Goal: Transaction & Acquisition: Subscribe to service/newsletter

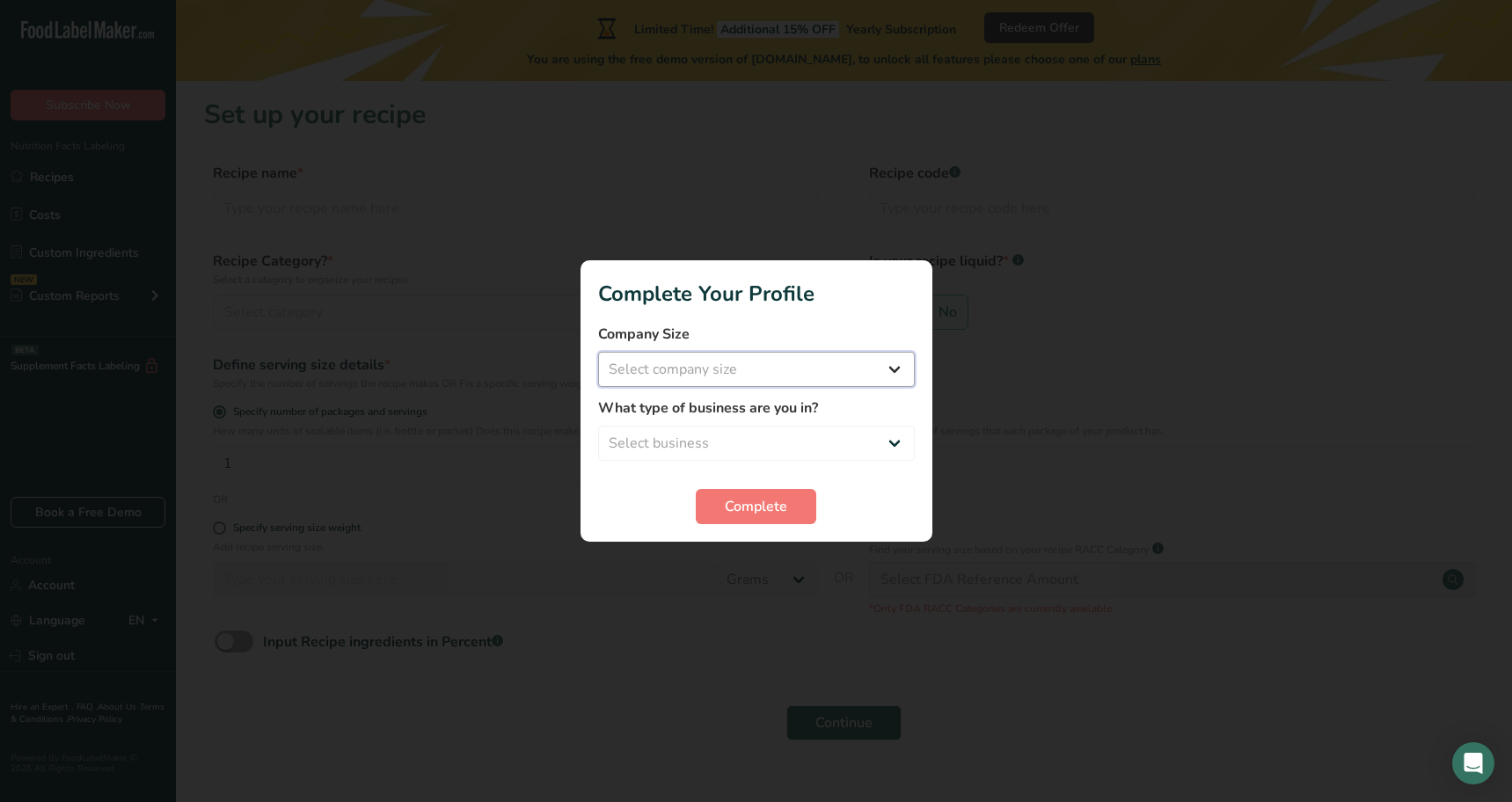
click at [857, 379] on select "Select company size Fewer than 10 Employees 10 to 50 Employees 51 to 500 Employ…" at bounding box center [756, 369] width 317 height 35
select select "2"
click at [598, 352] on select "Select company size Fewer than 10 Employees 10 to 50 Employees 51 to 500 Employ…" at bounding box center [756, 369] width 317 height 35
click at [720, 431] on select "Select business Packaged Food Manufacturer Restaurant & Cafe Bakery Meal Plans …" at bounding box center [756, 443] width 317 height 35
select select "3"
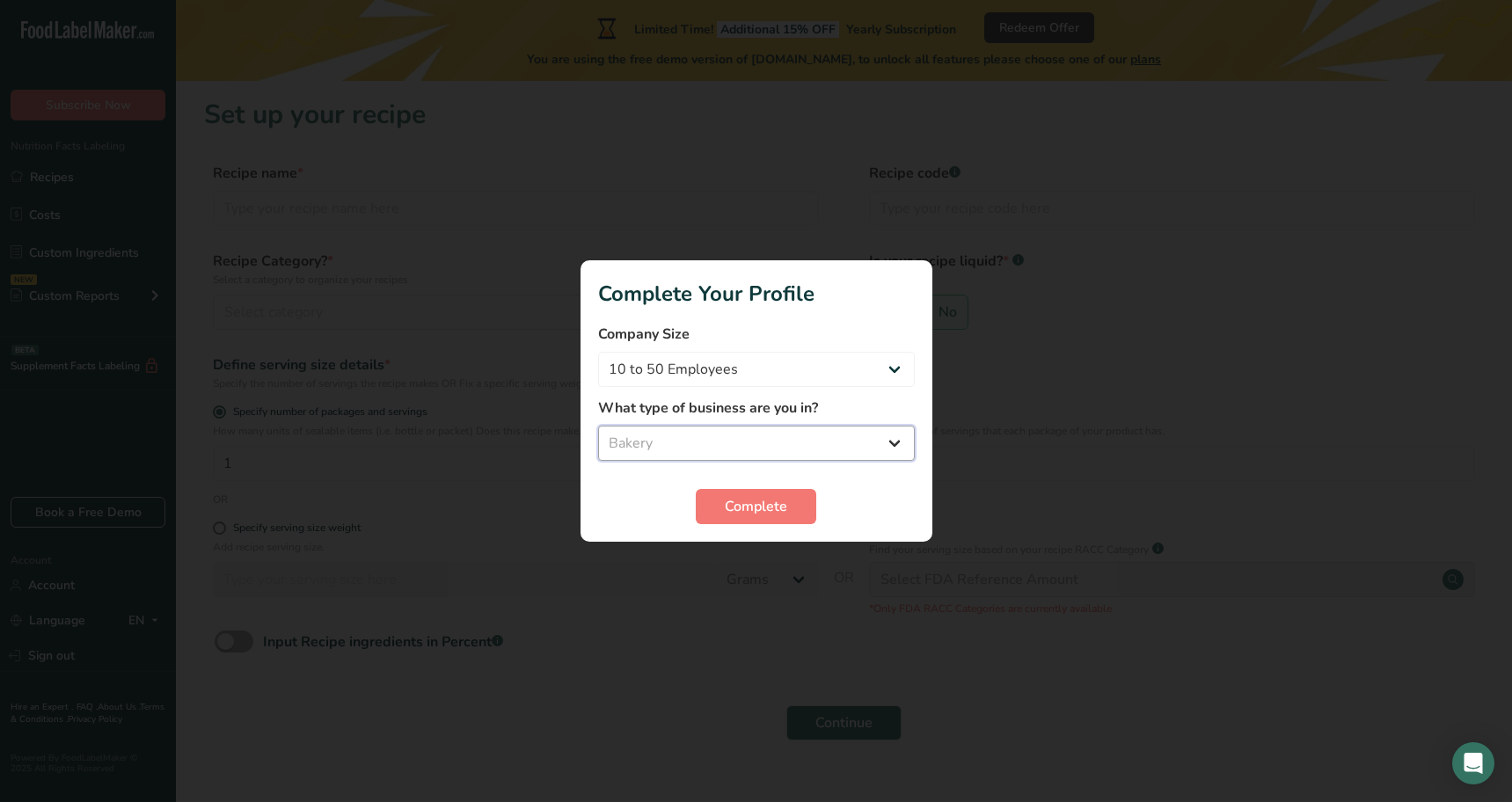
click at [598, 426] on select "Select business Packaged Food Manufacturer Restaurant & Cafe Bakery Meal Plans …" at bounding box center [756, 443] width 317 height 35
click at [751, 507] on span "Complete" at bounding box center [756, 506] width 63 height 21
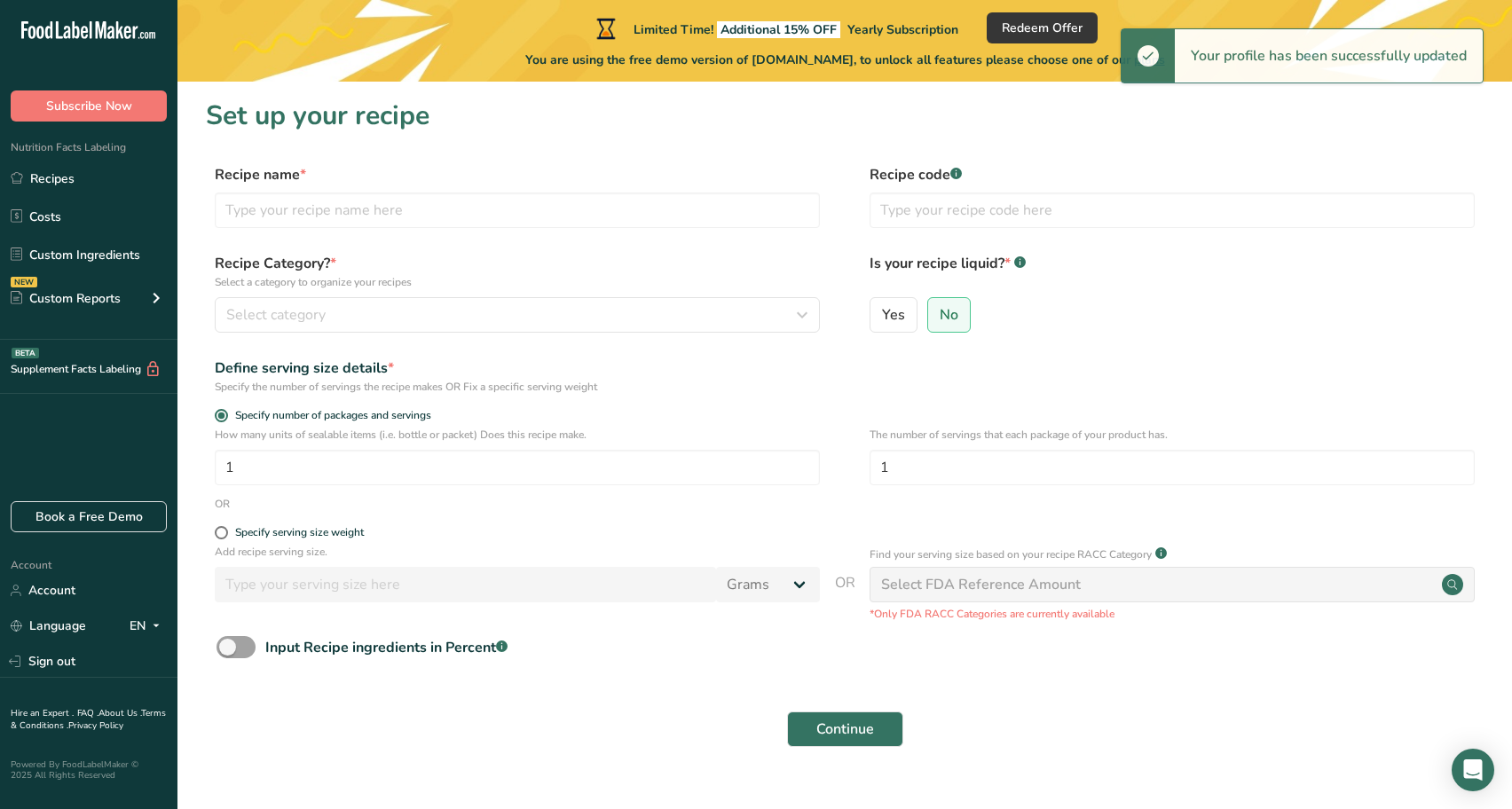
click at [531, 236] on div "Recipe name * Recipe code .a-a{fill:#347362;}.b-a{fill:#fff;}" at bounding box center [844, 202] width 1278 height 75
click at [537, 205] on input "text" at bounding box center [517, 209] width 605 height 35
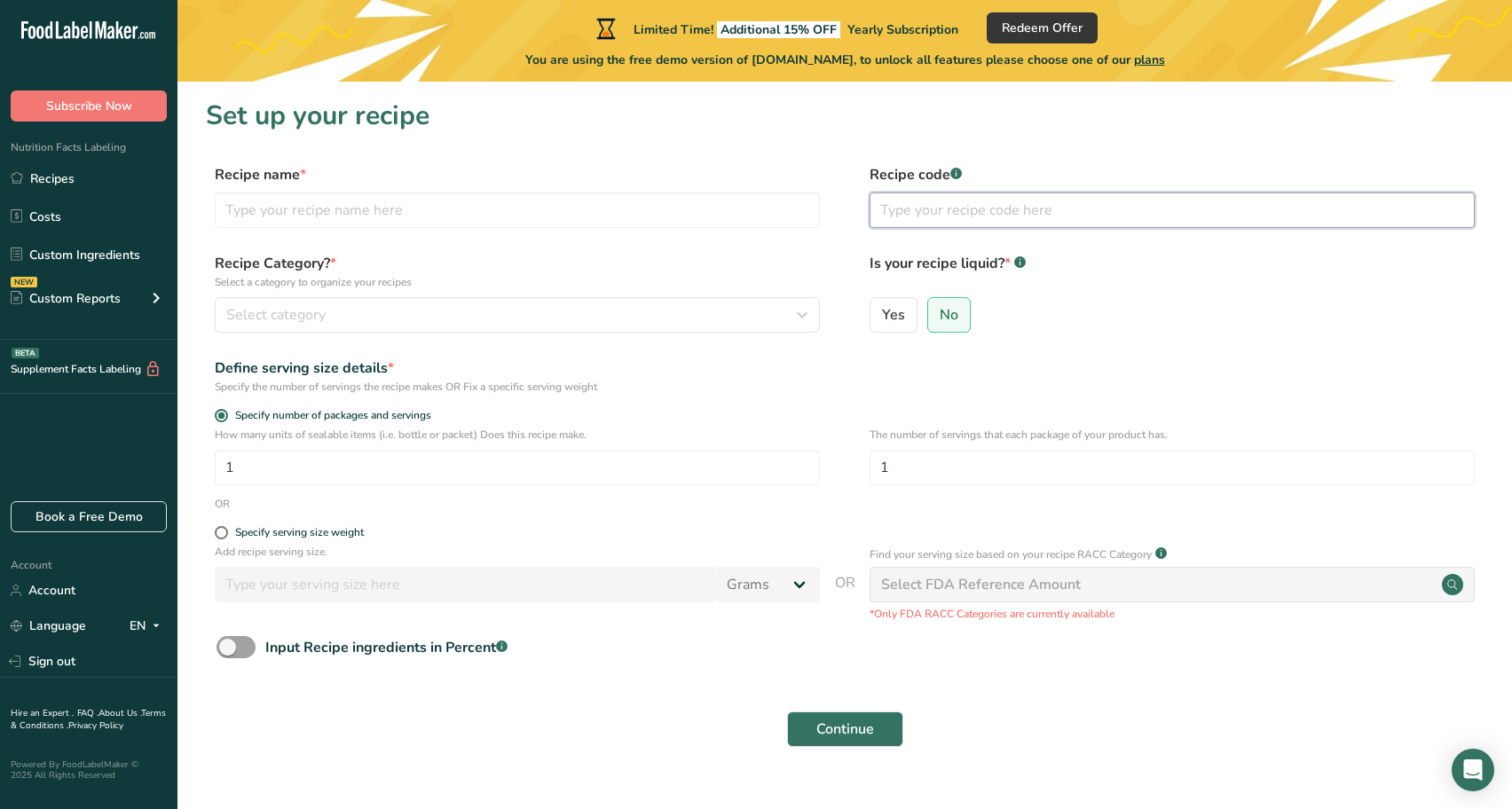
click at [1034, 216] on input "text" at bounding box center [1172, 209] width 605 height 35
click at [89, 117] on button "Subscribe Now" at bounding box center [88, 106] width 156 height 31
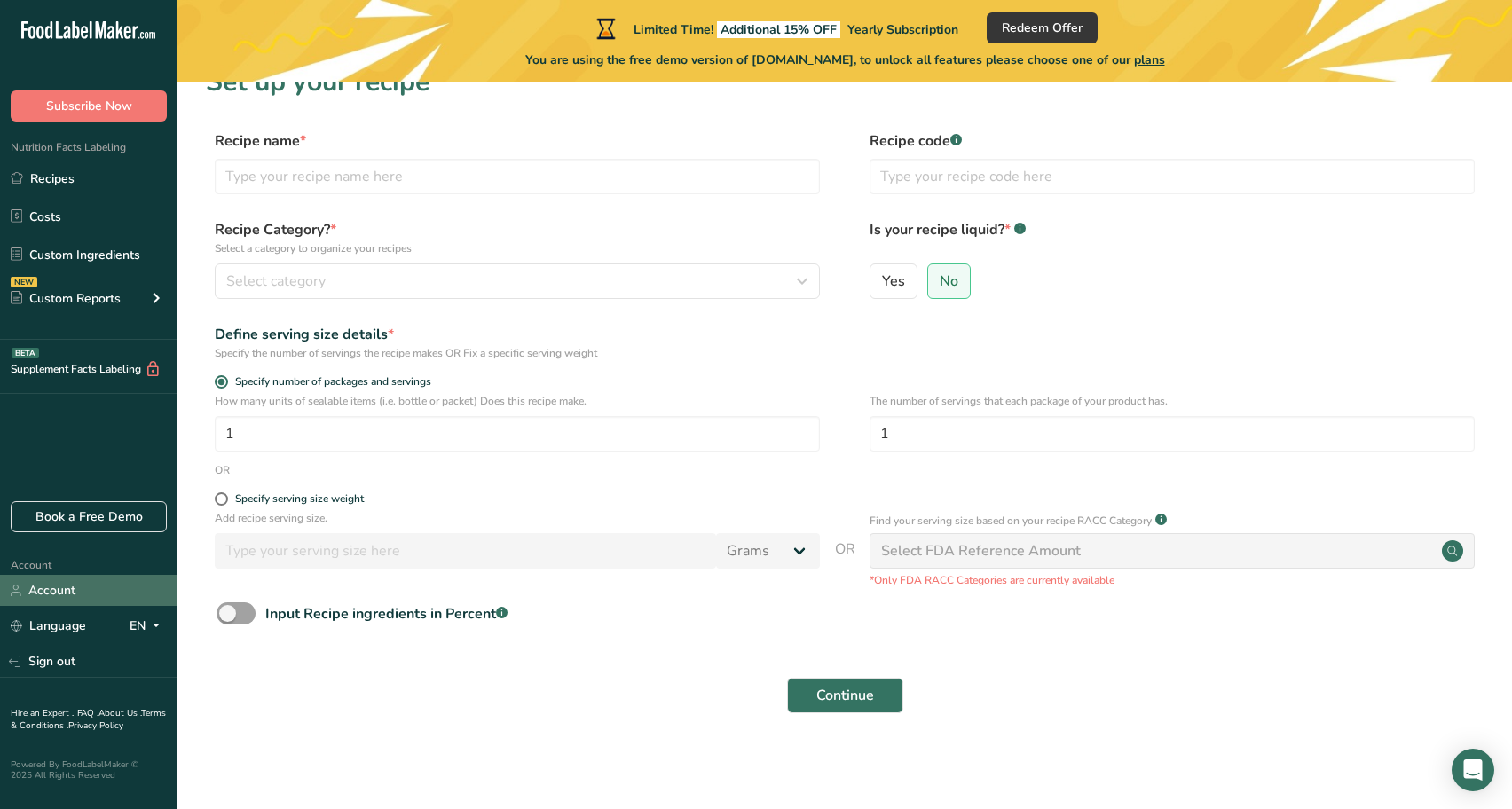
click at [93, 594] on link "Account" at bounding box center [89, 590] width 178 height 31
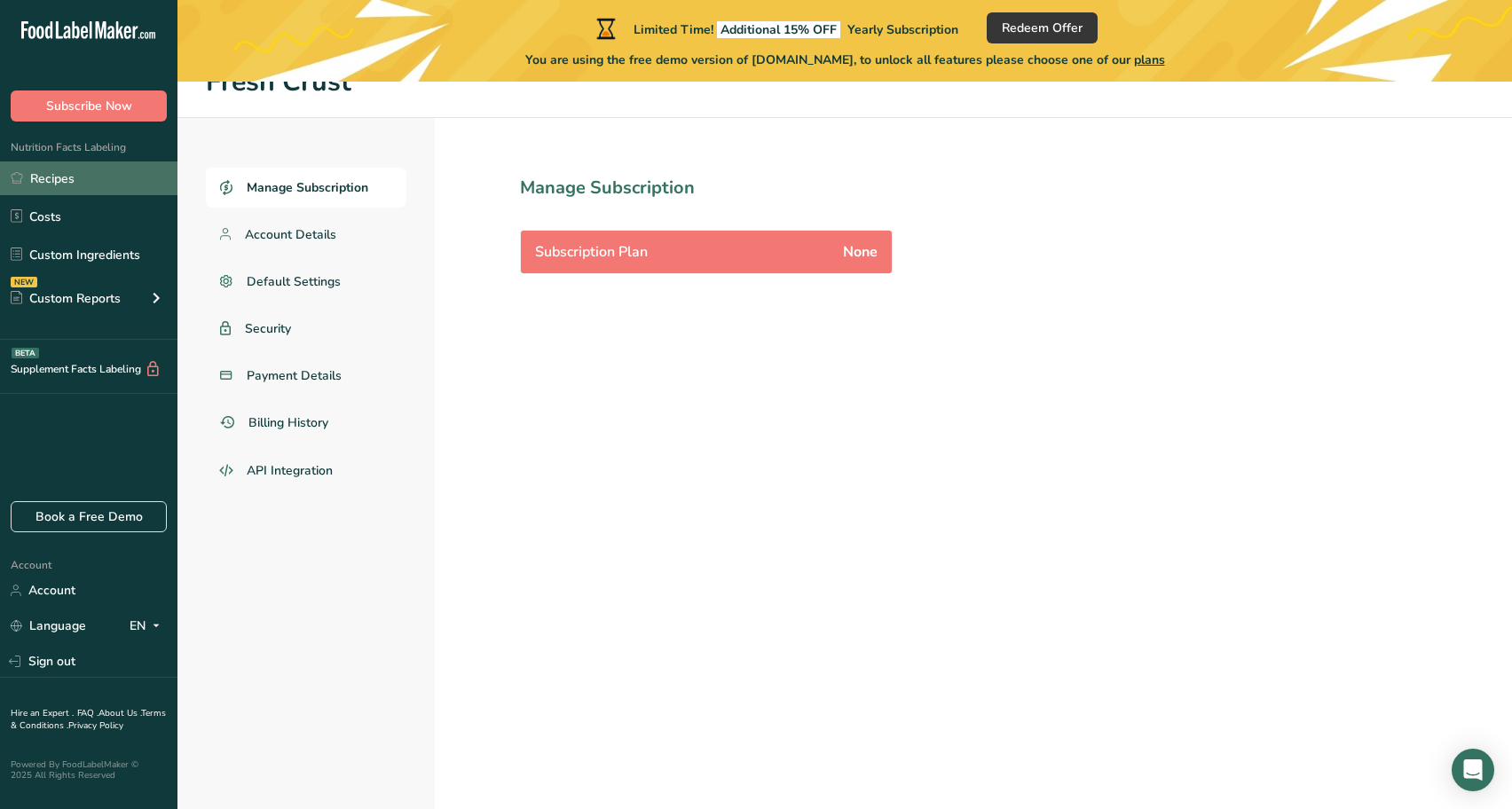
click at [75, 173] on link "Recipes" at bounding box center [89, 178] width 178 height 33
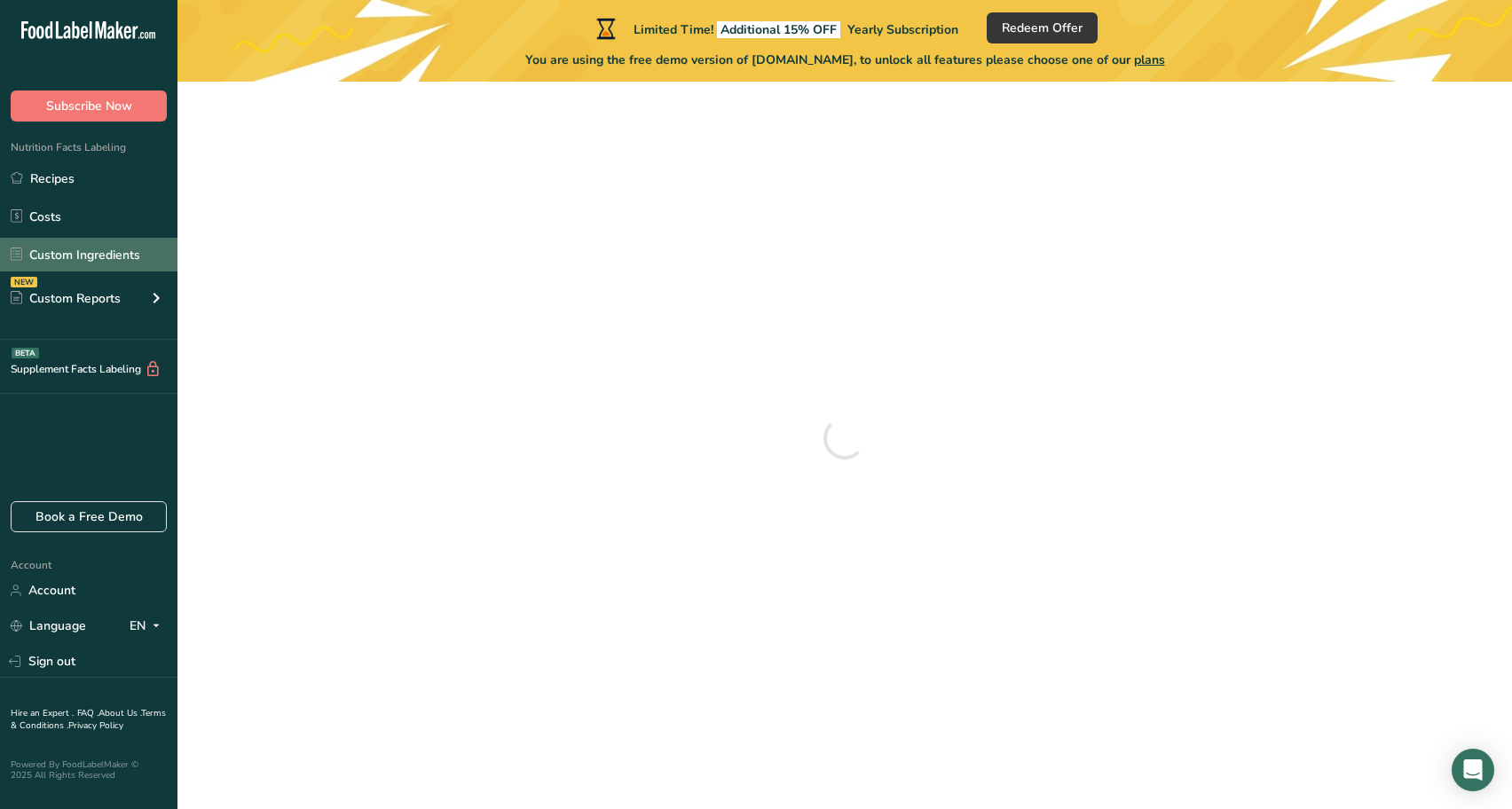
click at [71, 262] on link "Custom Ingredients" at bounding box center [89, 254] width 178 height 33
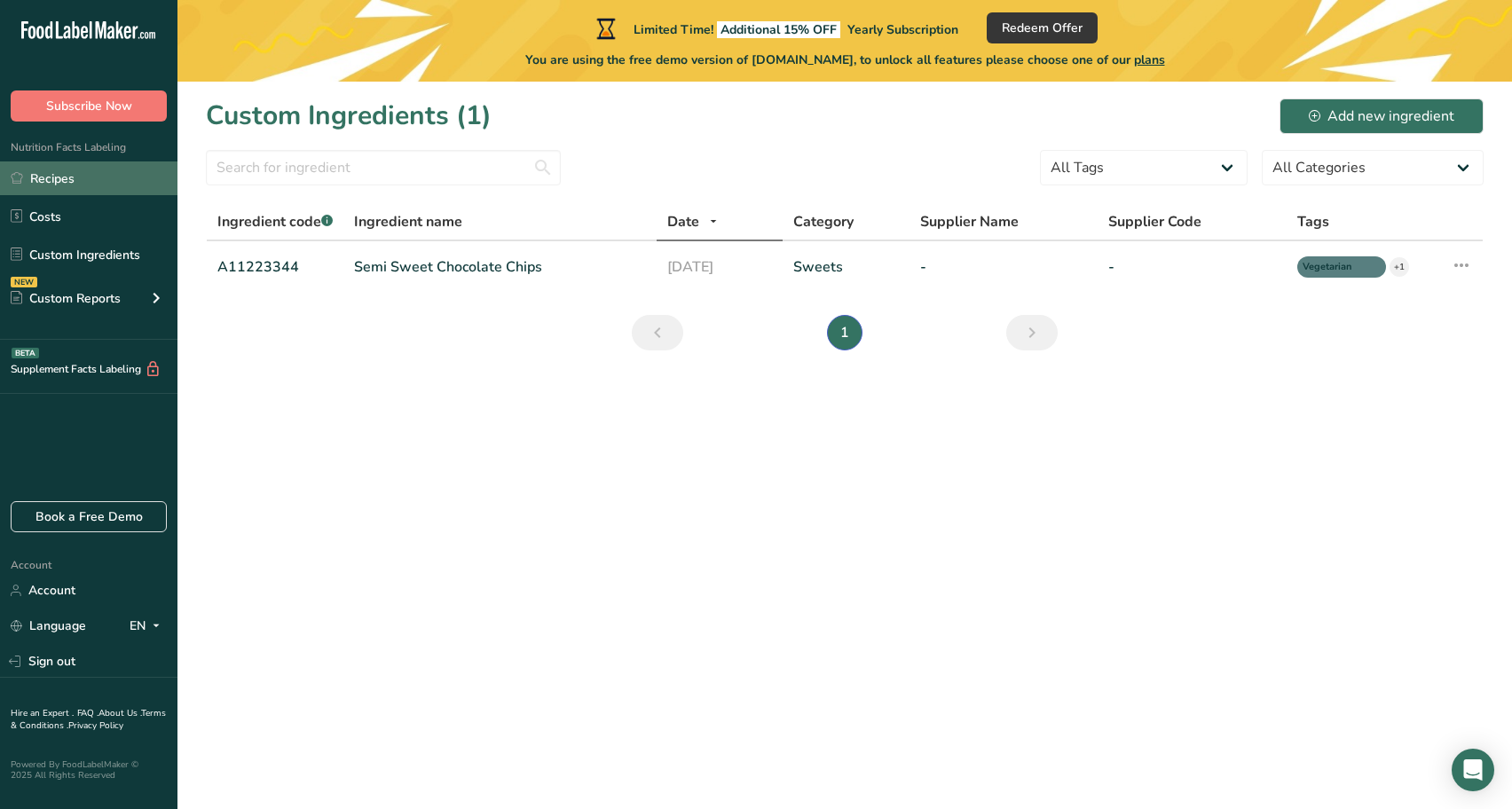
click at [59, 174] on link "Recipes" at bounding box center [89, 178] width 178 height 33
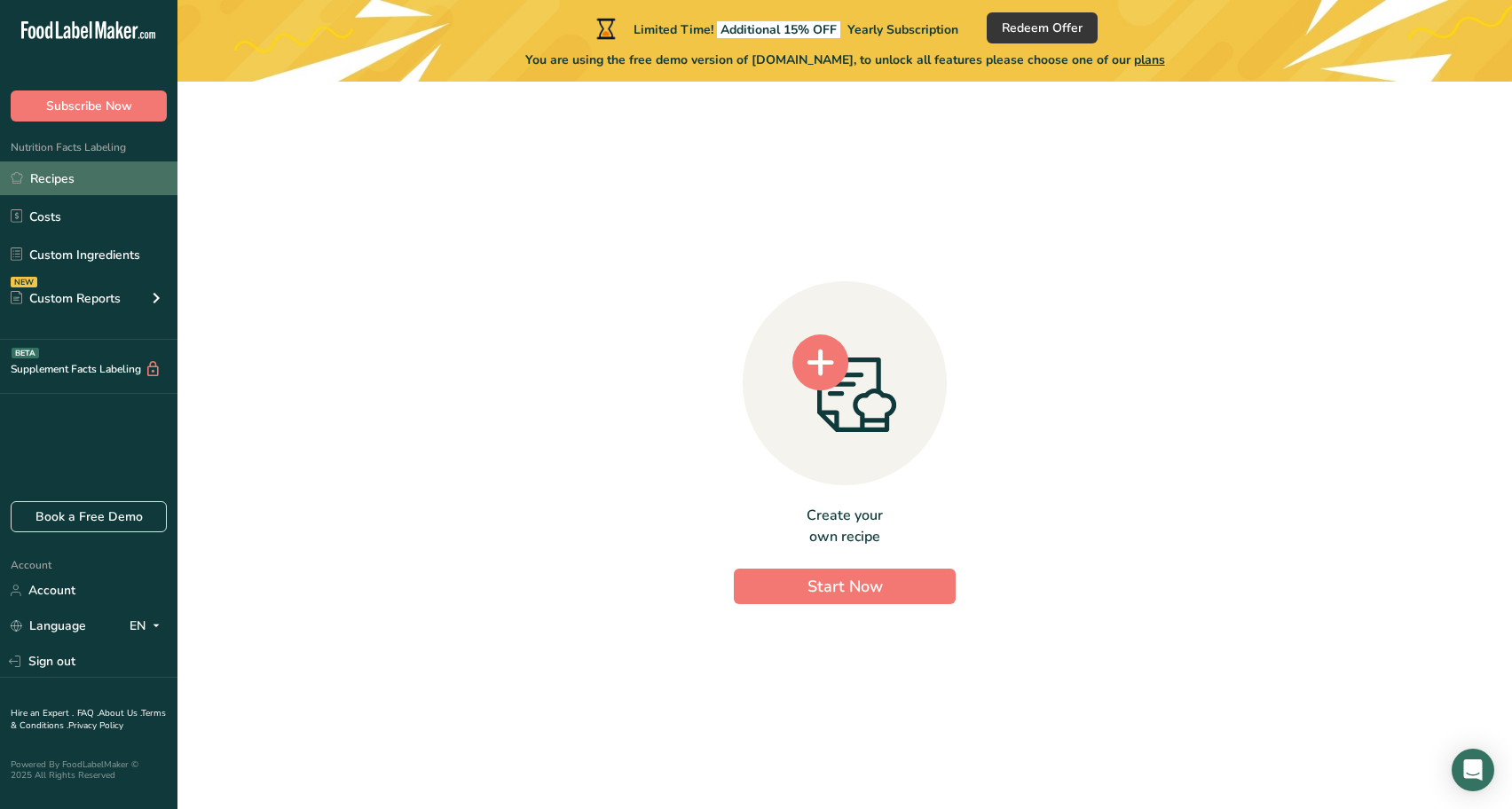
click at [70, 173] on link "Recipes" at bounding box center [89, 178] width 178 height 33
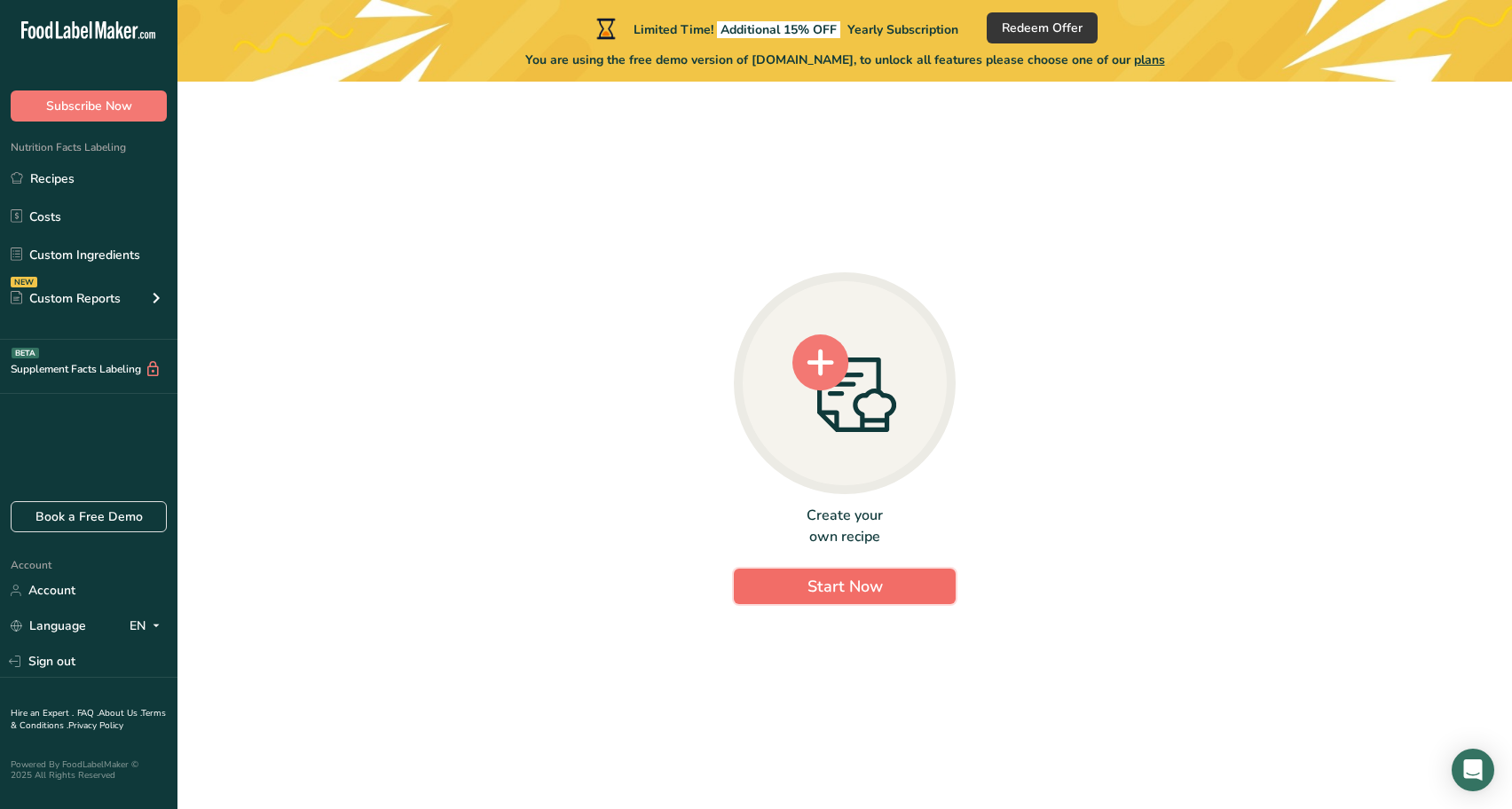
click at [839, 583] on span "Start Now" at bounding box center [844, 586] width 76 height 21
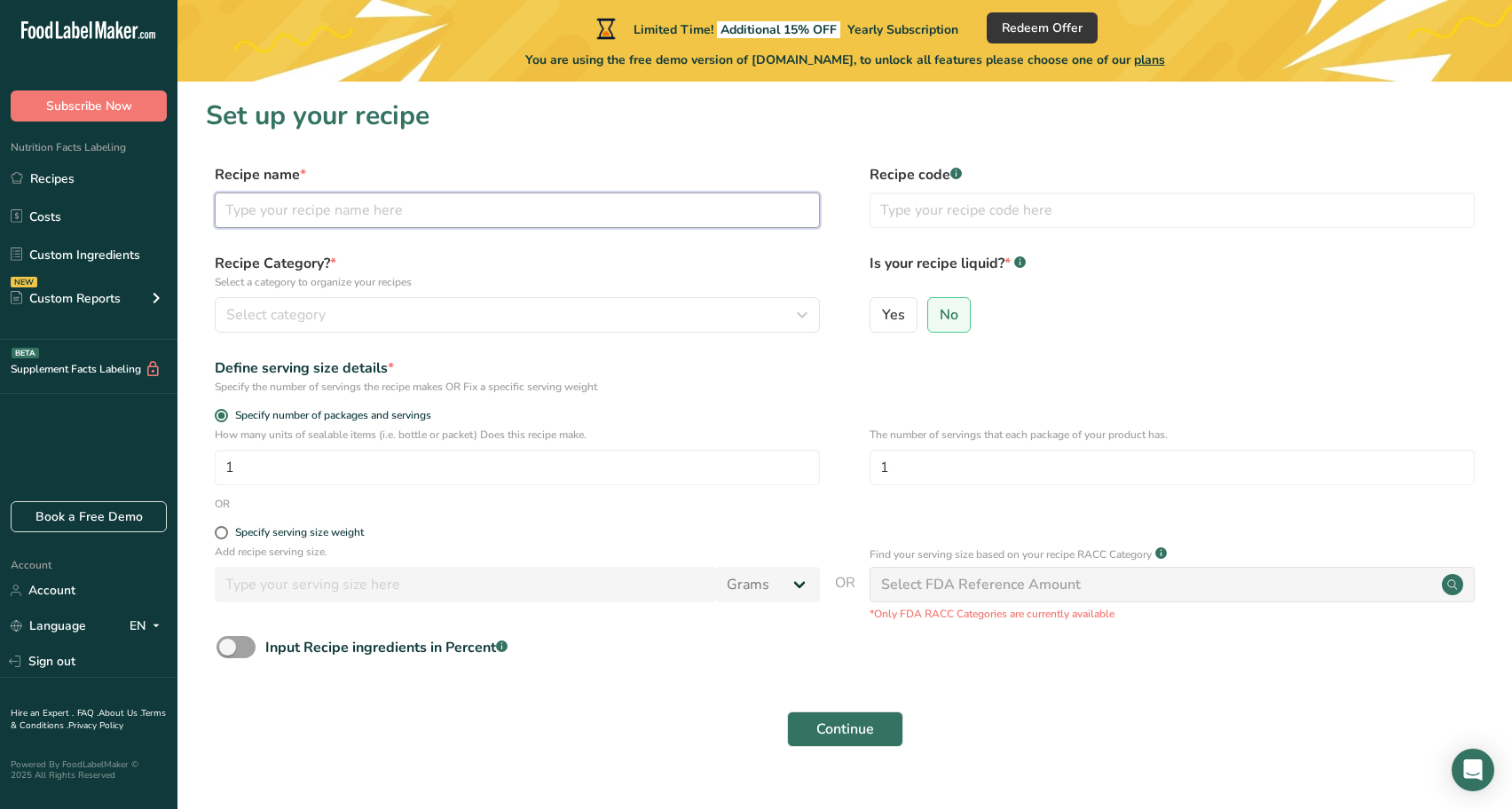
click at [390, 217] on input "text" at bounding box center [517, 209] width 605 height 35
type input "Sourdough"
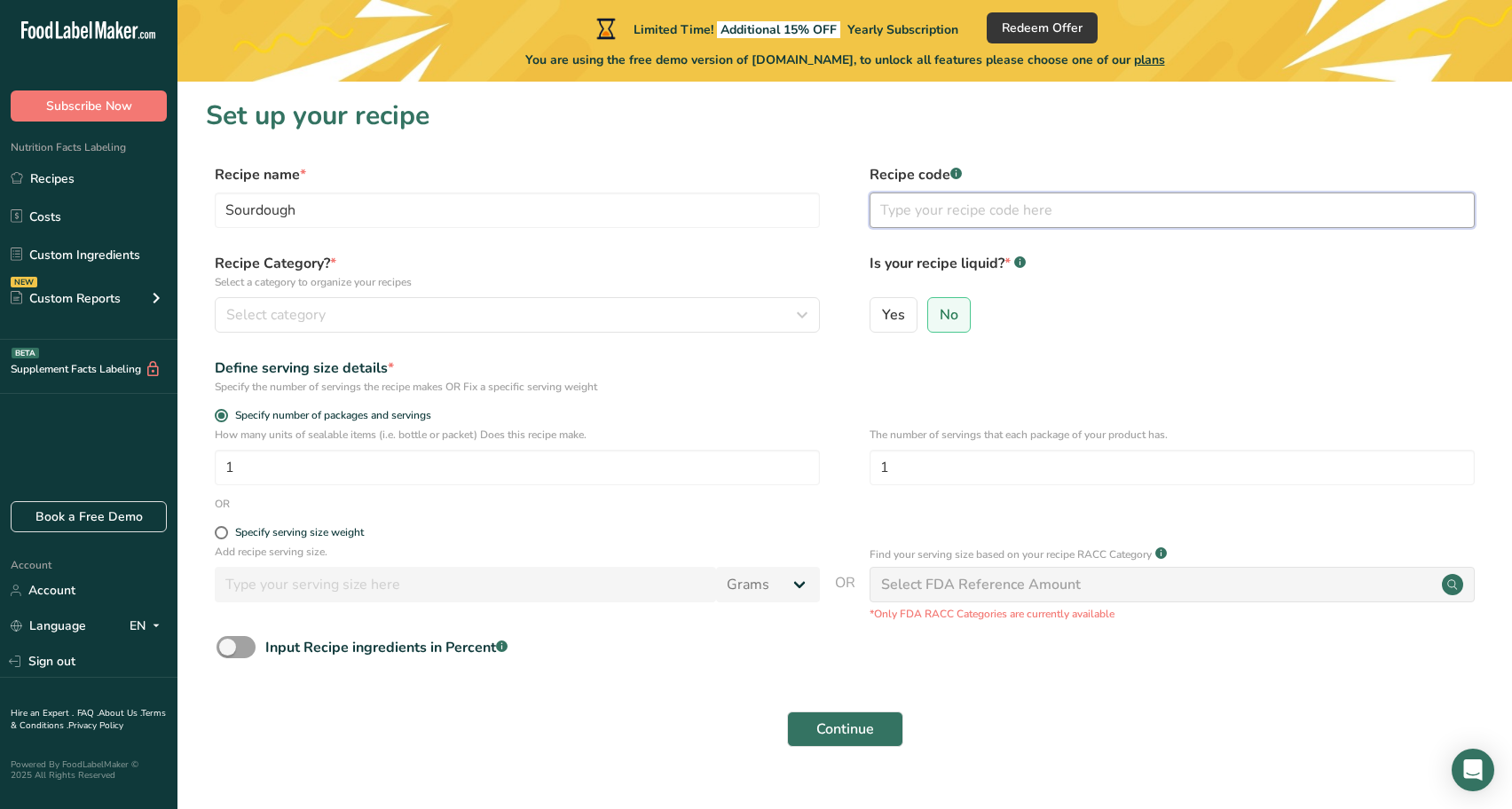
click at [1071, 196] on input "text" at bounding box center [1172, 209] width 605 height 35
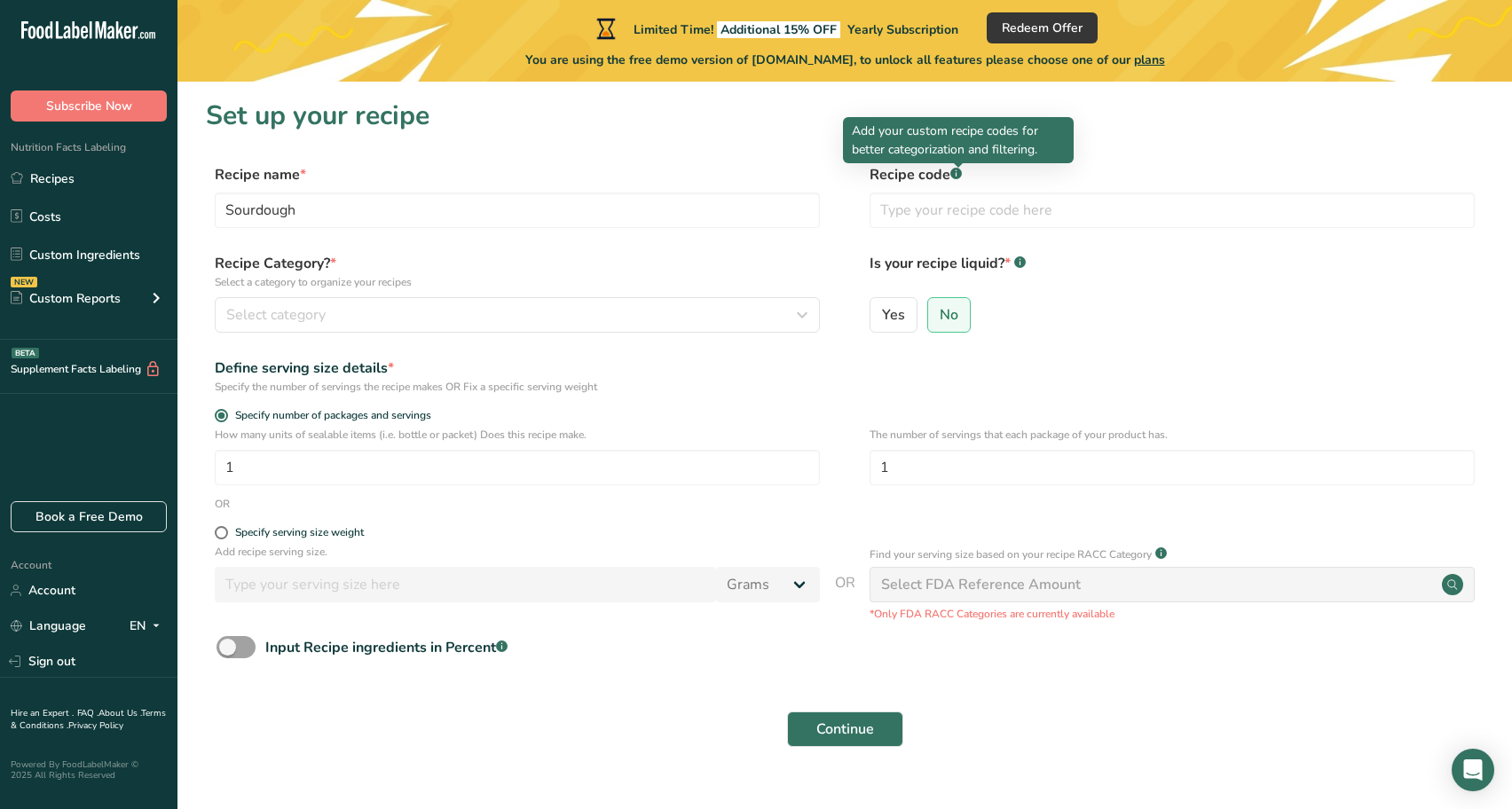
click at [956, 172] on icon at bounding box center [955, 174] width 1 height 5
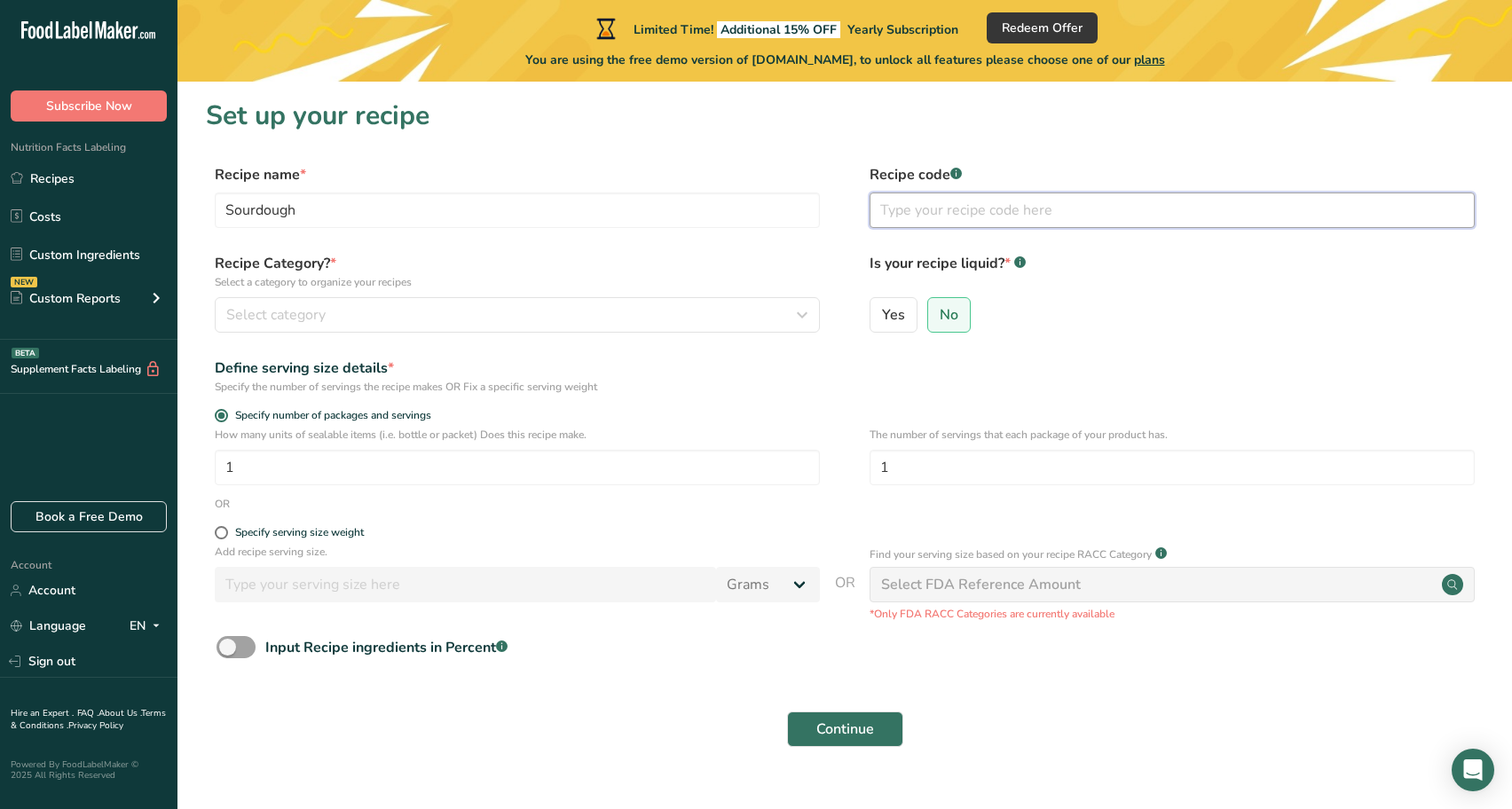
click at [953, 203] on input "text" at bounding box center [1172, 209] width 605 height 35
type input "HY001"
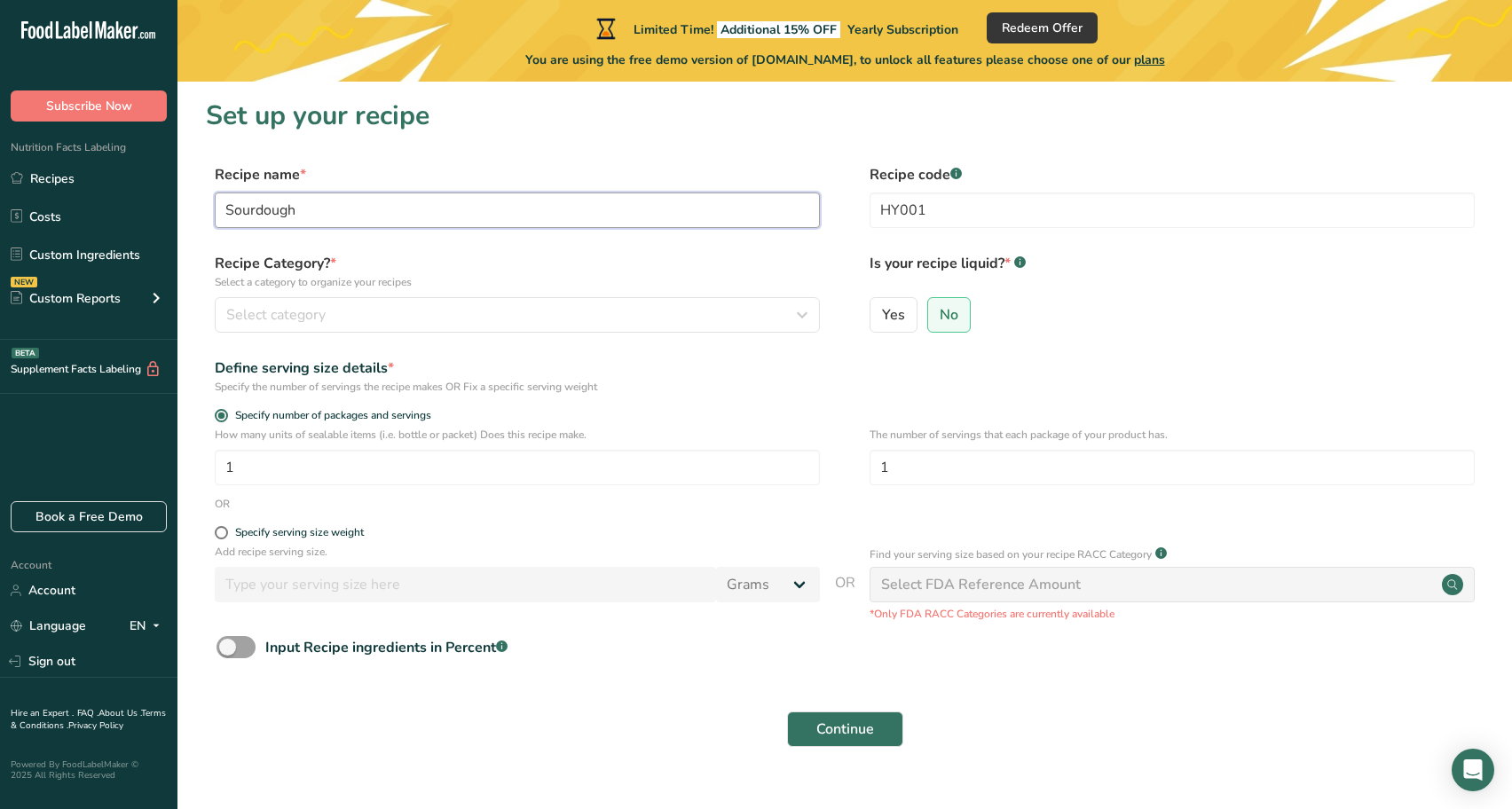
click at [228, 210] on input "Sourdough" at bounding box center [517, 209] width 605 height 35
click at [405, 216] on input "Artisan Sourdough" at bounding box center [517, 209] width 605 height 35
type input "Artisan Sourdough Loaf 500g"
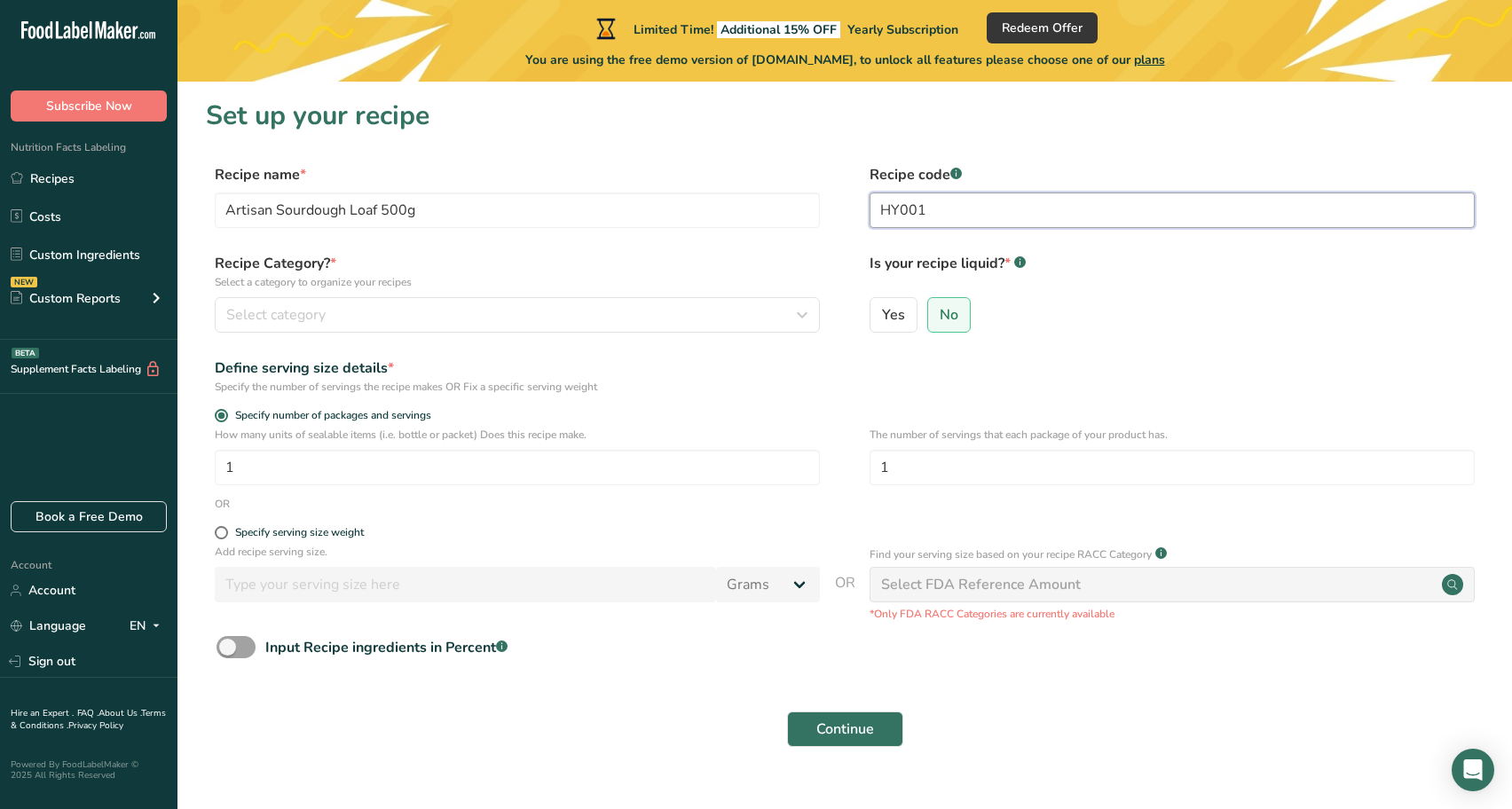
click at [968, 216] on input "HY001" at bounding box center [1172, 209] width 605 height 35
type input "HY003"
click at [338, 295] on div "Recipe Category? * Select a category to organize your recipes Select category S…" at bounding box center [517, 293] width 605 height 80
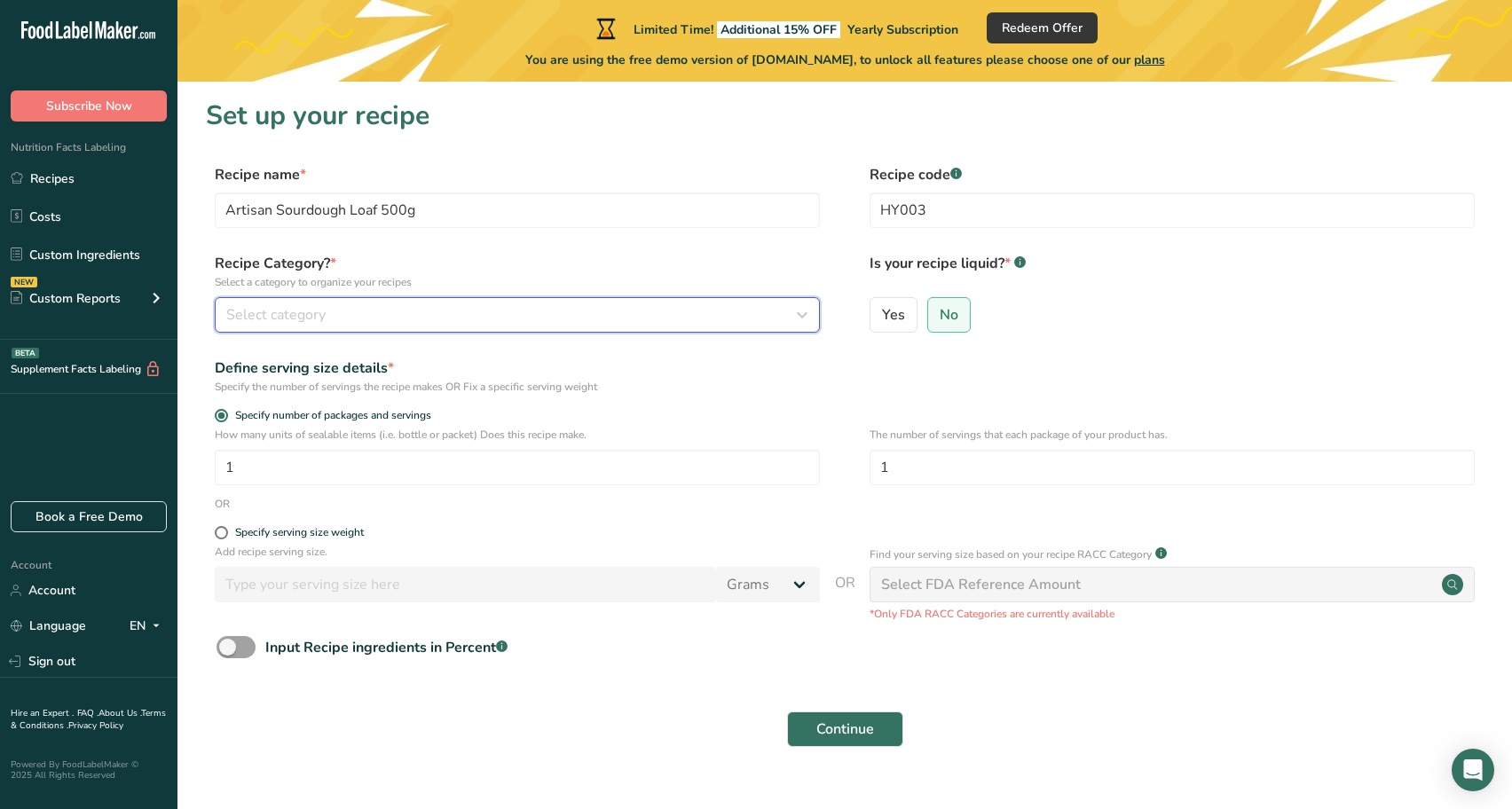
click at [330, 310] on div "Select category" at bounding box center [512, 315] width 571 height 21
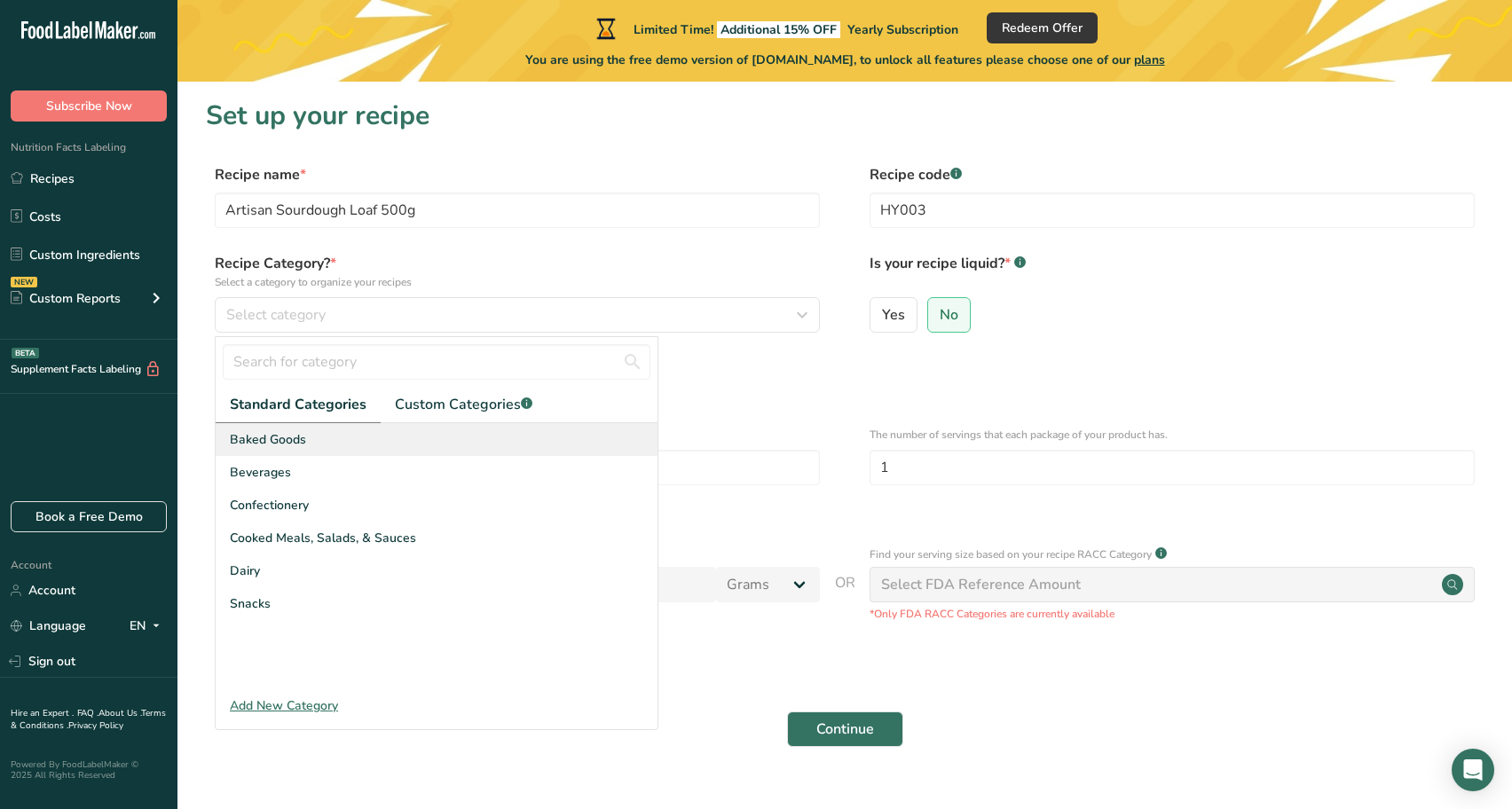
click at [316, 436] on div "Baked Goods" at bounding box center [436, 440] width 442 height 33
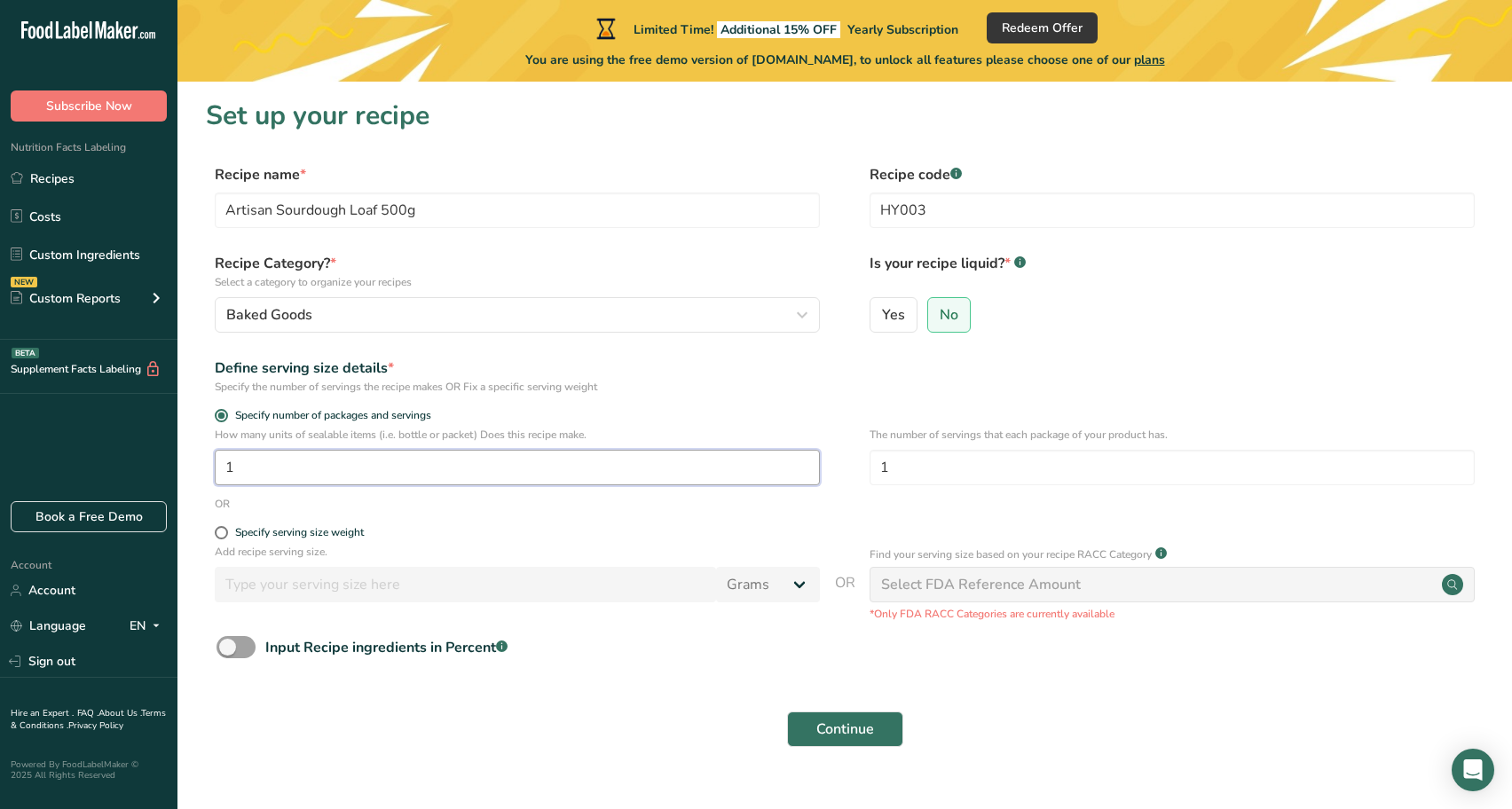
click at [285, 461] on input "1" at bounding box center [517, 467] width 605 height 35
click at [269, 470] on input "1" at bounding box center [517, 467] width 605 height 35
type input "1.001"
click at [900, 443] on div "The number of servings that each package of your product has. 1" at bounding box center [1172, 461] width 605 height 69
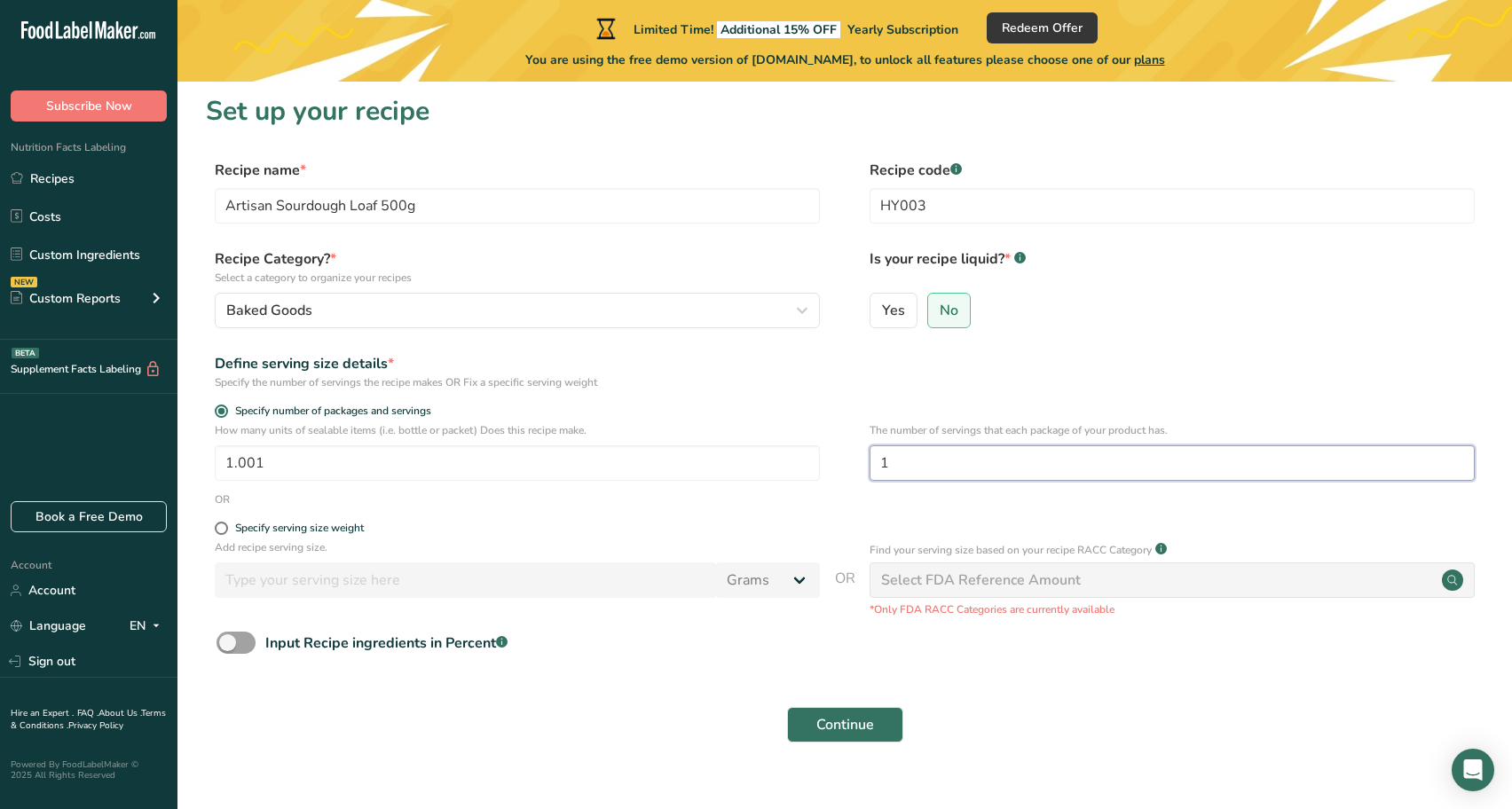
click at [902, 464] on input "1" at bounding box center [1172, 463] width 605 height 35
click at [953, 573] on div "Select FDA Reference Amount" at bounding box center [980, 582] width 200 height 21
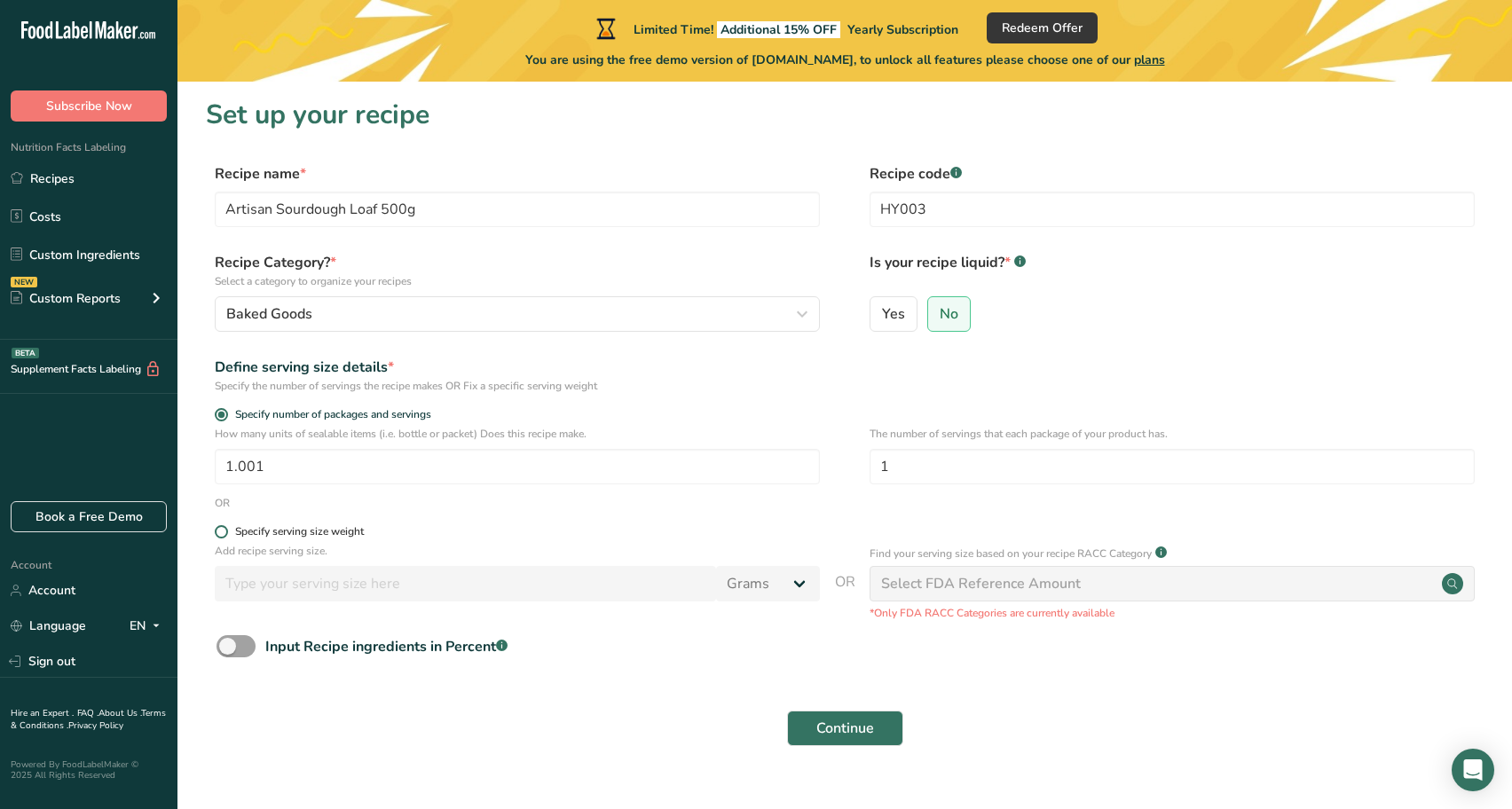
click at [222, 535] on span at bounding box center [222, 532] width 13 height 13
click at [222, 535] on input "Specify serving size weight" at bounding box center [221, 532] width 11 height 11
radio input "true"
radio input "false"
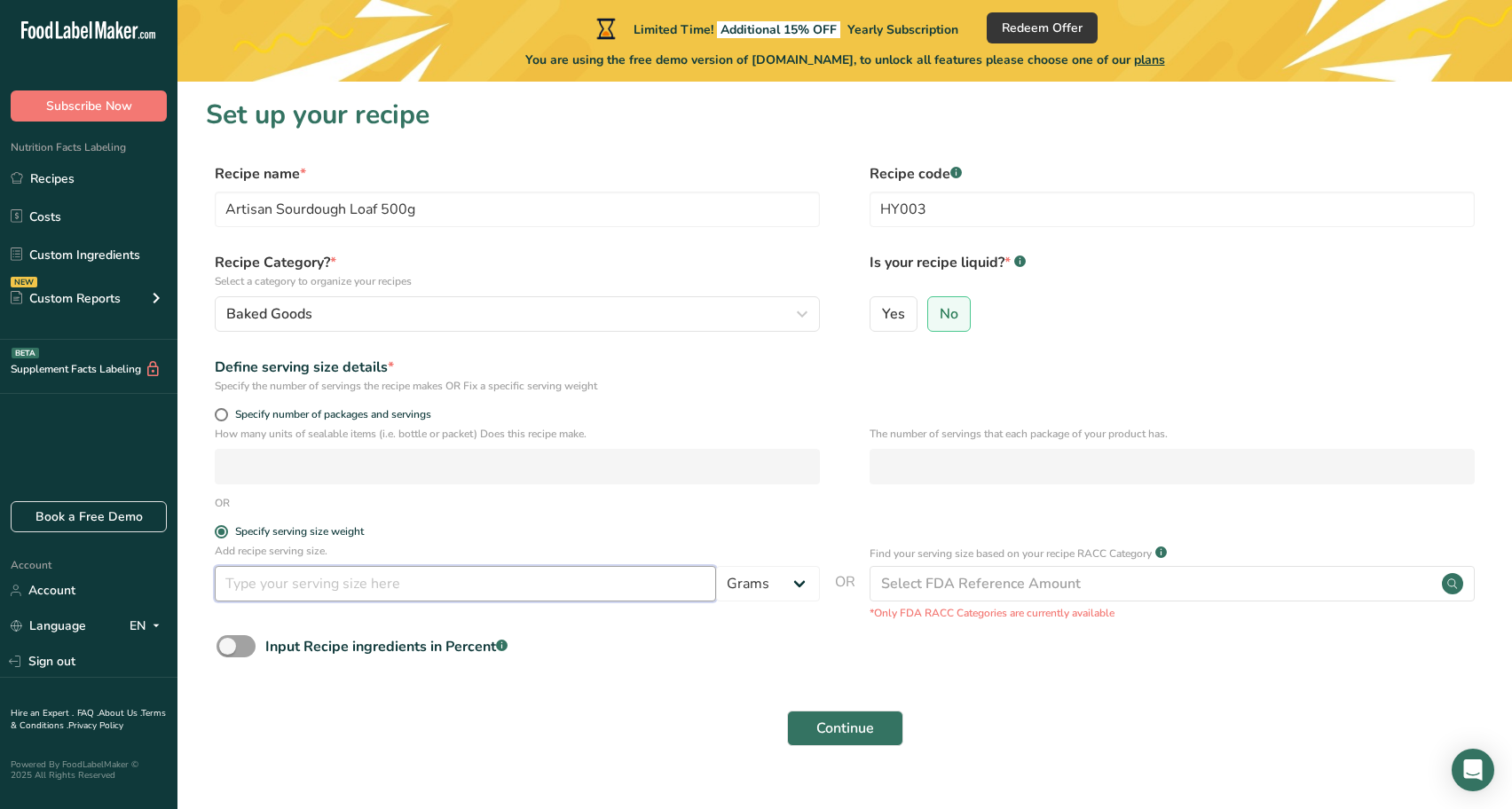
click at [255, 596] on input "number" at bounding box center [466, 583] width 501 height 35
click at [366, 596] on input "number" at bounding box center [466, 583] width 501 height 35
type input "500"
click at [442, 216] on input "Artisan Sourdough Loaf 500g" at bounding box center [517, 208] width 605 height 35
click at [247, 645] on span at bounding box center [235, 645] width 39 height 22
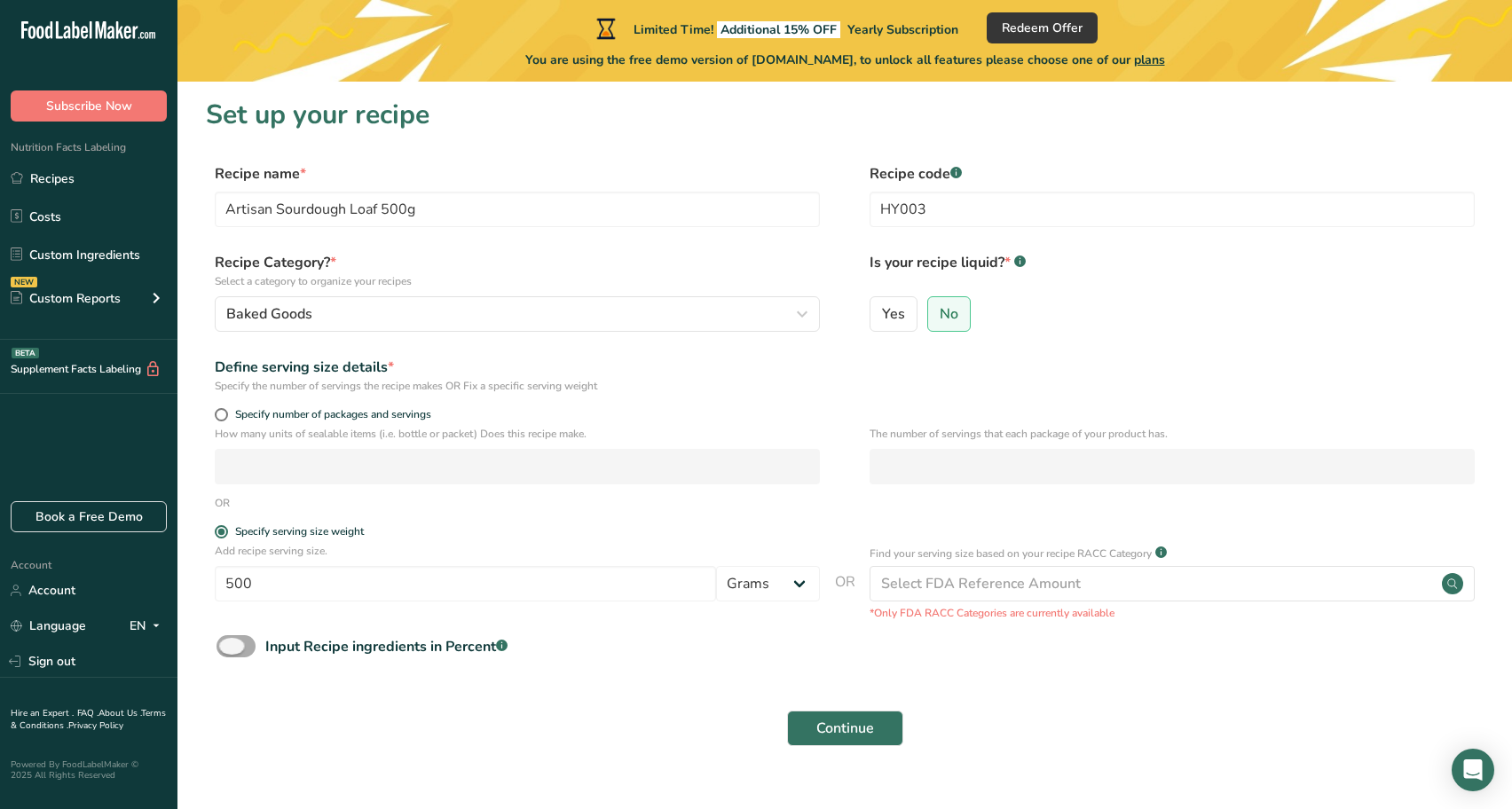
click at [228, 645] on input "Input Recipe ingredients in Percent .a-a{fill:#347362;}.b-a{fill:#fff;}" at bounding box center [222, 646] width 11 height 11
checkbox input "true"
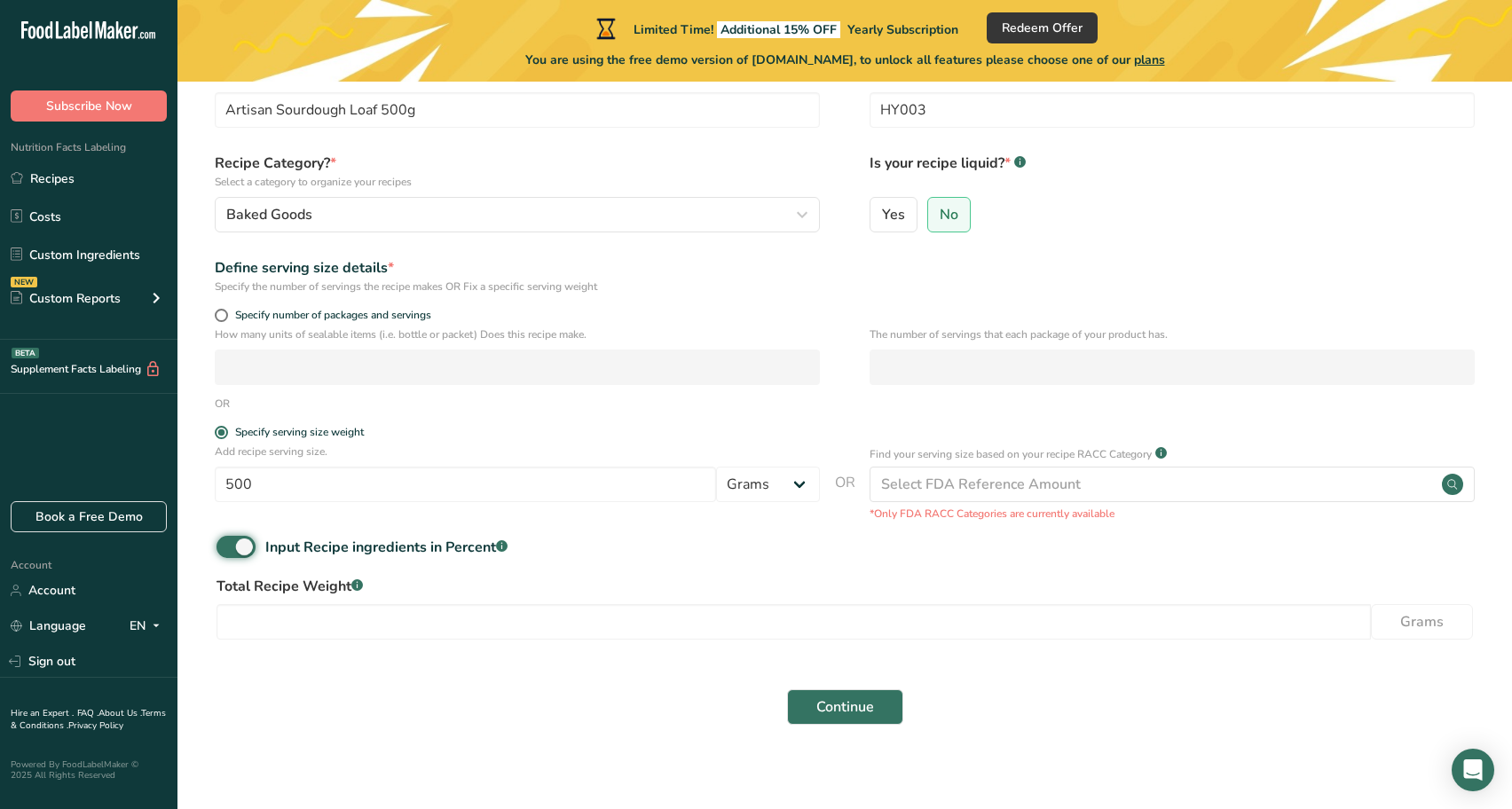
scroll to position [111, 0]
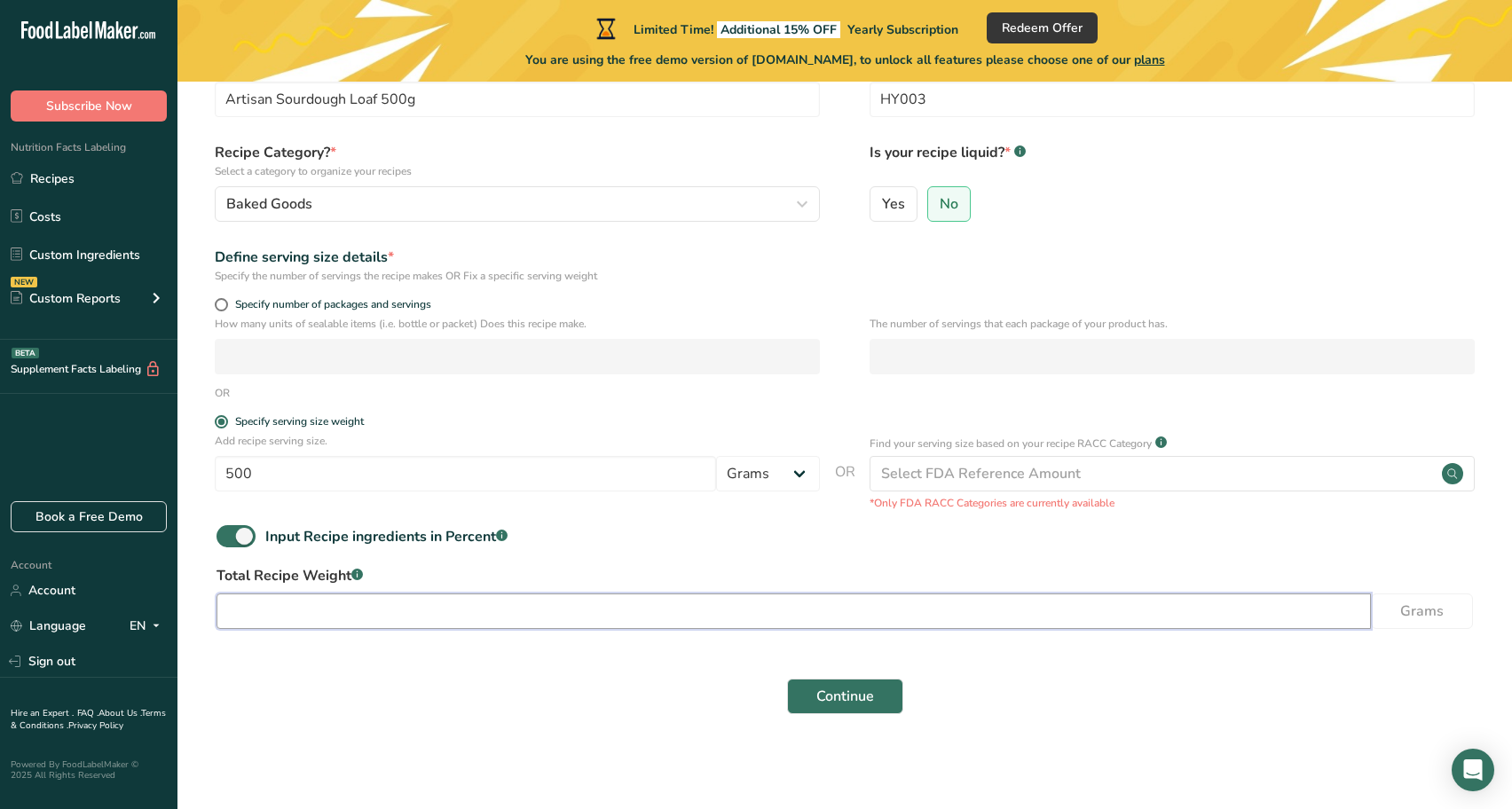
click at [424, 608] on input "number" at bounding box center [793, 611] width 1154 height 35
type input "500"
click at [787, 679] on button "Continue" at bounding box center [845, 696] width 117 height 35
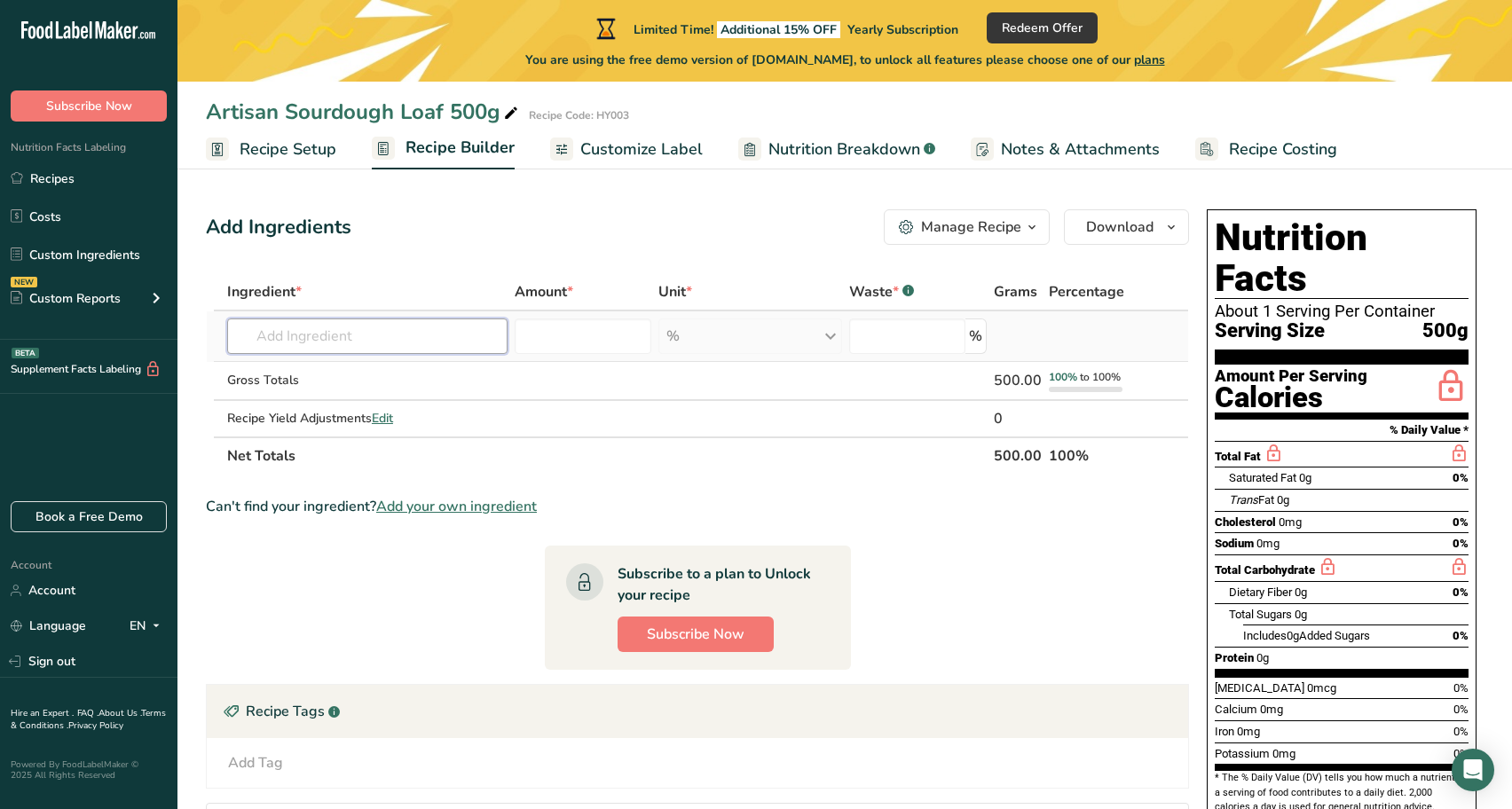
click at [323, 329] on input "text" at bounding box center [367, 336] width 280 height 35
type input "t"
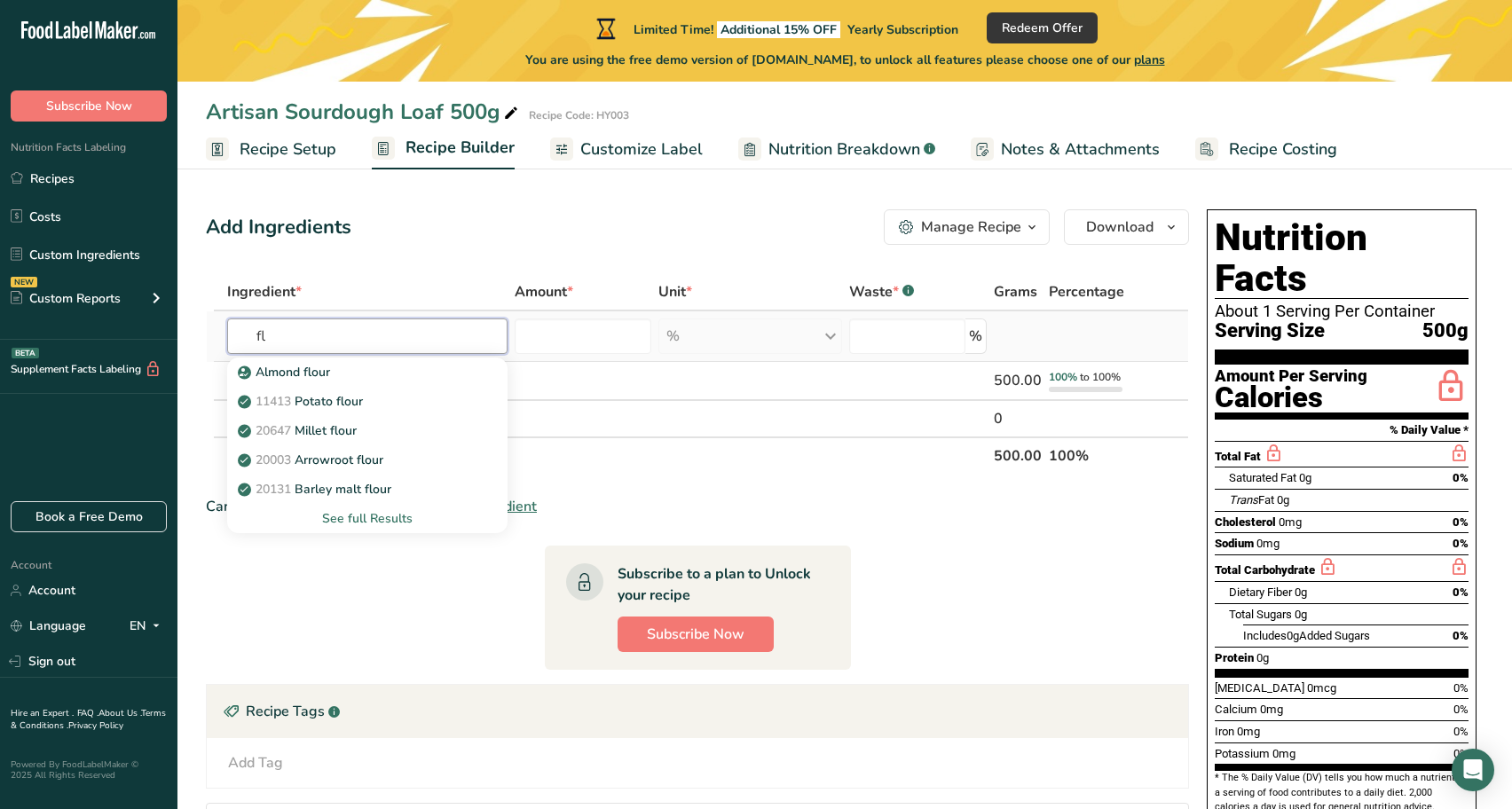
type input "f"
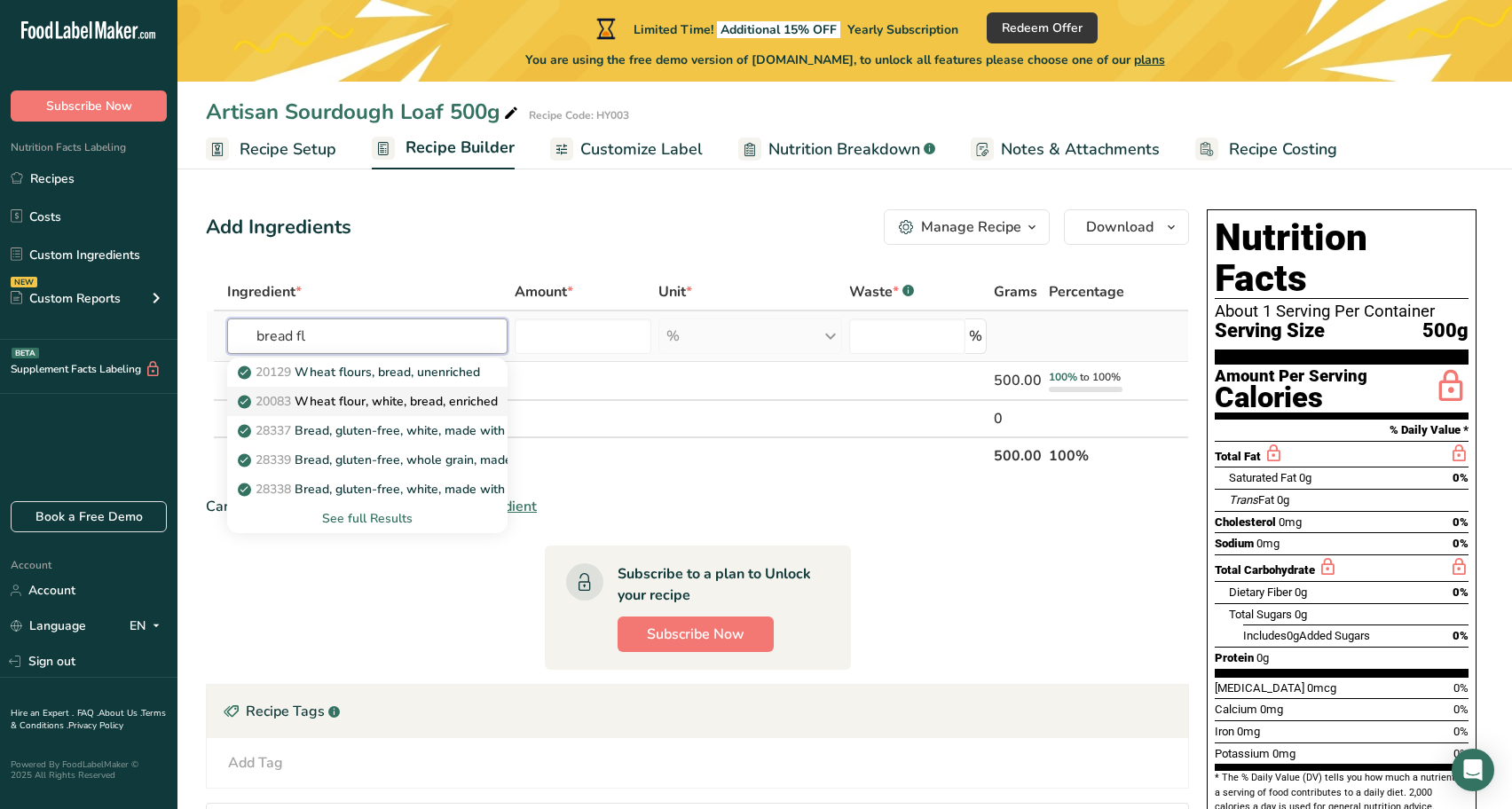
type input "bread fl"
click at [375, 394] on p "20083 Wheat flour, white, bread, enriched" at bounding box center [369, 401] width 256 height 18
type input "Wheat flour, white, bread, enriched"
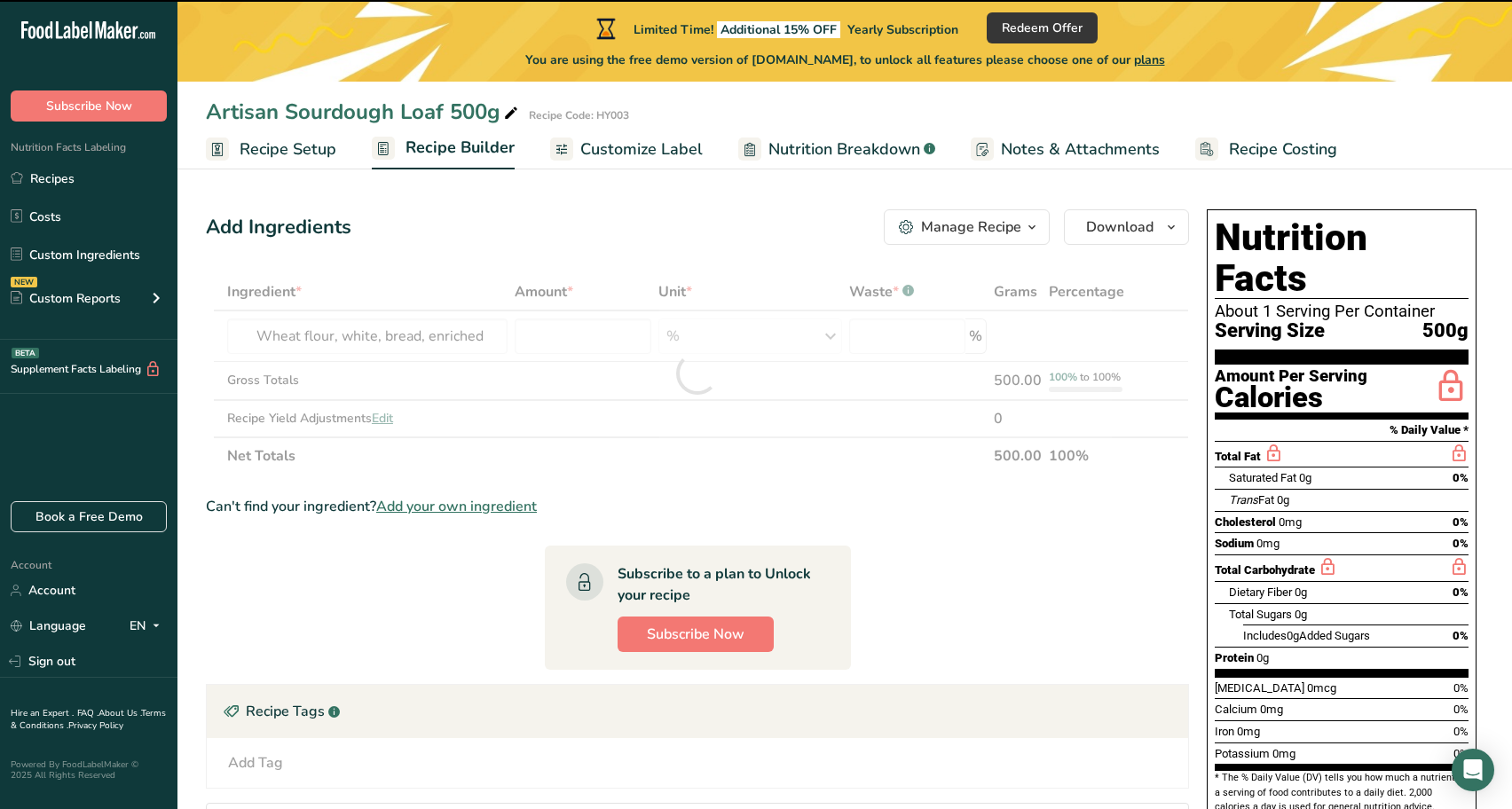
type input "0"
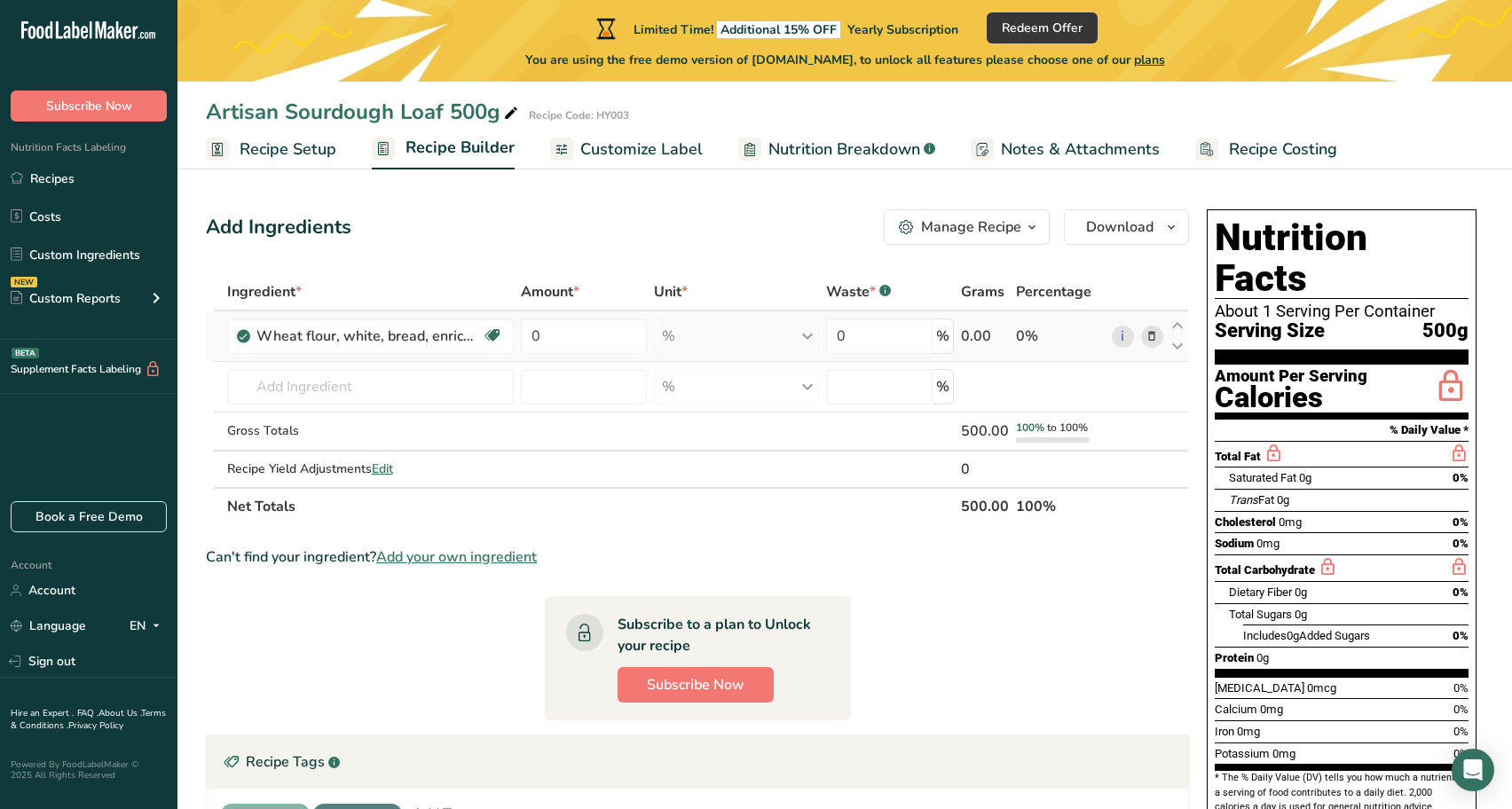
click at [991, 338] on div "0.00" at bounding box center [985, 336] width 48 height 21
click at [805, 335] on div "% Portions 1 cup Weight Units g kg mg See more Volume Units l Volume units requ…" at bounding box center [736, 336] width 165 height 35
click at [816, 340] on div "% Portions 1 cup Weight Units g kg mg See more Volume Units l Volume units requ…" at bounding box center [736, 336] width 165 height 35
click at [708, 333] on div "% Portions 1 cup Weight Units g kg mg See more Volume Units l Volume units requ…" at bounding box center [736, 336] width 165 height 35
click at [809, 339] on div "% Portions 1 cup Weight Units g kg mg See more Volume Units l Volume units requ…" at bounding box center [736, 336] width 165 height 35
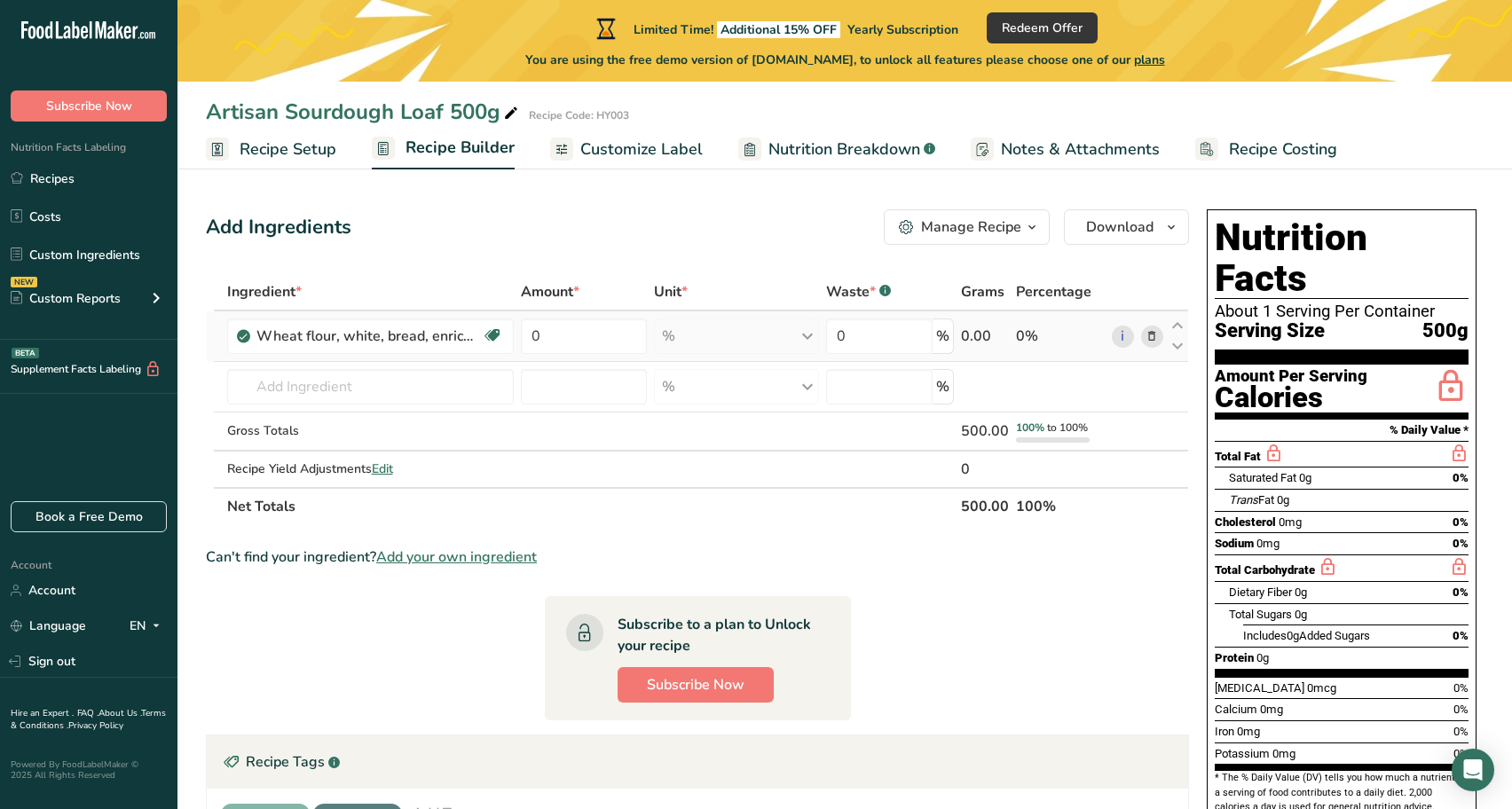
click at [803, 335] on div "% Portions 1 cup Weight Units g kg mg See more Volume Units l Volume units requ…" at bounding box center [736, 336] width 165 height 35
click at [814, 383] on div "% Weight Units g kg mg See more Volume Units l Volume units require a density c…" at bounding box center [736, 386] width 165 height 35
click at [298, 156] on span "Recipe Setup" at bounding box center [288, 149] width 97 height 24
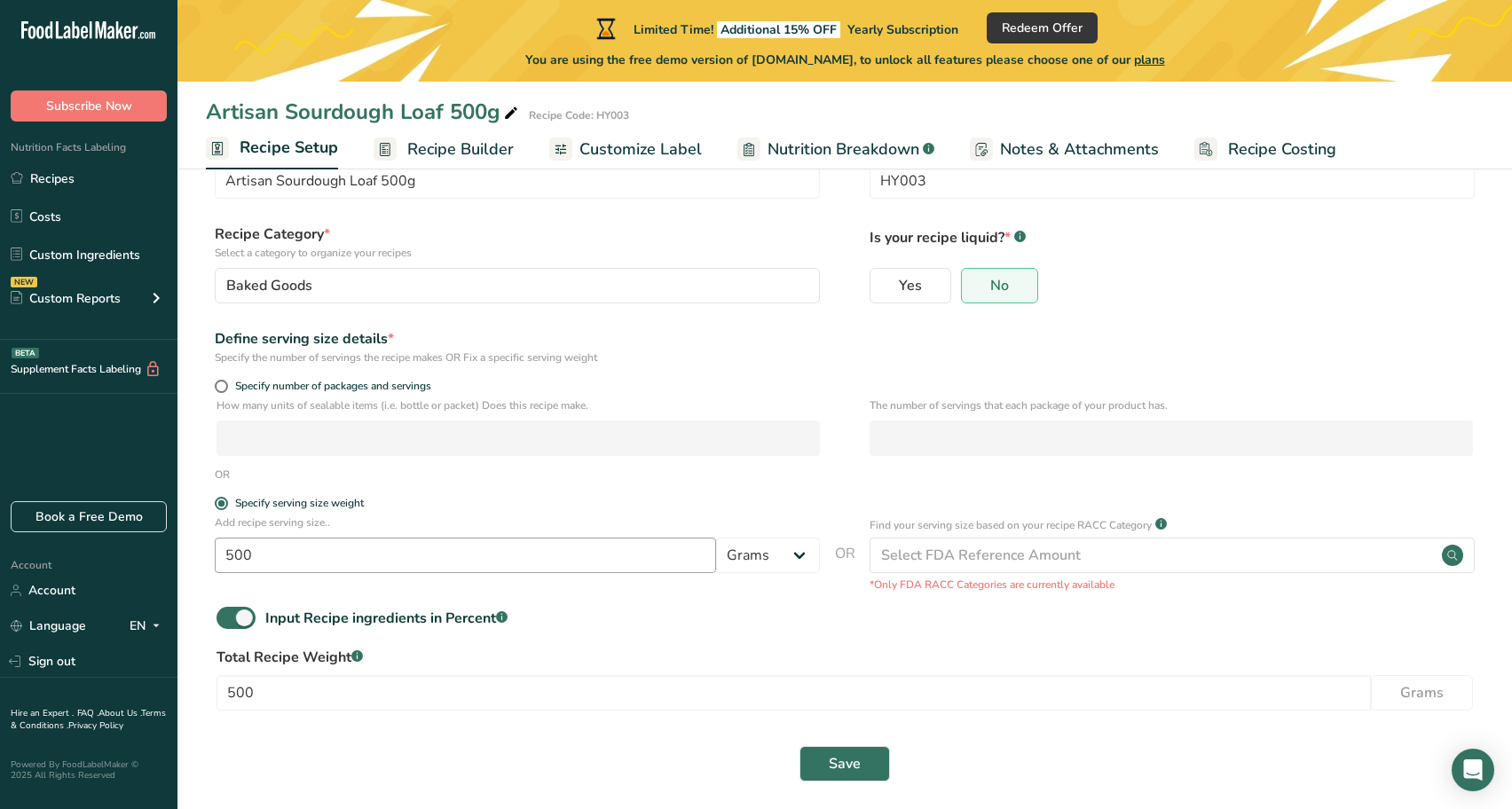
scroll to position [86, 0]
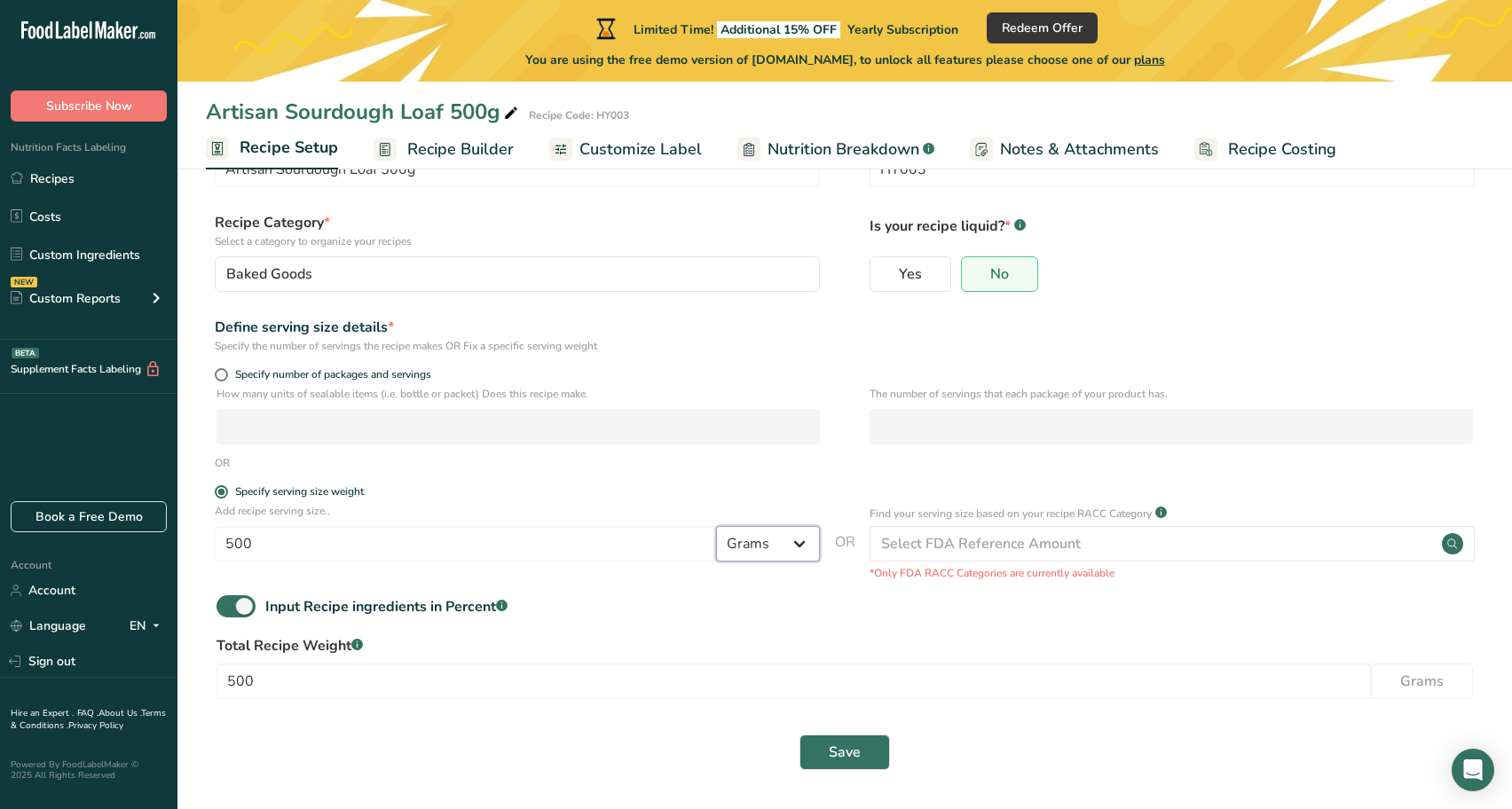
click at [784, 551] on select "Grams kg mg mcg lb oz l mL fl oz tbsp tsp cup qt gallon" at bounding box center [768, 543] width 104 height 35
click at [716, 526] on select "Grams kg mg mcg lb oz l mL fl oz tbsp tsp cup qt gallon" at bounding box center [768, 543] width 104 height 35
click at [237, 603] on span at bounding box center [235, 606] width 39 height 22
click at [228, 603] on input "Input Recipe ingredients in Percent .a-a{fill:#347362;}.b-a{fill:#fff;}" at bounding box center [222, 606] width 11 height 11
checkbox input "false"
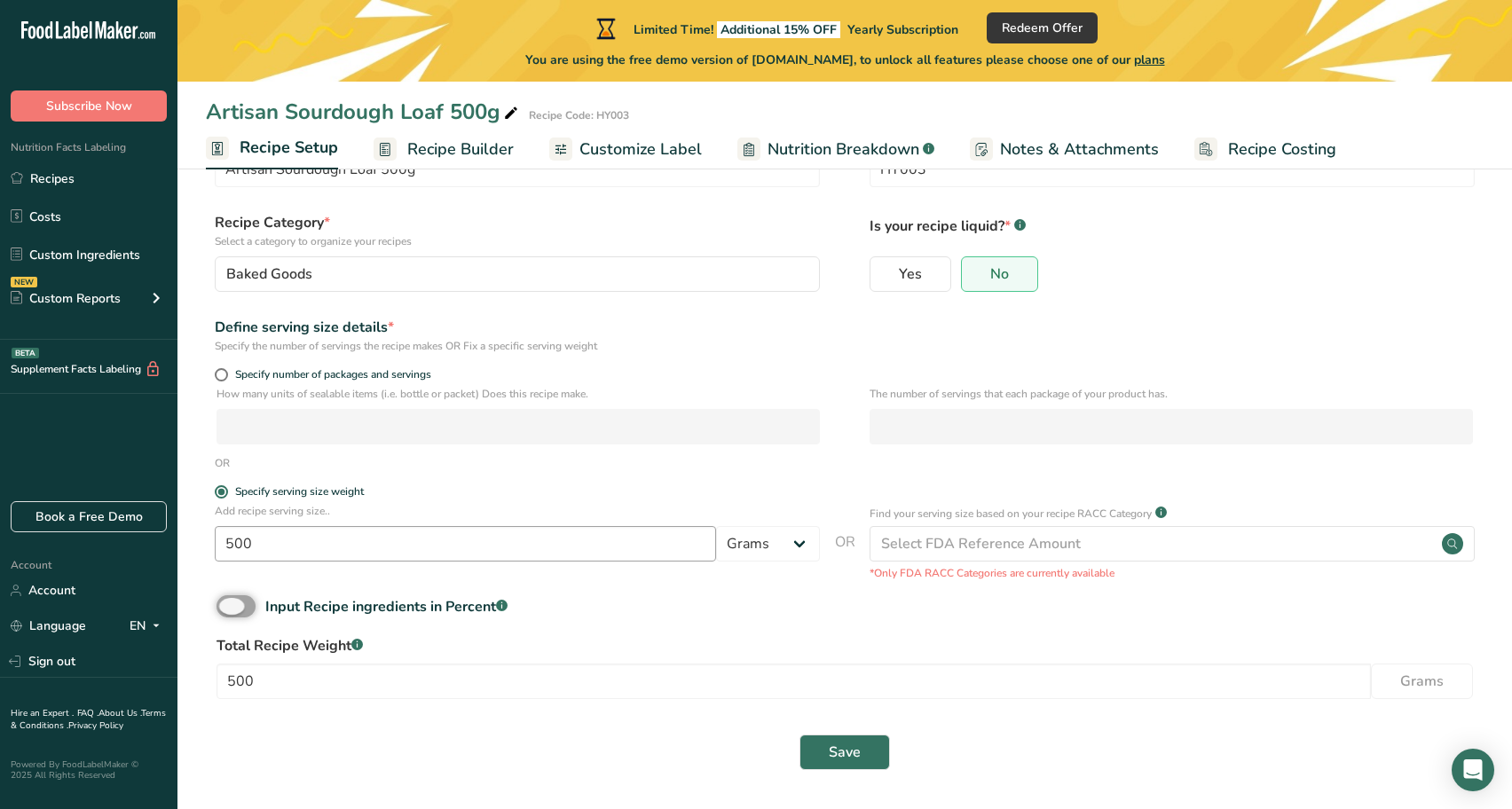
scroll to position [8, 0]
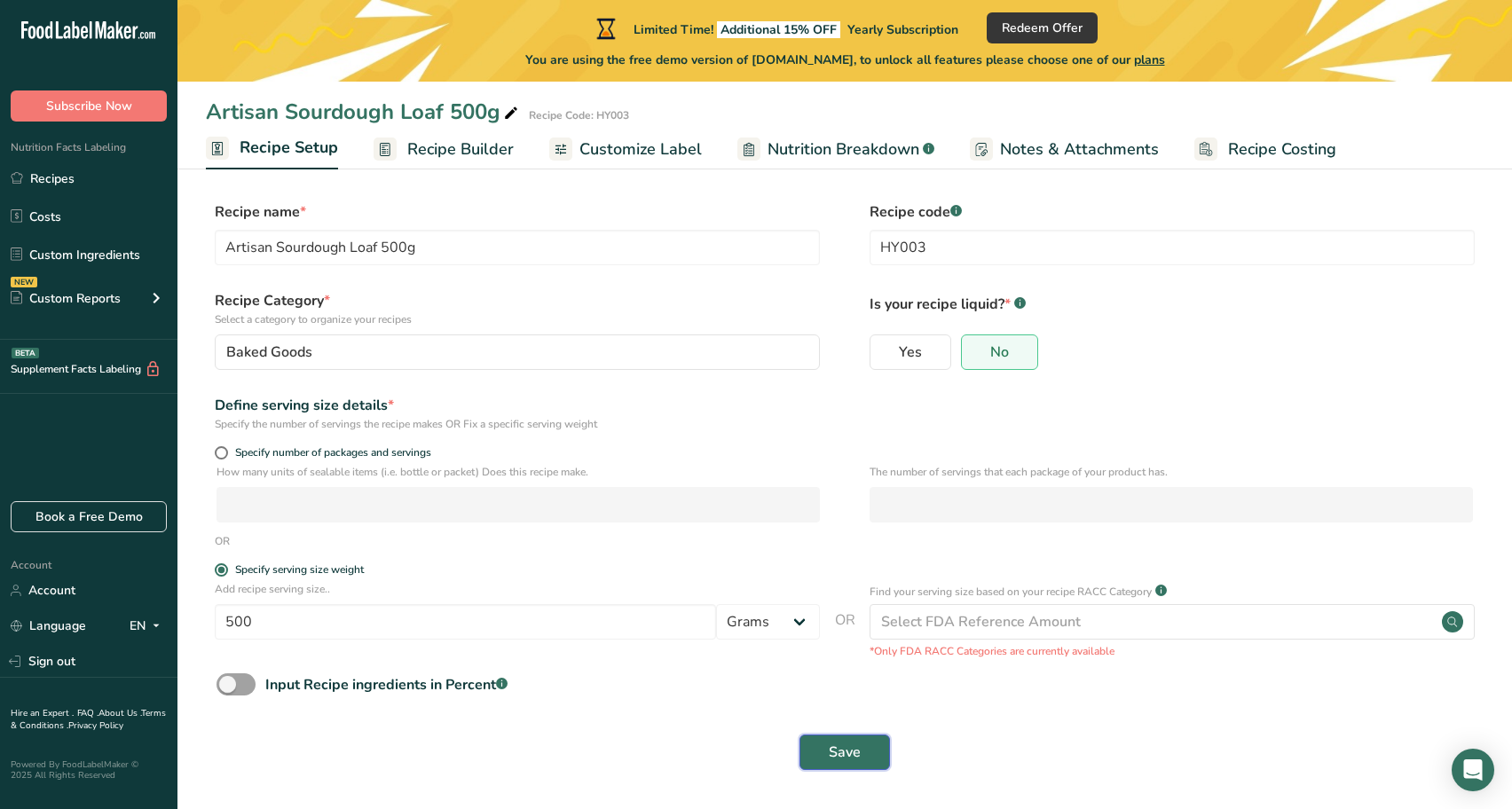
click at [846, 755] on span "Save" at bounding box center [844, 753] width 32 height 21
click at [462, 154] on span "Recipe Builder" at bounding box center [460, 149] width 106 height 24
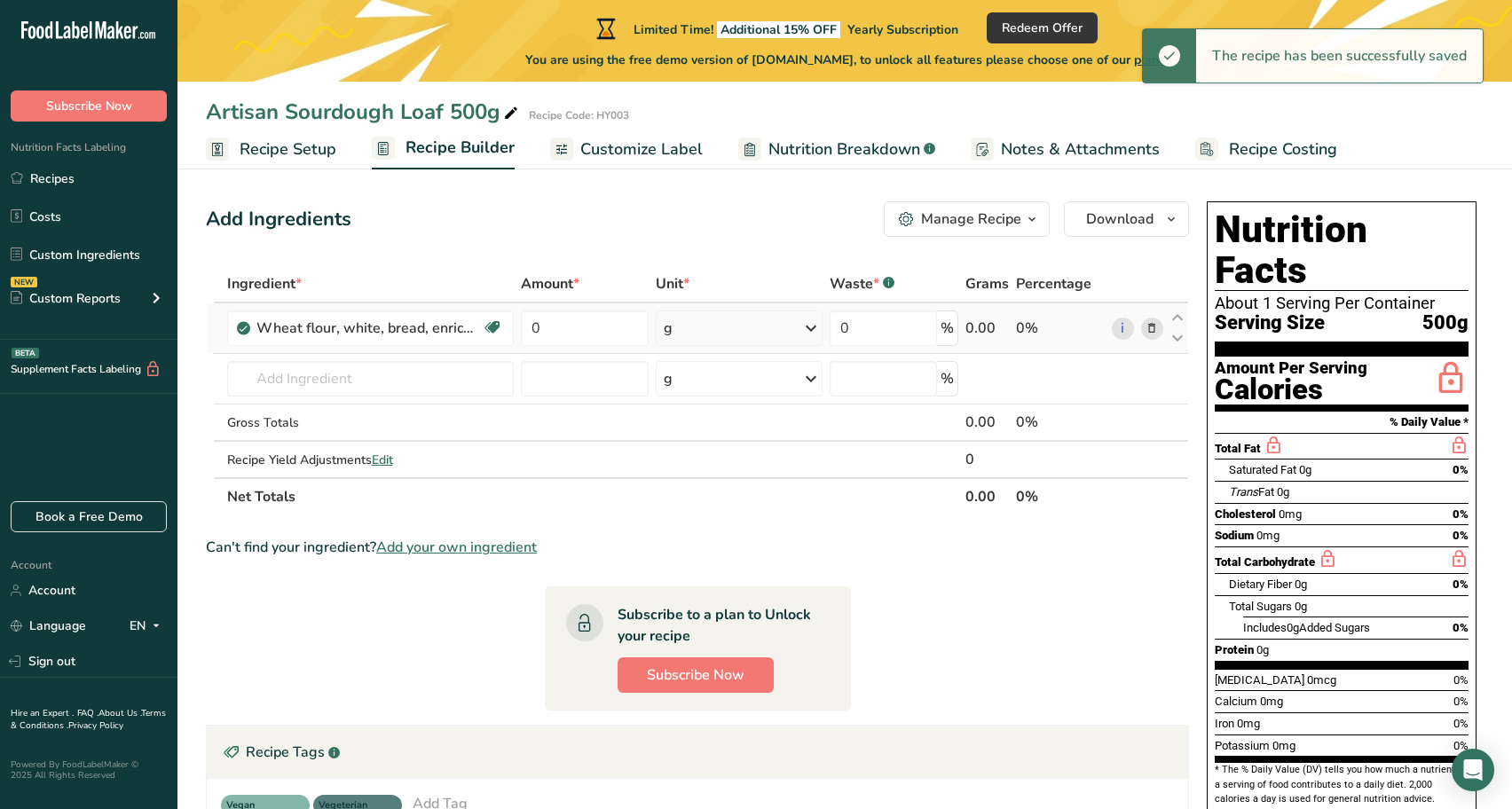
click at [749, 329] on div "g" at bounding box center [739, 328] width 166 height 35
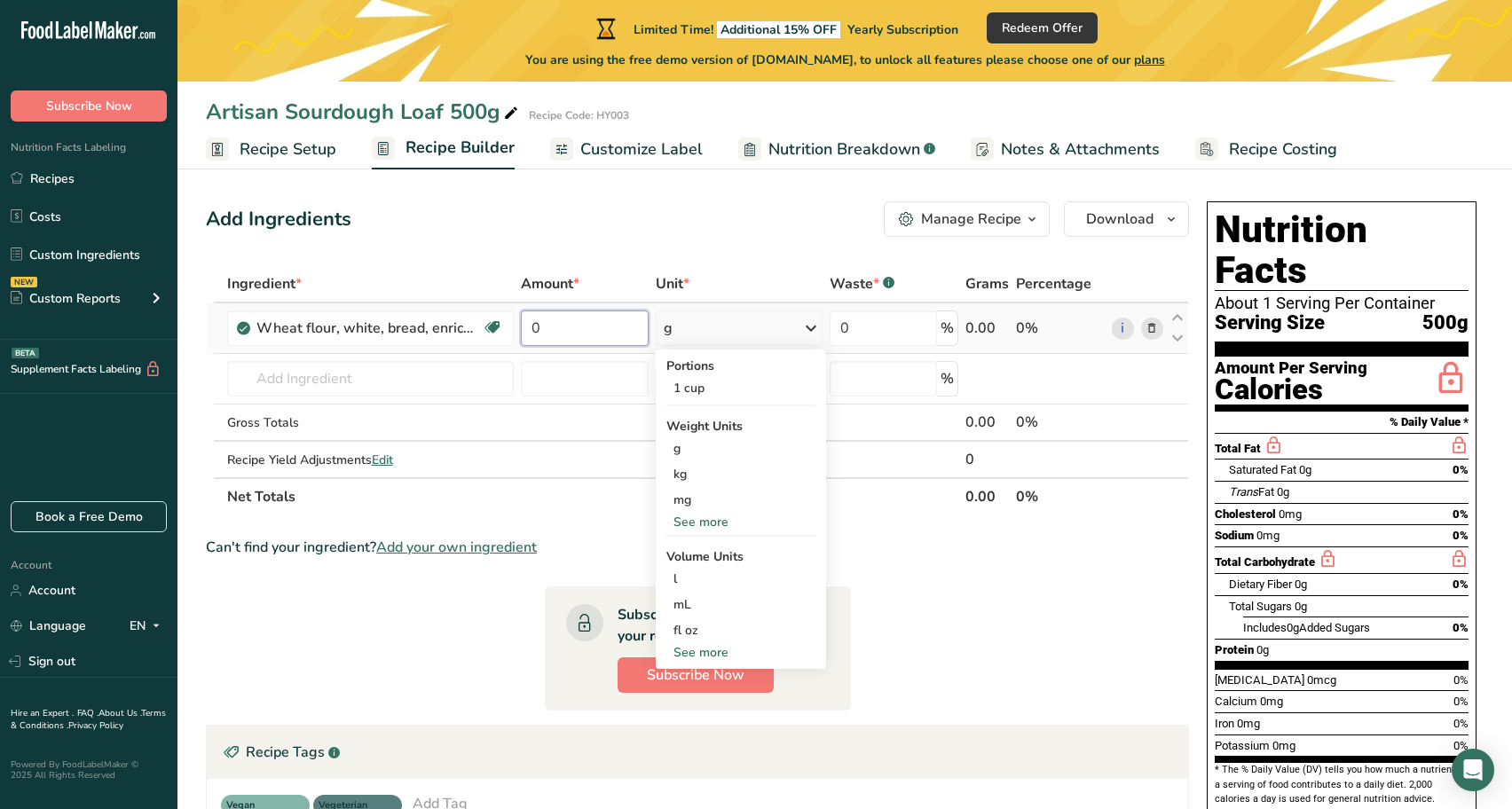
click at [627, 332] on input "0" at bounding box center [585, 328] width 128 height 35
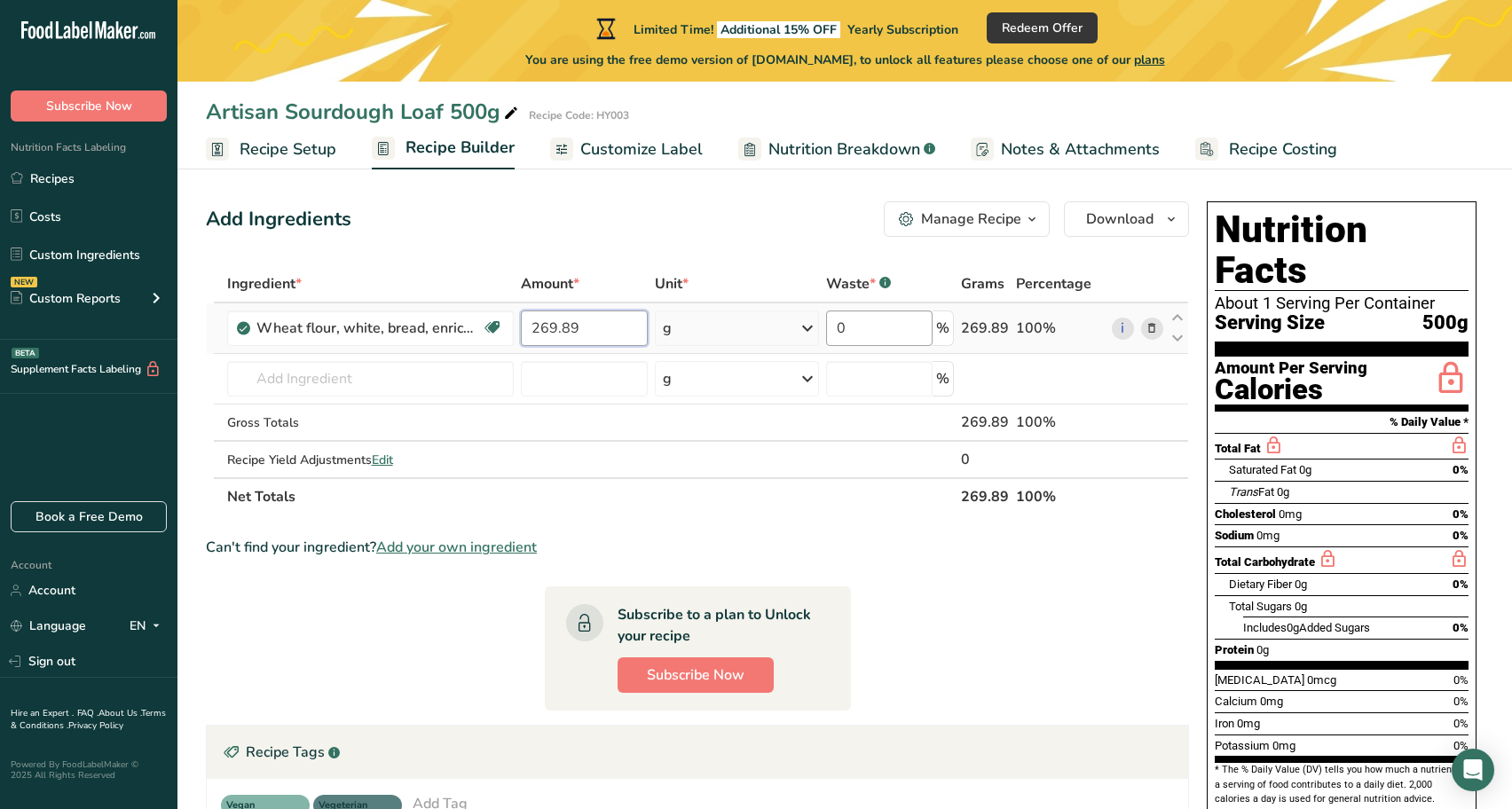
type input "269.89"
click at [896, 327] on div "Ingredient * Amount * Unit * Waste * .a-a{fill:#347362;}.b-a{fill:#fff;} Grams …" at bounding box center [697, 390] width 983 height 251
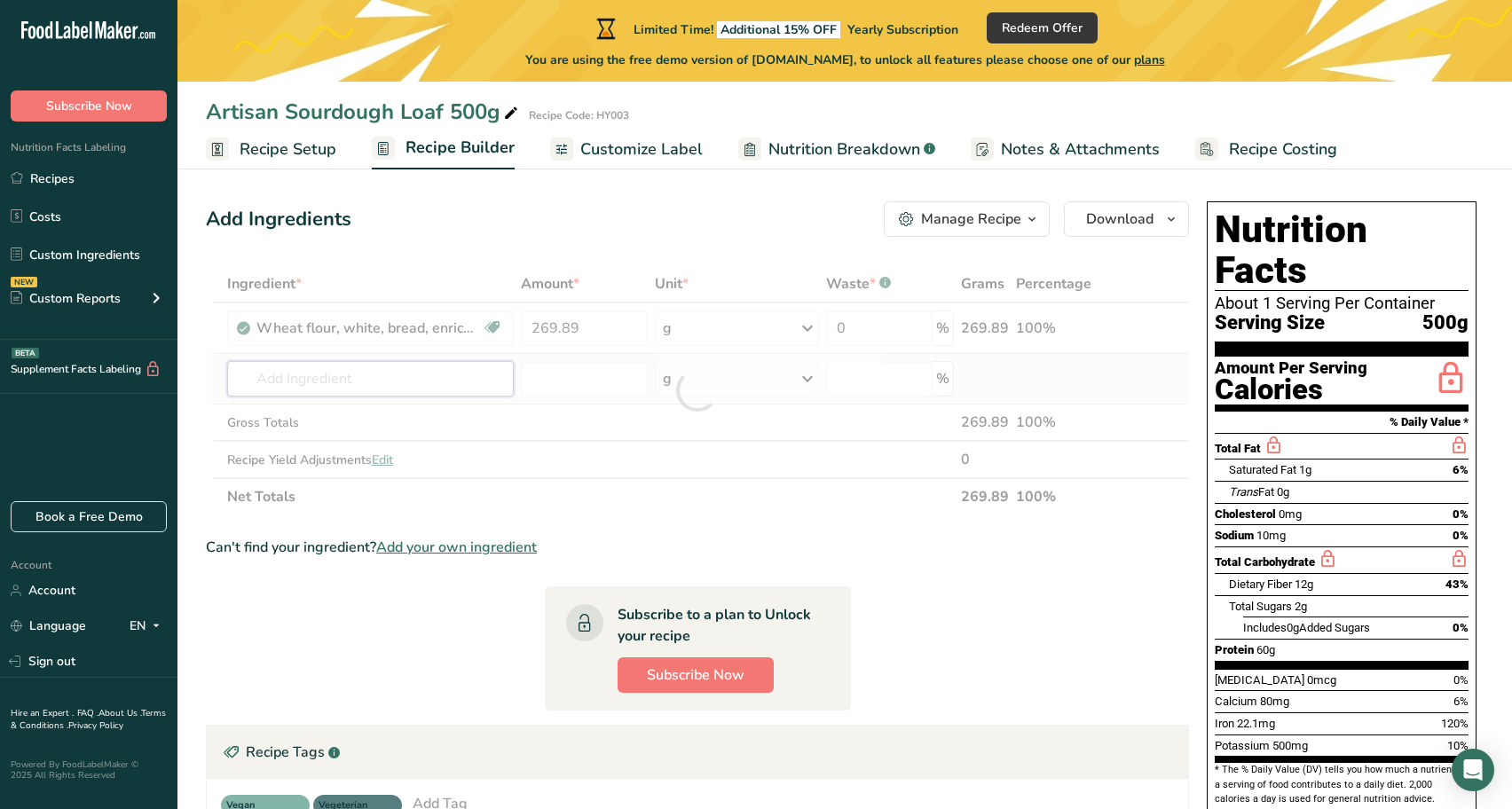
click at [398, 383] on div "Ingredient * Amount * Unit * Waste * .a-a{fill:#347362;}.b-a{fill:#fff;} Grams …" at bounding box center [697, 390] width 983 height 251
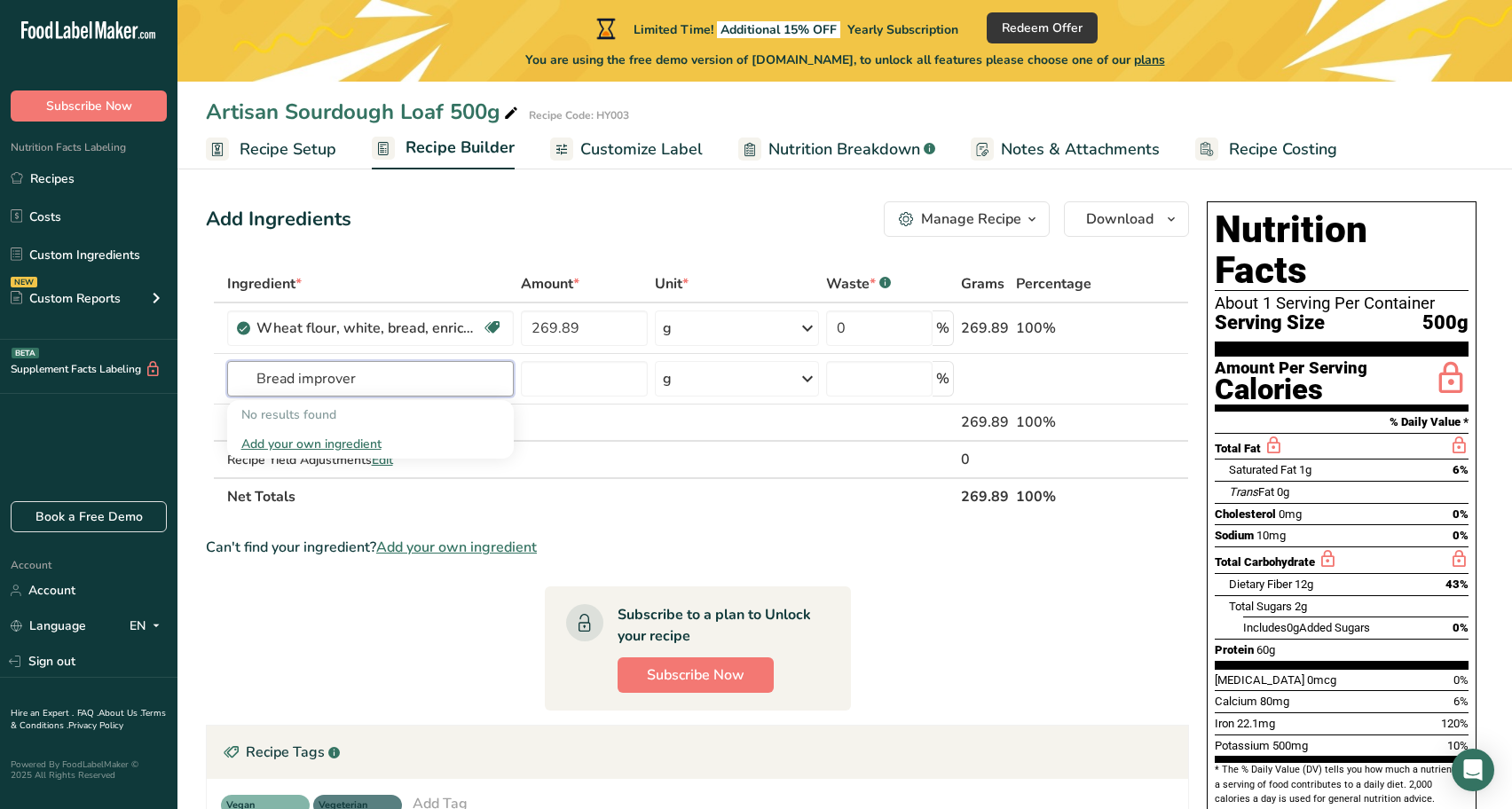
drag, startPoint x: 301, startPoint y: 380, endPoint x: 198, endPoint y: 374, distance: 103.2
click at [198, 374] on section "Add Ingredients Manage Recipe Delete Recipe Duplicate Recipe Scale Recipe Save …" at bounding box center [844, 624] width 1334 height 918
click at [259, 376] on input "Enzyme" at bounding box center [371, 379] width 287 height 35
click at [312, 376] on input "bread Enzyme" at bounding box center [371, 379] width 287 height 35
click at [300, 380] on input "bread Enzyme" at bounding box center [371, 379] width 287 height 35
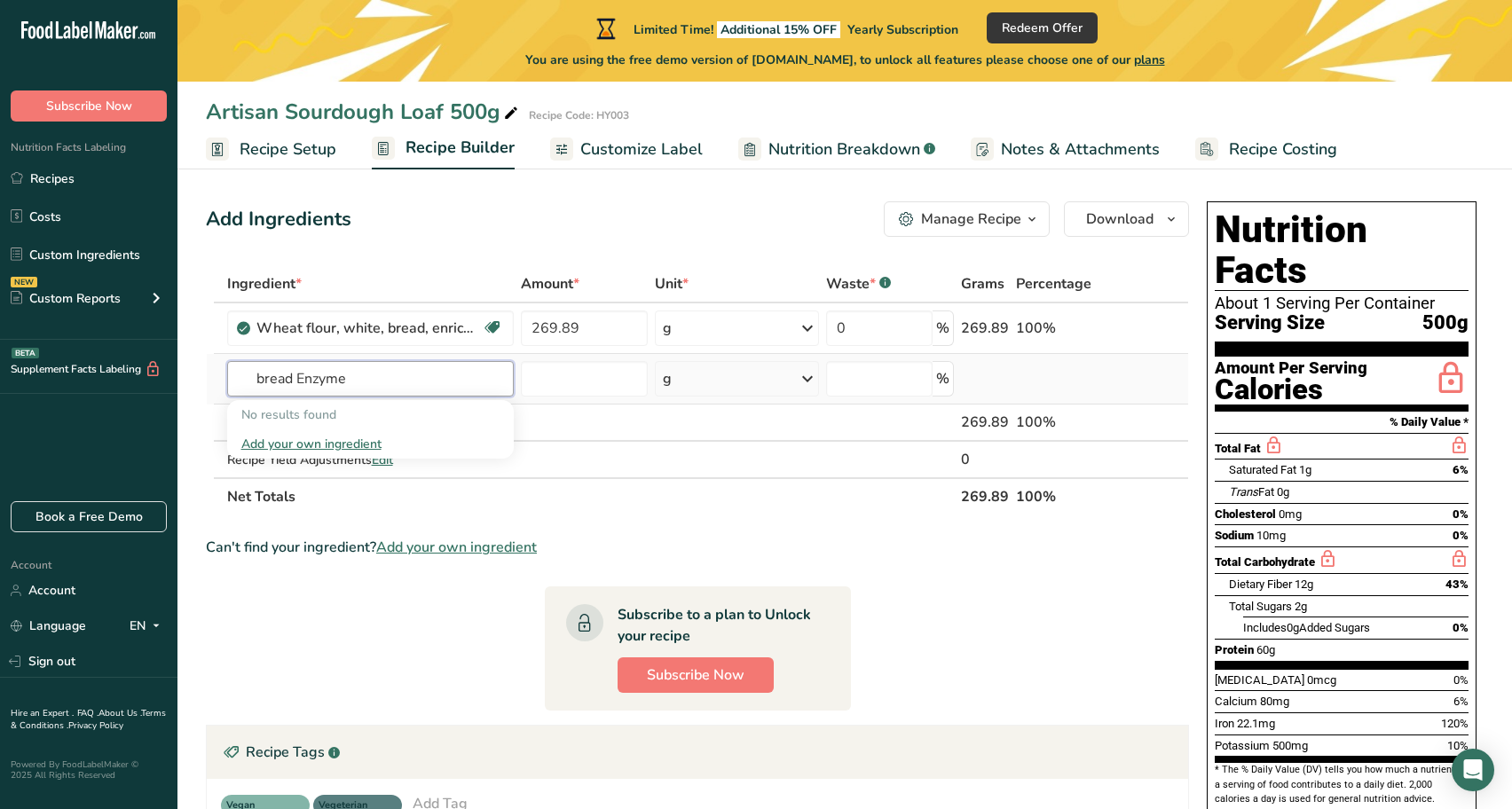
drag, startPoint x: 383, startPoint y: 381, endPoint x: 263, endPoint y: 382, distance: 120.0
click at [263, 382] on input "bread Enzyme" at bounding box center [371, 379] width 287 height 35
click at [256, 376] on input "bread Enzyme" at bounding box center [371, 379] width 287 height 35
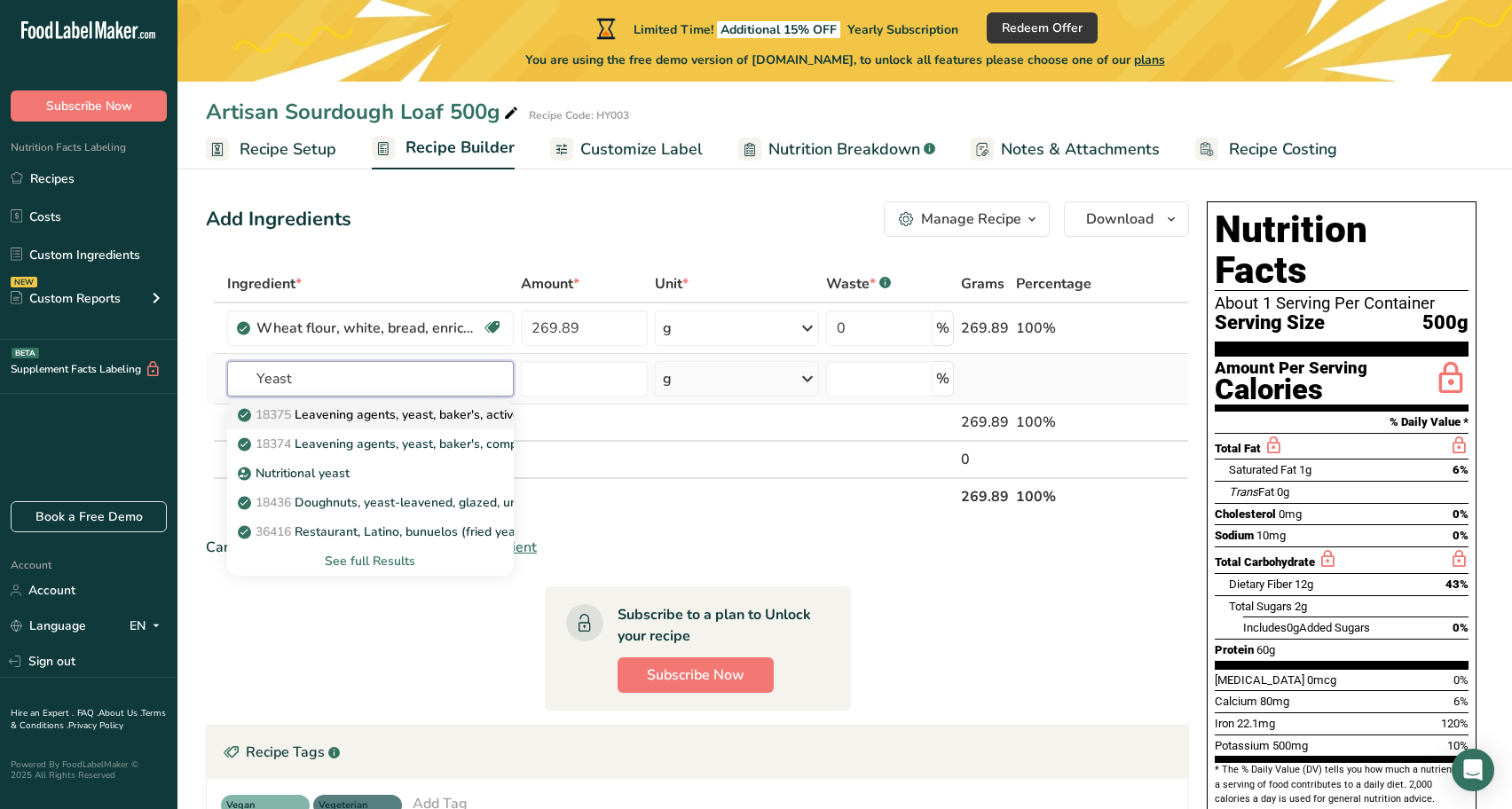
type input "Yeast"
click at [360, 418] on p "18375 Leavening agents, yeast, [PERSON_NAME], active dry" at bounding box center [391, 414] width 300 height 18
type input "Leavening agents, yeast, baker's, active dry"
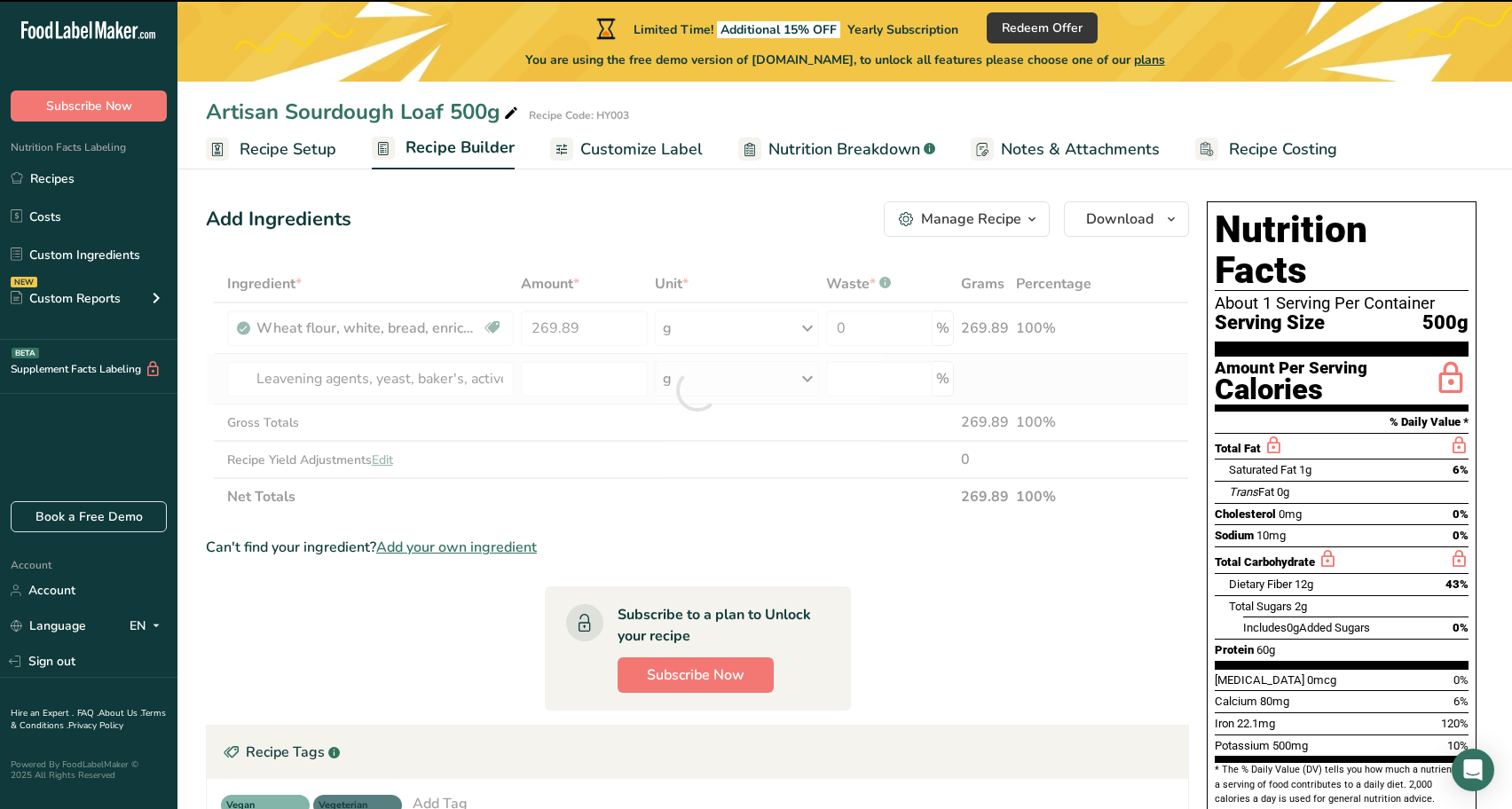
type input "0"
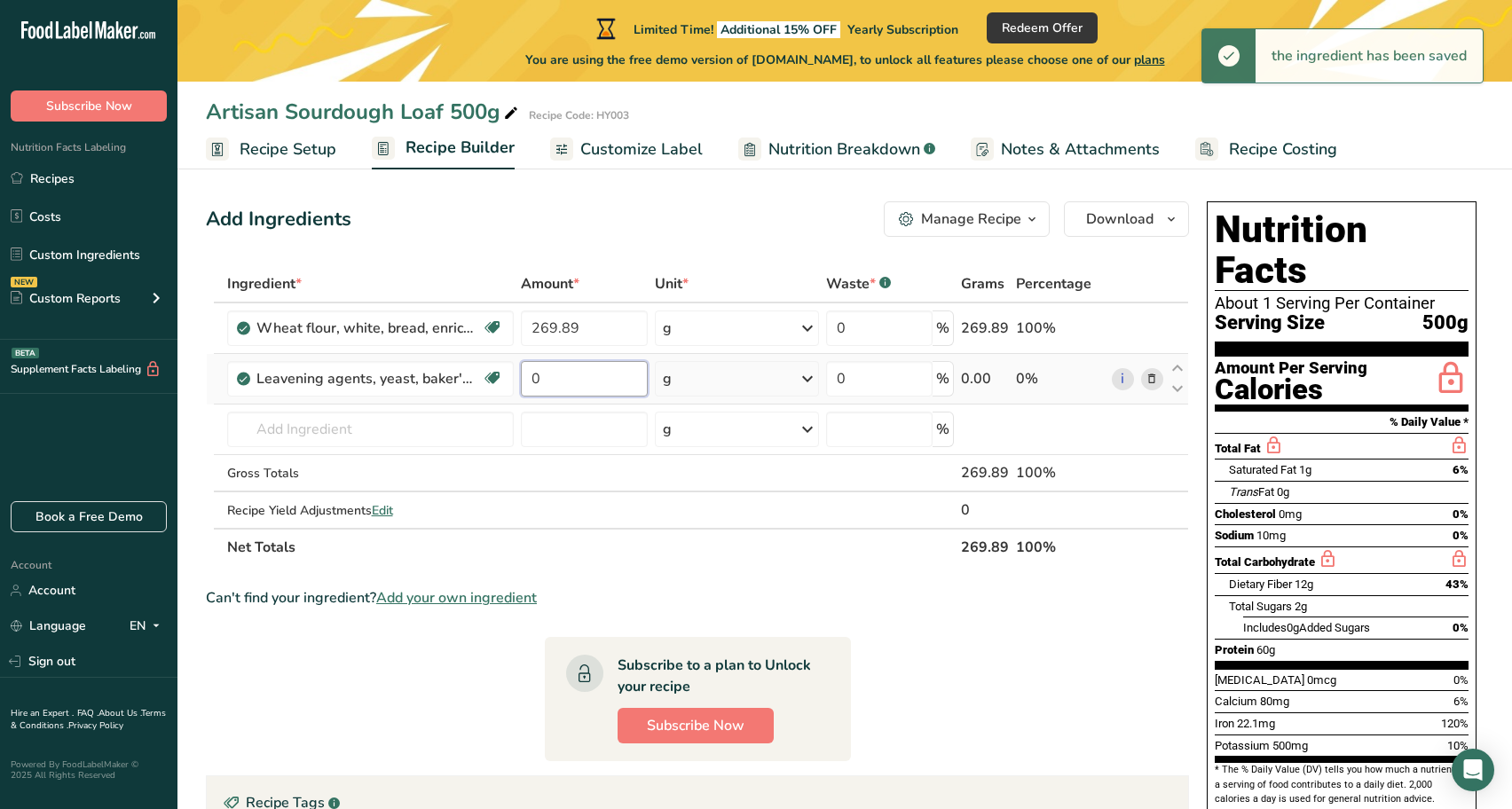
click at [565, 386] on input "0" at bounding box center [584, 379] width 127 height 35
click at [560, 380] on input "0" at bounding box center [584, 379] width 127 height 35
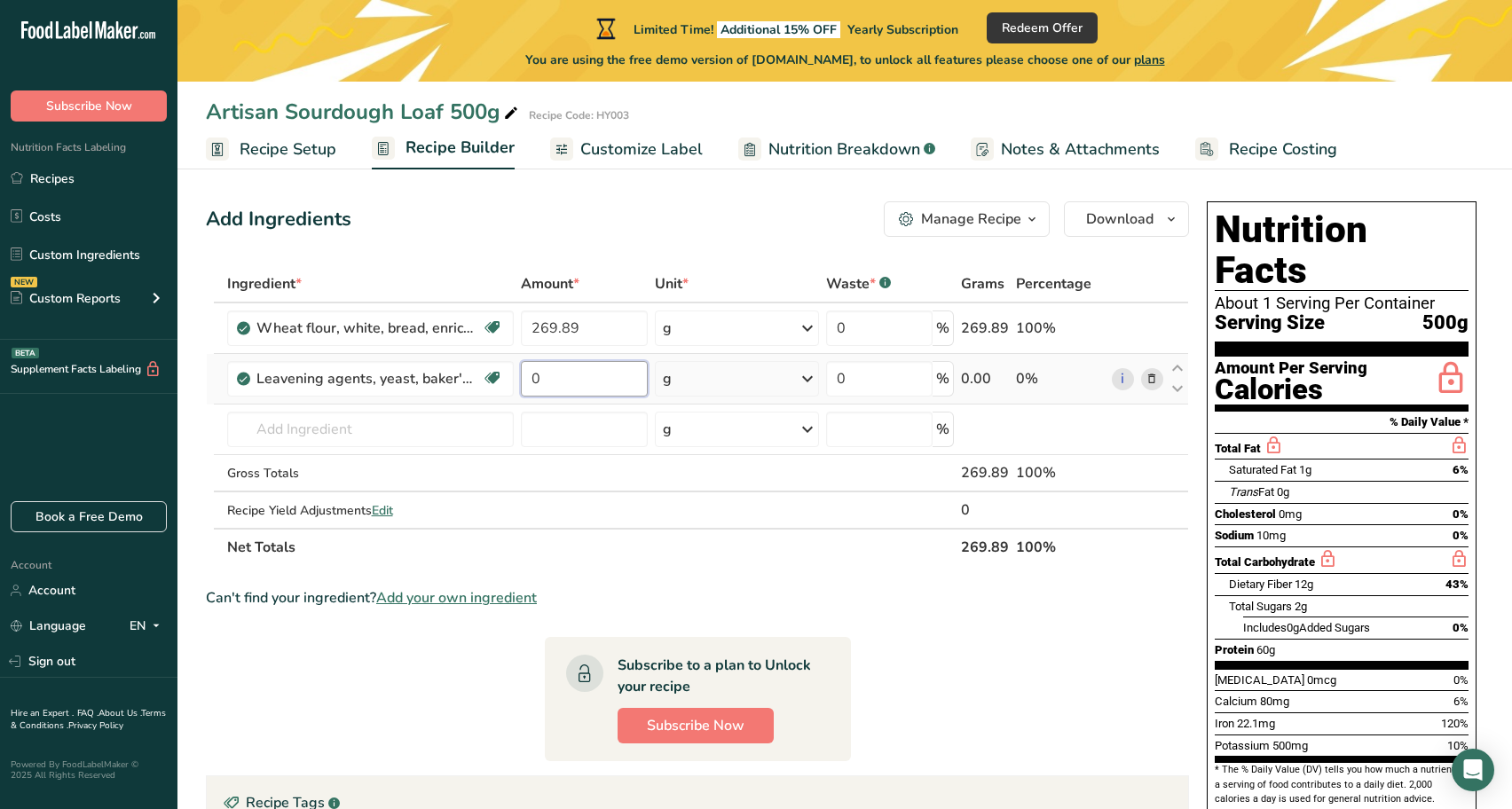
click at [558, 378] on input "0" at bounding box center [584, 379] width 127 height 35
type input "0.30"
click at [385, 419] on div "Ingredient * Amount * Unit * Waste * .a-a{fill:#347362;}.b-a{fill:#fff;} Grams …" at bounding box center [697, 415] width 983 height 301
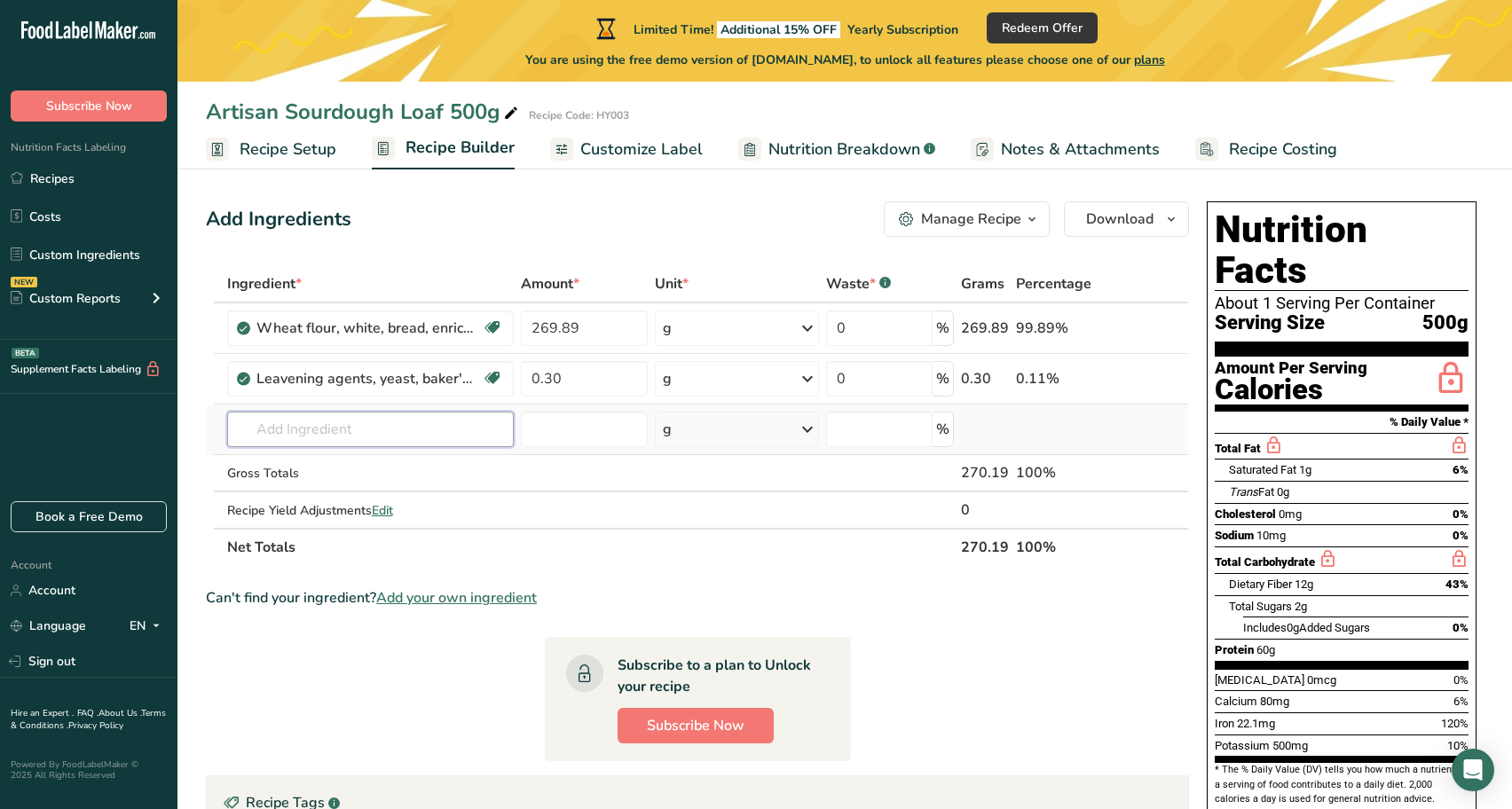
scroll to position [4, 0]
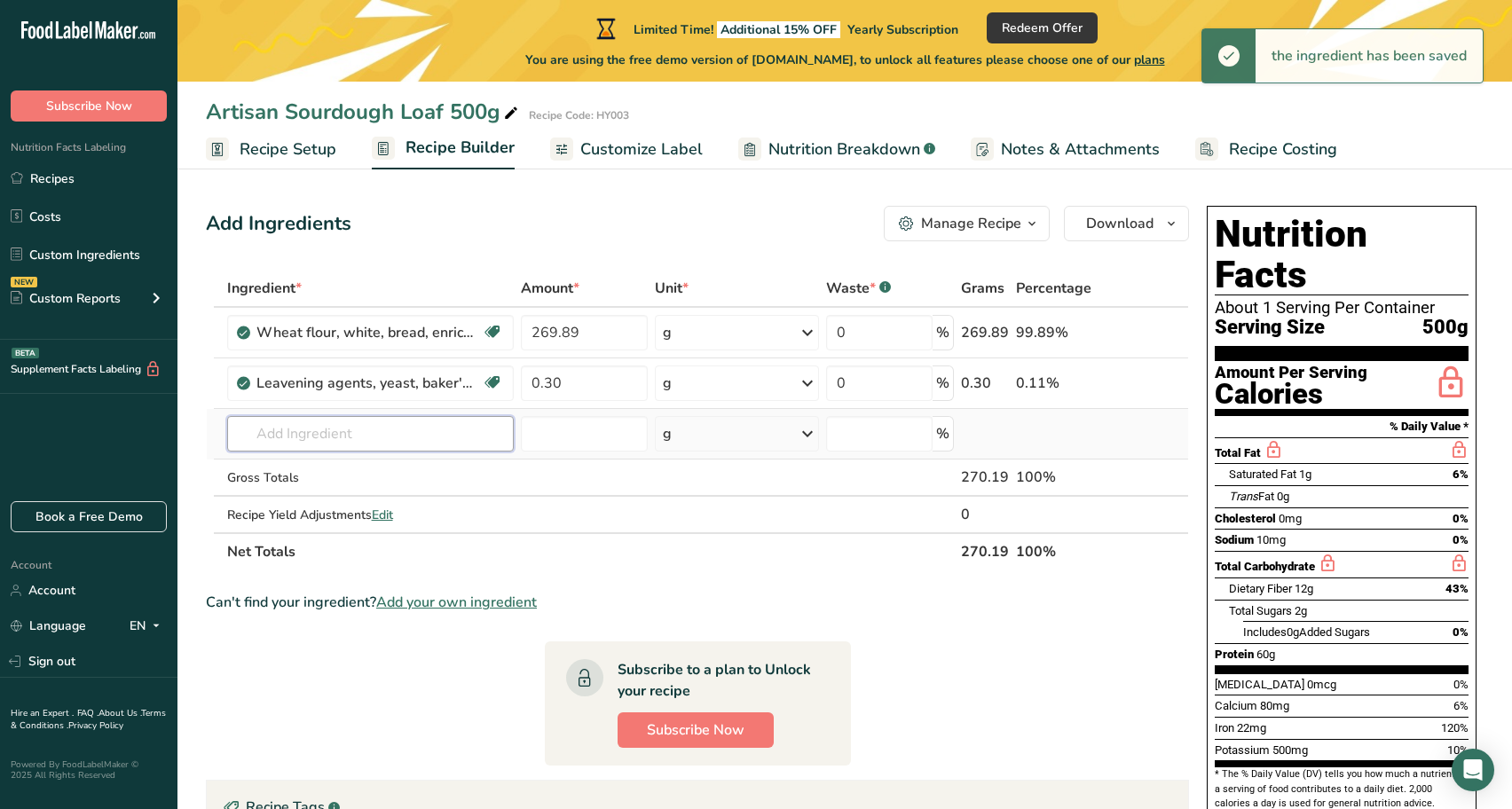
click at [338, 432] on input "text" at bounding box center [371, 433] width 287 height 35
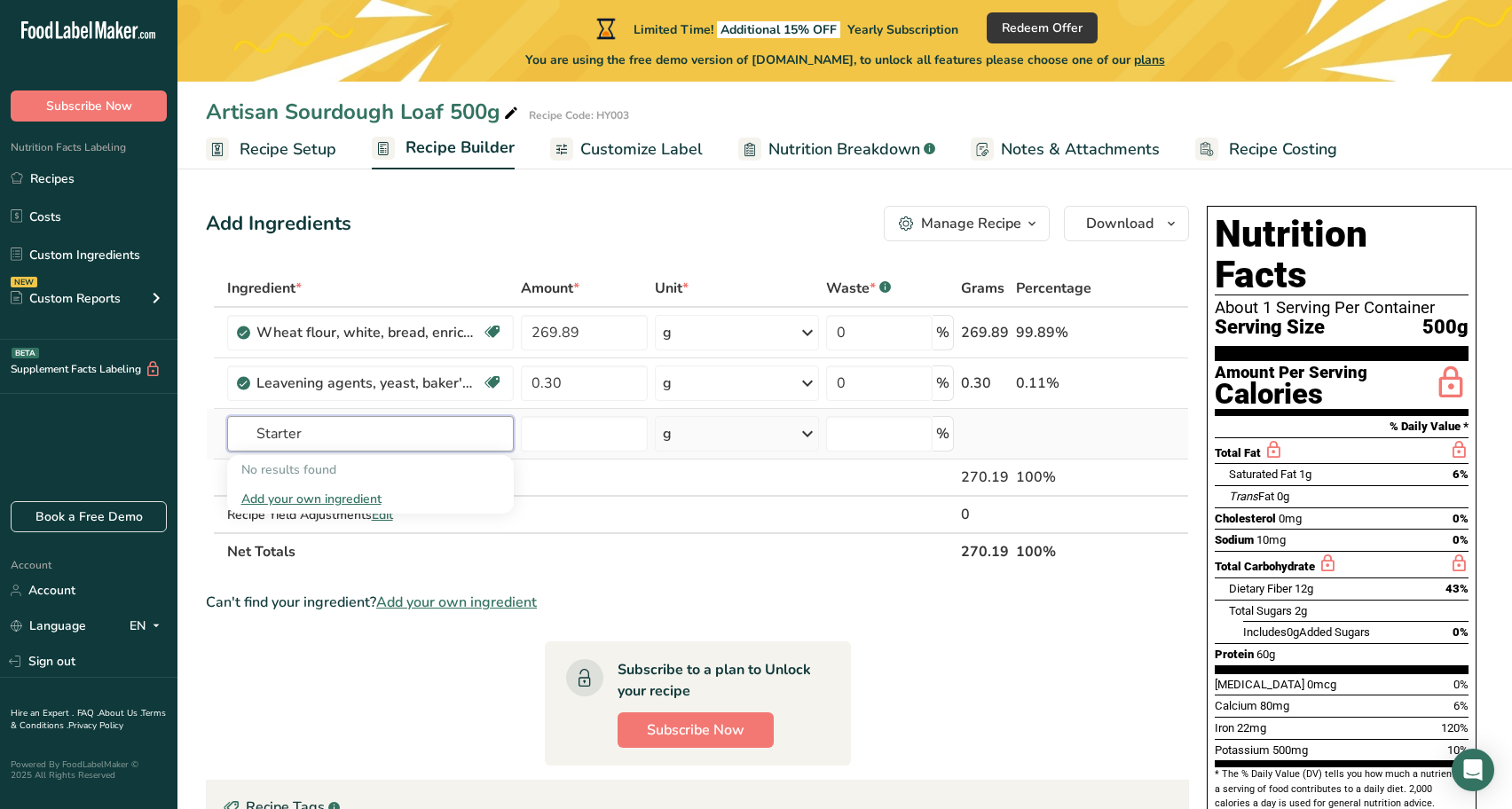
click at [289, 434] on input "Starter" at bounding box center [371, 433] width 287 height 35
click at [290, 434] on input "Starter" at bounding box center [371, 433] width 287 height 35
type input "Starter"
click at [380, 546] on th "Net Totals" at bounding box center [591, 551] width 734 height 37
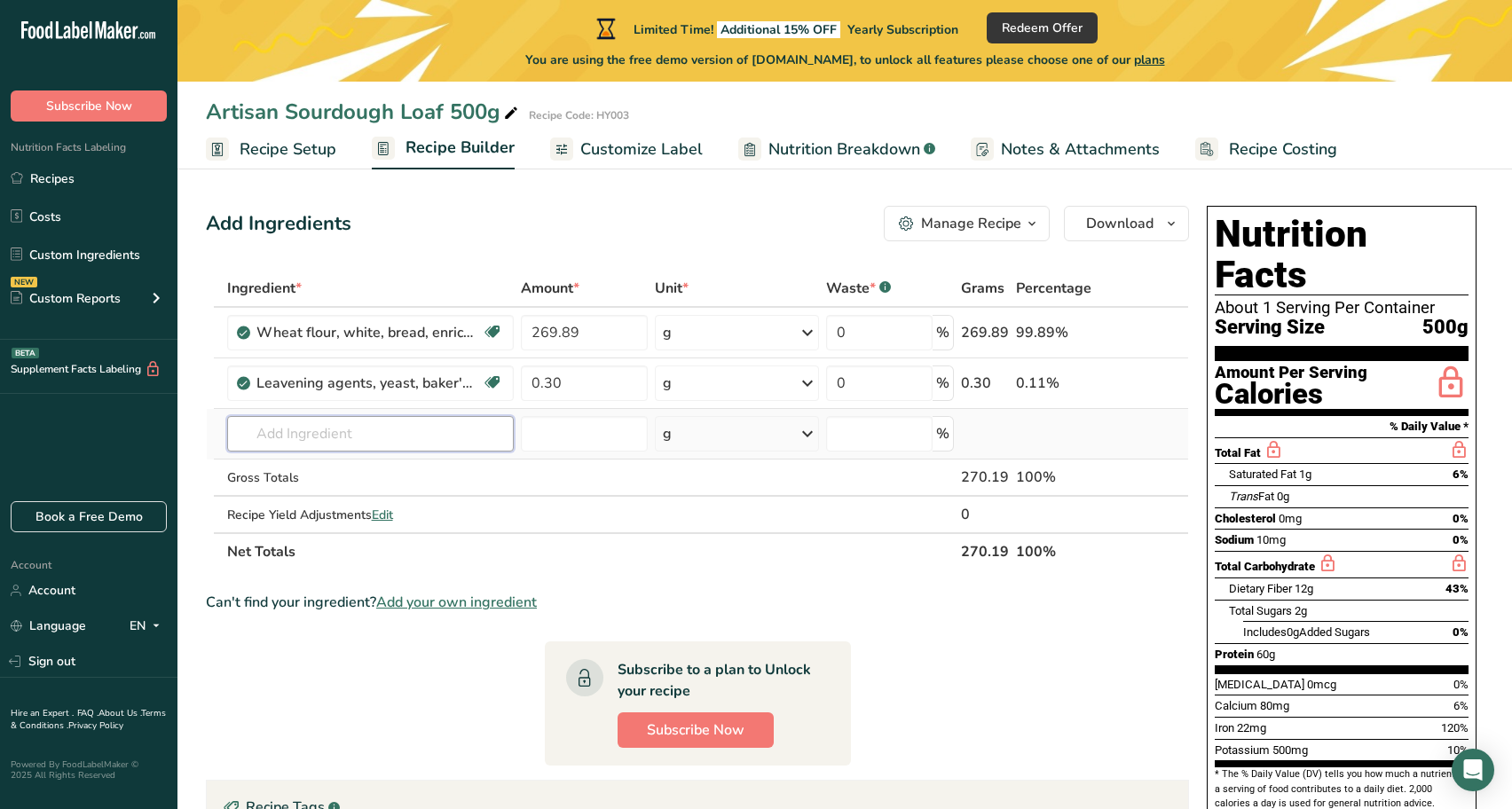
drag, startPoint x: 293, startPoint y: 436, endPoint x: 253, endPoint y: 458, distance: 45.7
click at [292, 436] on input "text" at bounding box center [371, 433] width 287 height 35
click at [80, 99] on span "Subscribe Now" at bounding box center [89, 105] width 86 height 18
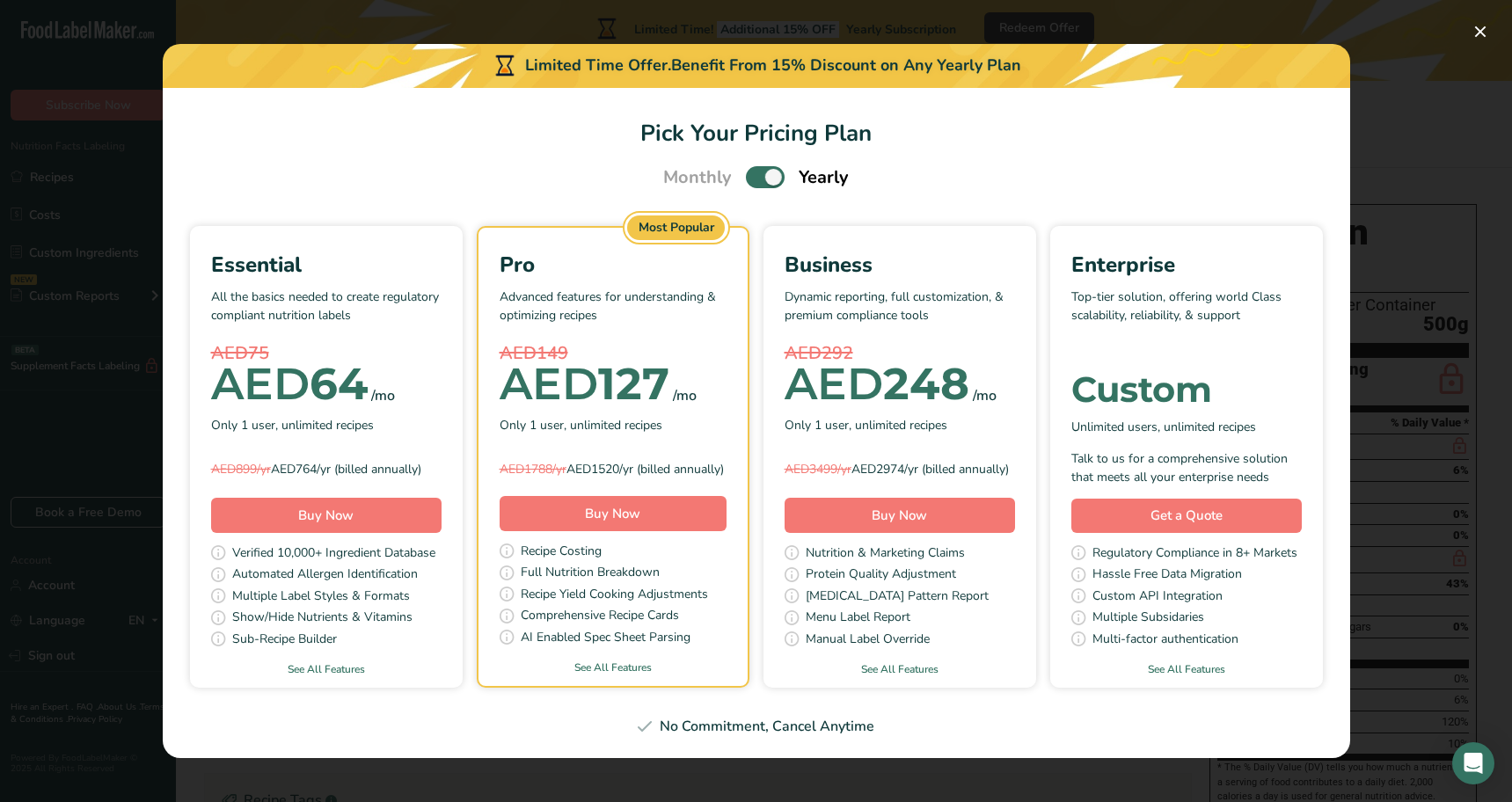
drag, startPoint x: 535, startPoint y: 647, endPoint x: 701, endPoint y: 652, distance: 166.1
click at [701, 650] on div "AI Enabled Spec Sheet Parsing" at bounding box center [612, 638] width 227 height 22
click at [577, 620] on span "Comprehensive Recipe Cards" at bounding box center [599, 616] width 158 height 22
drag, startPoint x: 521, startPoint y: 580, endPoint x: 664, endPoint y: 614, distance: 147.0
click at [730, 591] on div "Pro Advanced features for understanding & optimizing recipes AED149 AED 127 /mo…" at bounding box center [613, 438] width 269 height 422
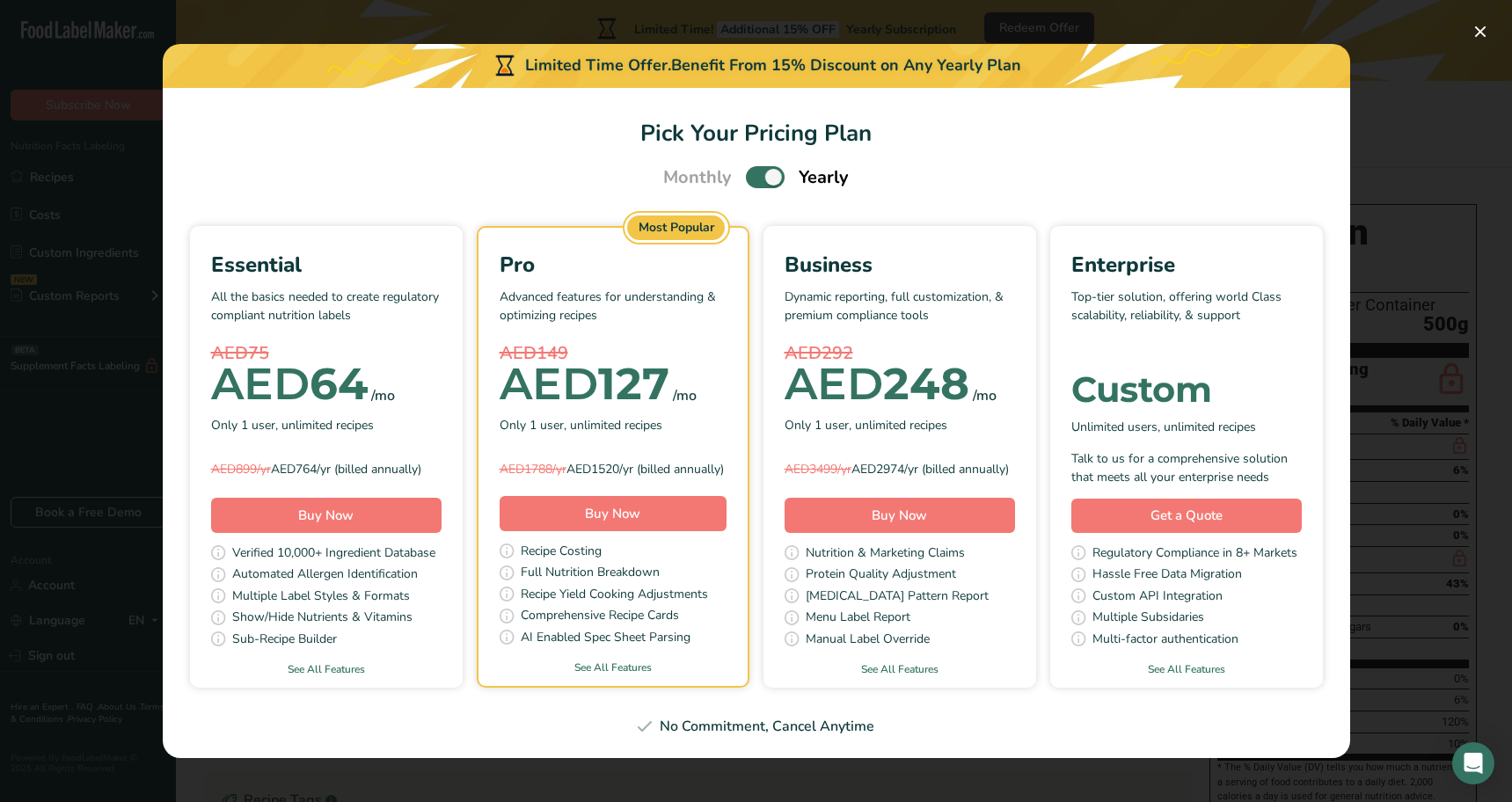
click at [607, 607] on span "Recipe Yield Cooking Adjustments" at bounding box center [614, 595] width 188 height 22
click at [546, 607] on span "Recipe Yield Cooking Adjustments" at bounding box center [614, 595] width 188 height 22
click at [681, 387] on div "/mo" at bounding box center [684, 395] width 24 height 21
click at [1483, 39] on button "Pick Your Pricing Plan Modal" at bounding box center [1481, 32] width 28 height 28
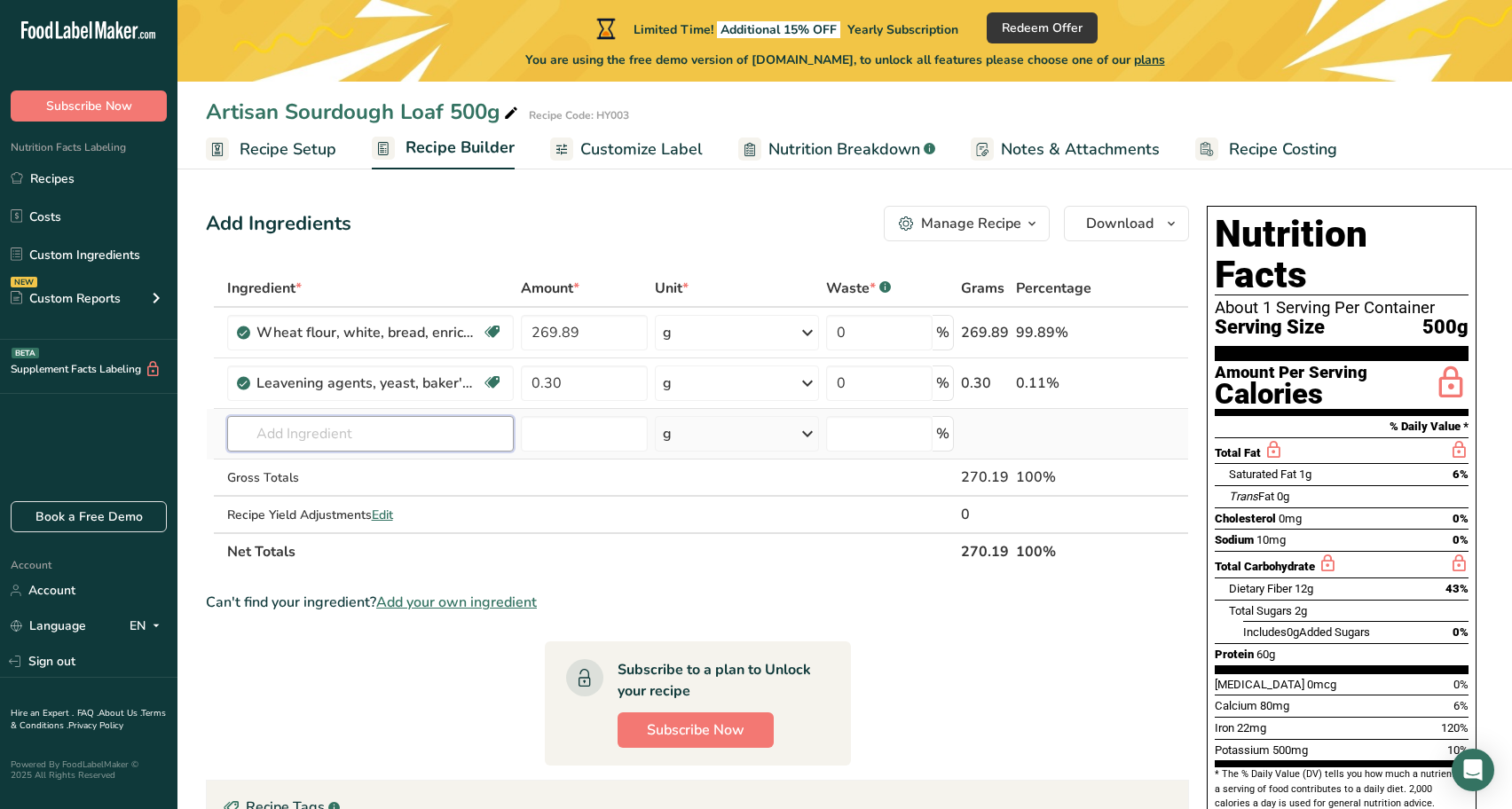
click at [387, 437] on input "text" at bounding box center [371, 433] width 287 height 35
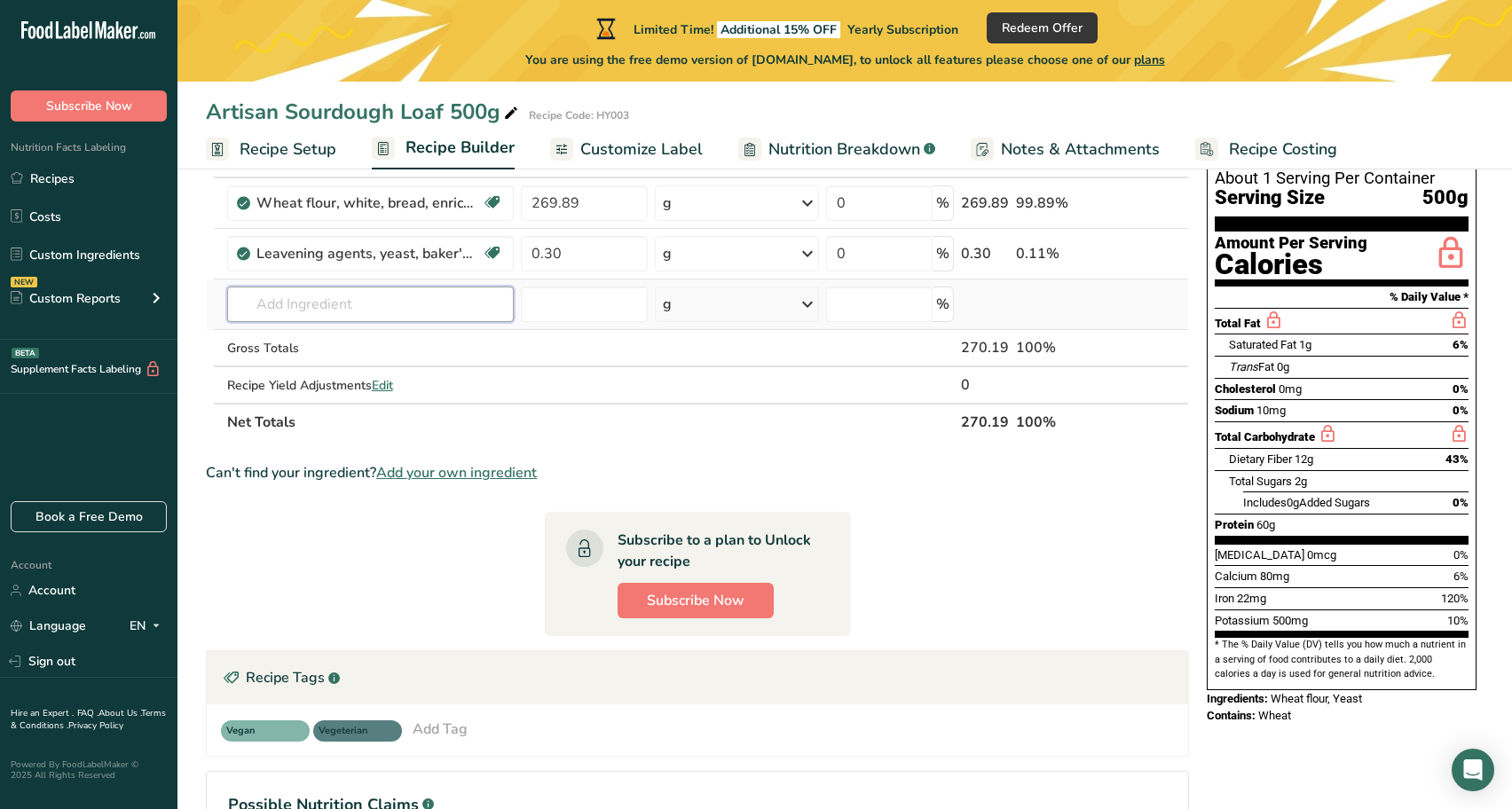
scroll to position [0, 0]
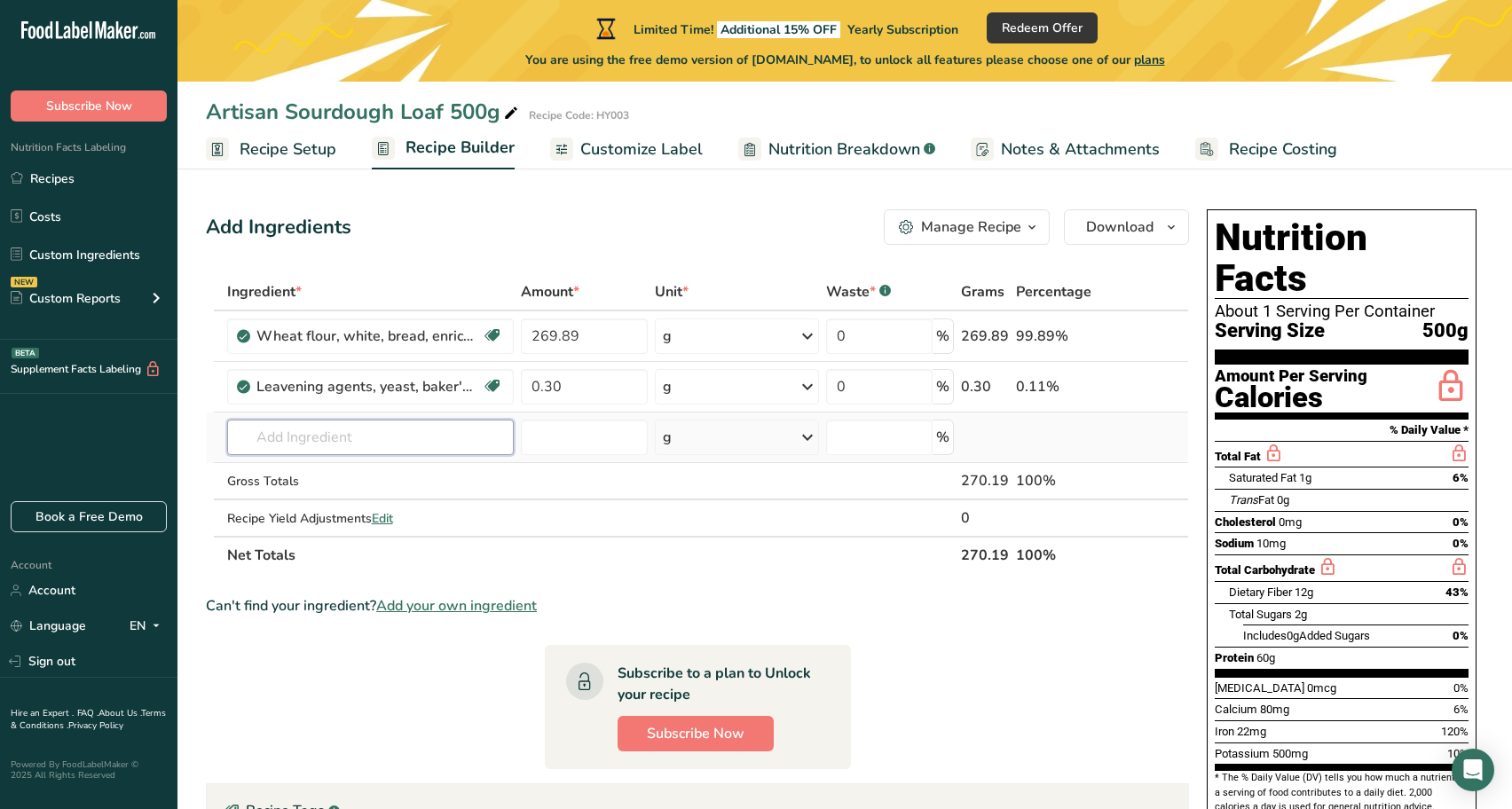
click at [362, 448] on input "text" at bounding box center [371, 437] width 287 height 35
click at [418, 450] on input "text" at bounding box center [371, 437] width 287 height 35
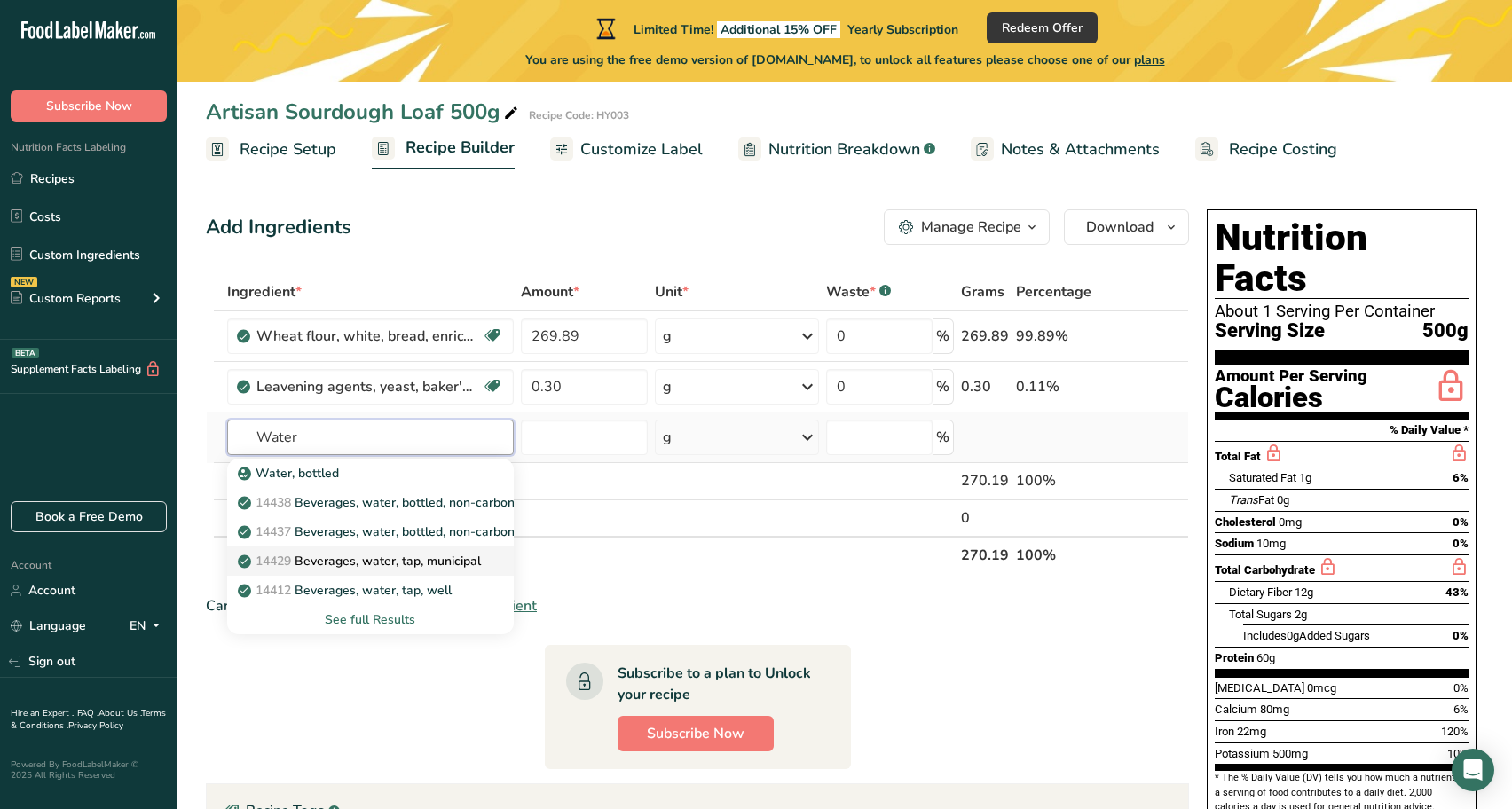
type input "Water"
click at [390, 564] on p "14429 [GEOGRAPHIC_DATA], water, tap, municipal" at bounding box center [361, 560] width 240 height 18
type input "Beverages, water, tap, municipal"
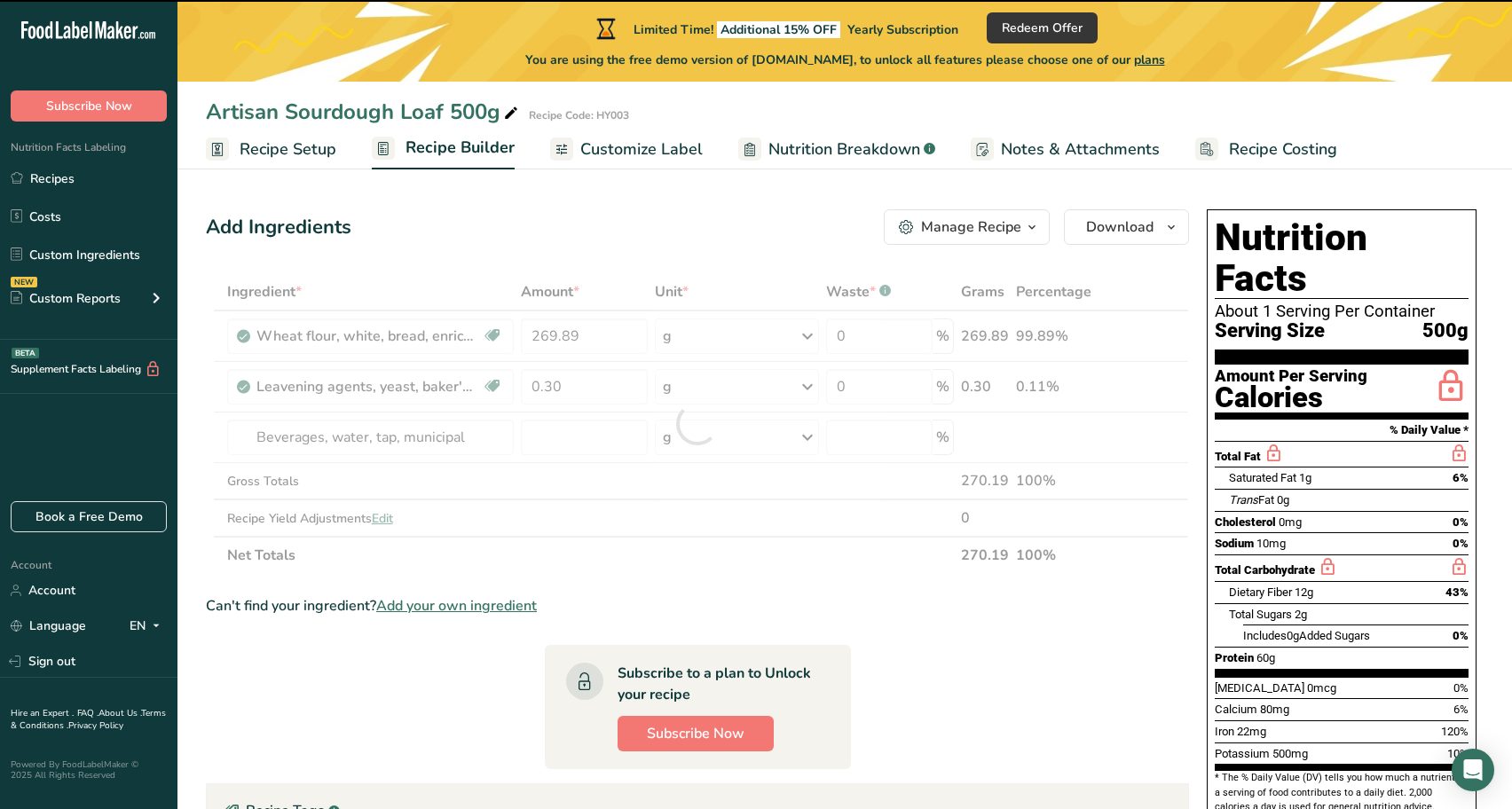
click at [576, 432] on div at bounding box center [697, 424] width 983 height 301
type input "0"
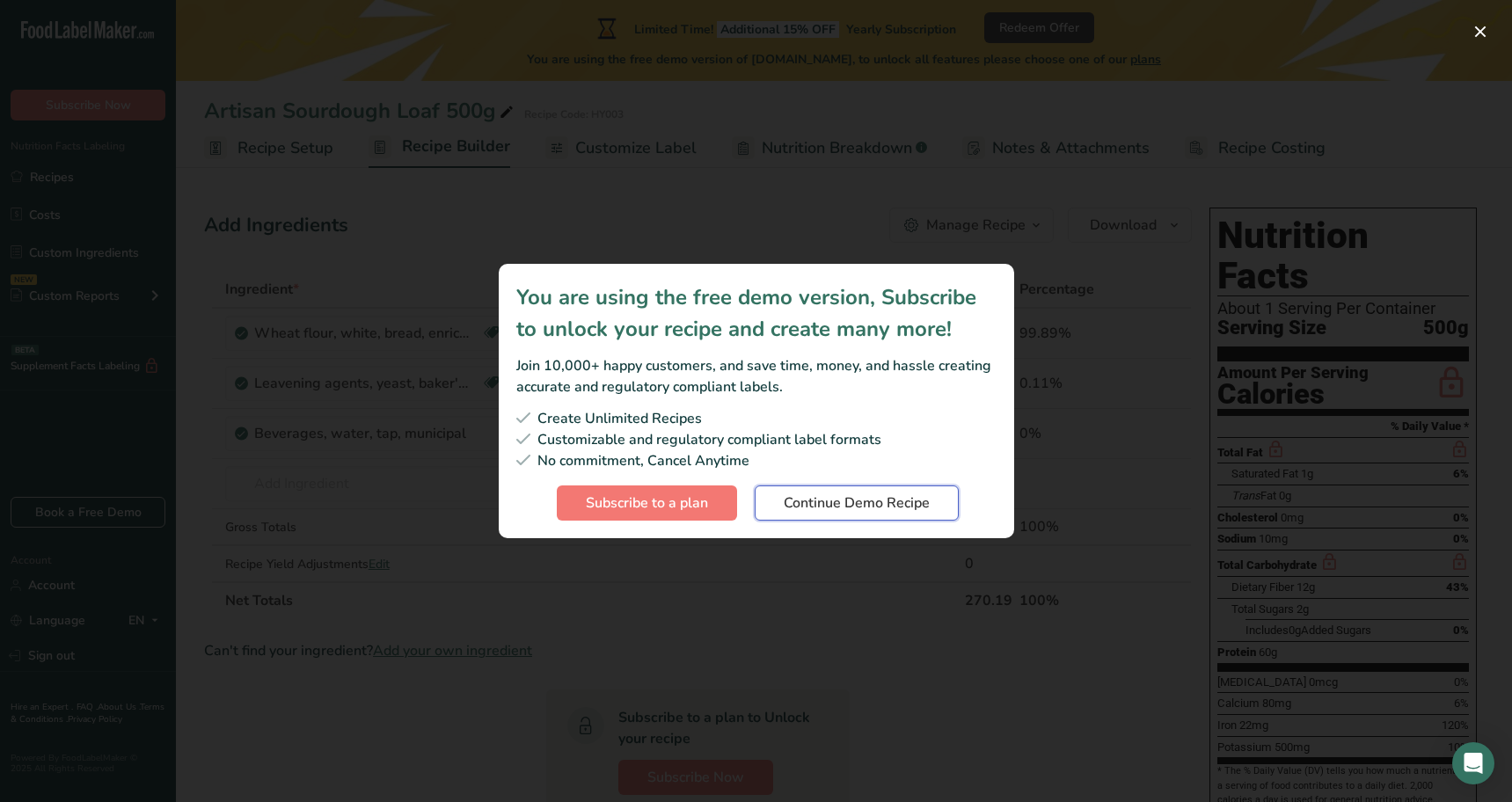
click at [849, 507] on span "Continue Demo Recipe" at bounding box center [857, 503] width 146 height 21
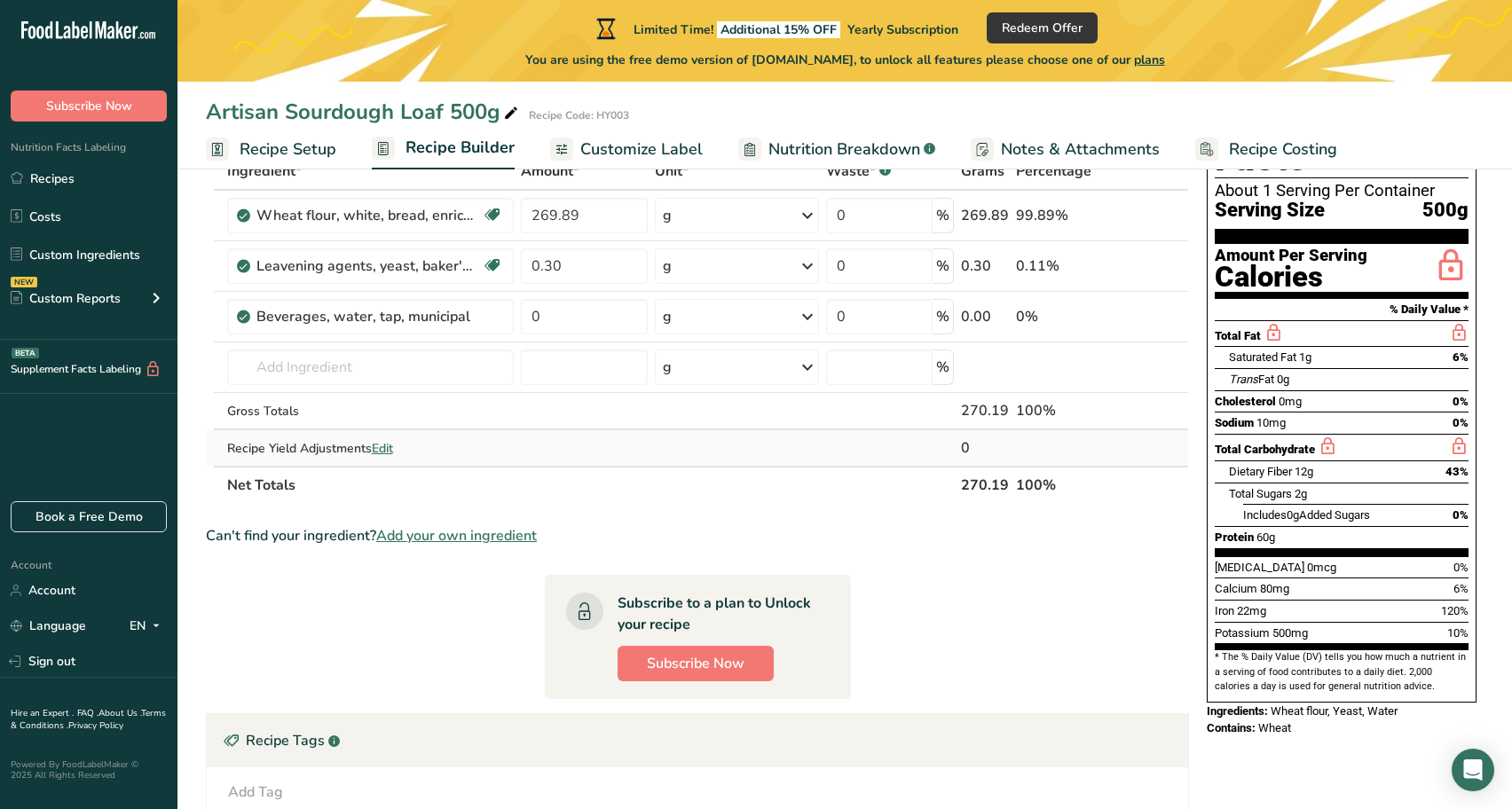
scroll to position [22, 0]
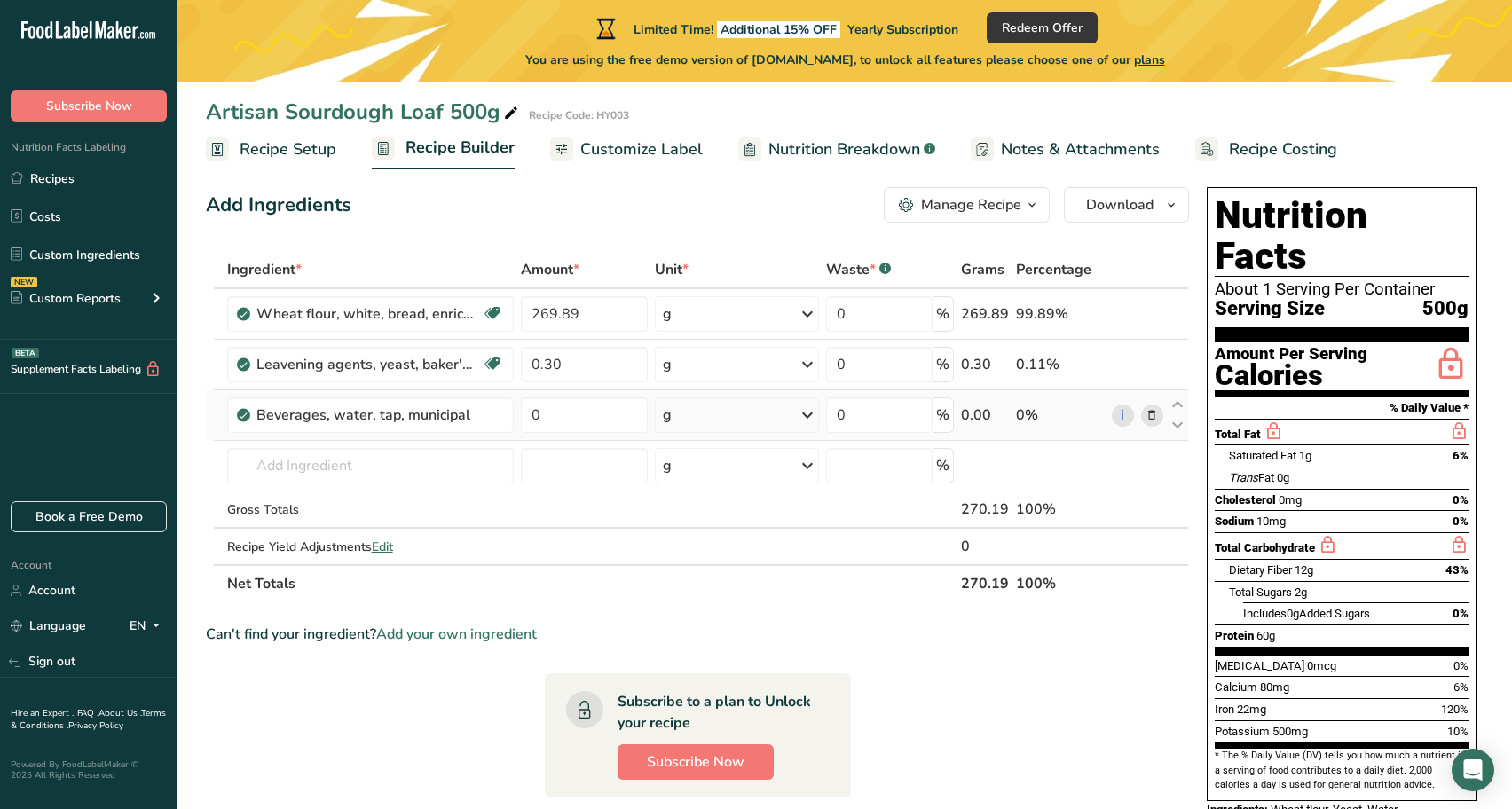
click at [731, 416] on div "g" at bounding box center [737, 415] width 165 height 35
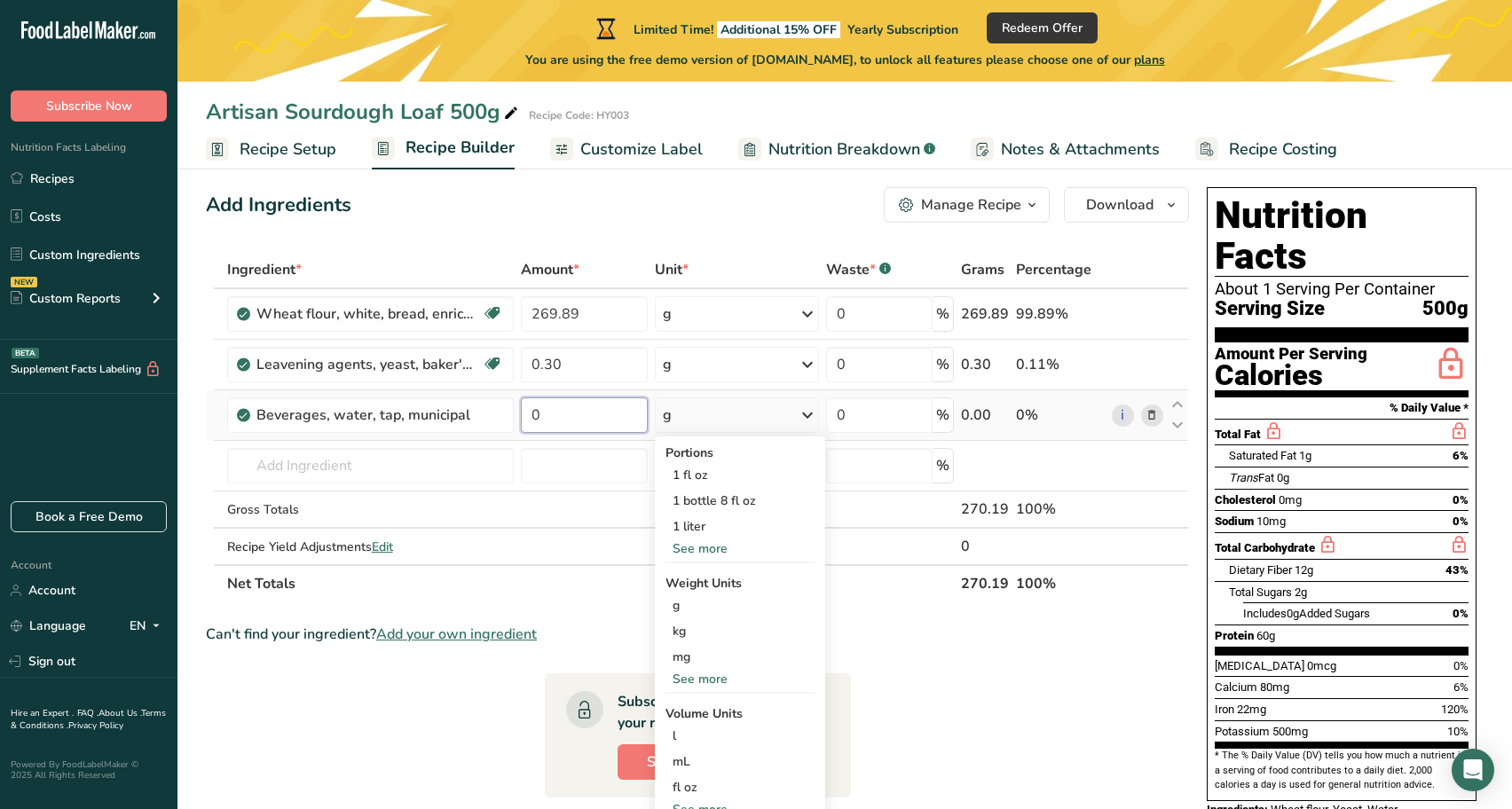
click at [535, 407] on input "0" at bounding box center [584, 415] width 127 height 35
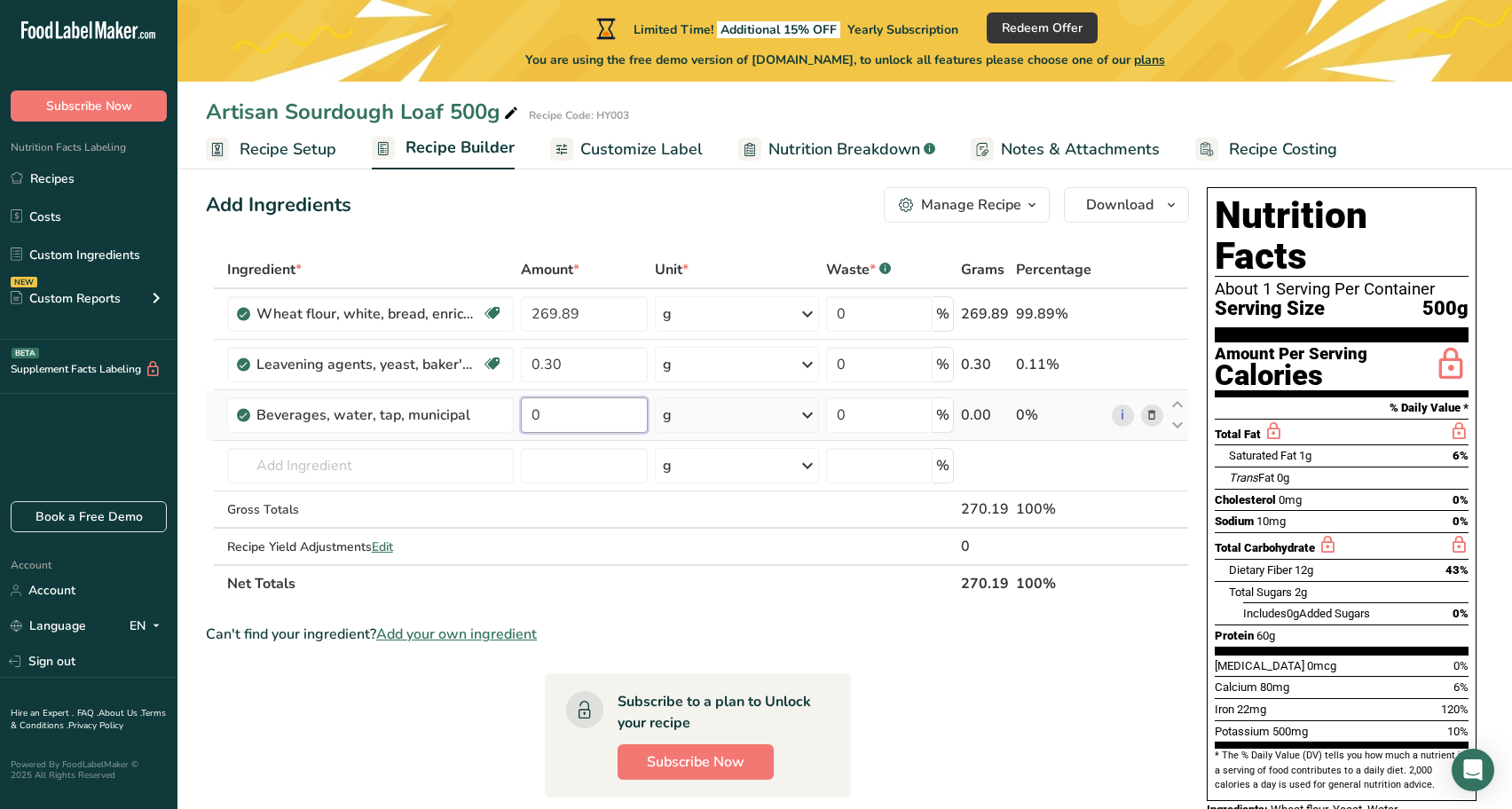
click at [568, 412] on input "0" at bounding box center [584, 415] width 127 height 35
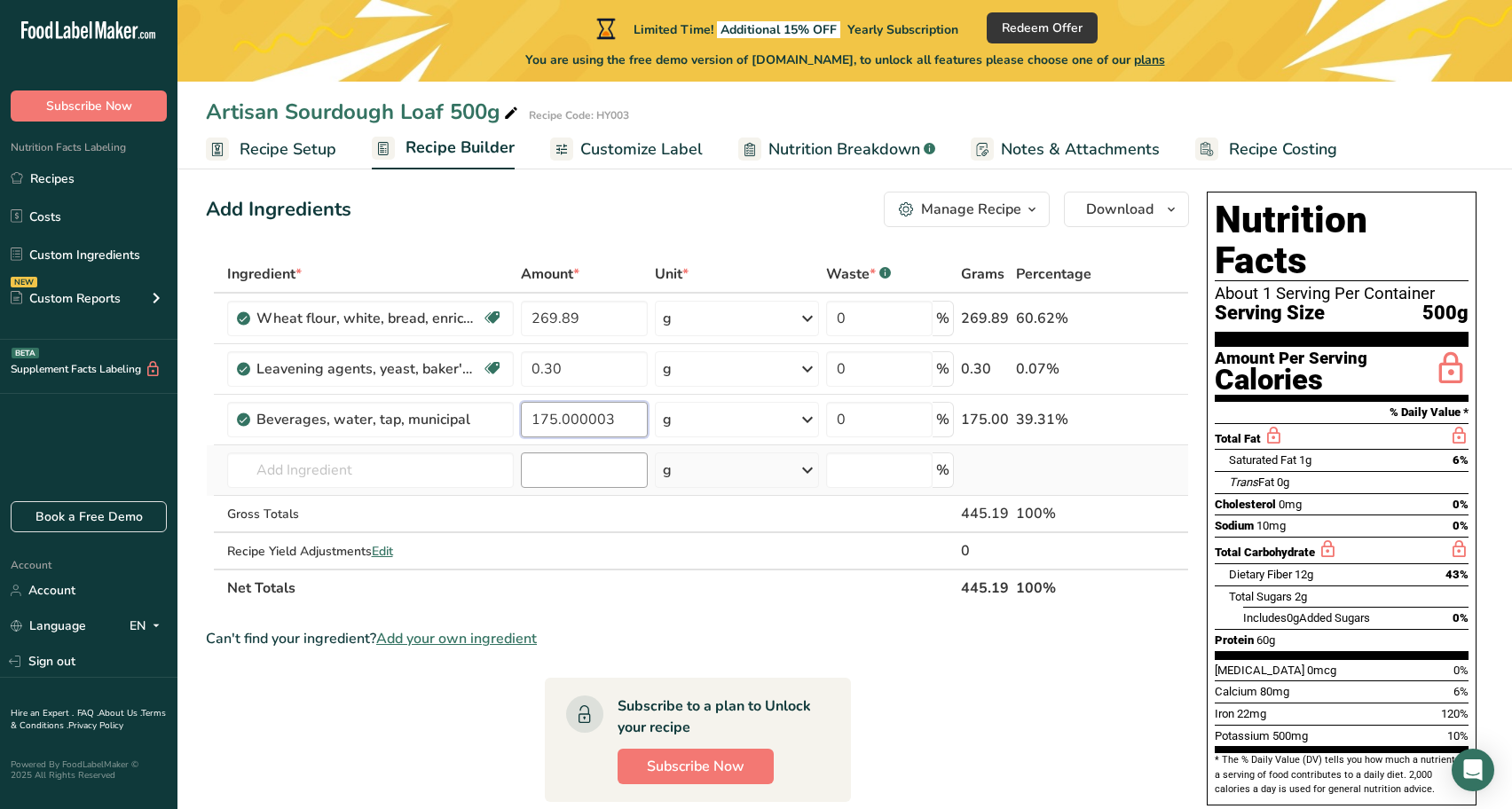
type input "175.000003"
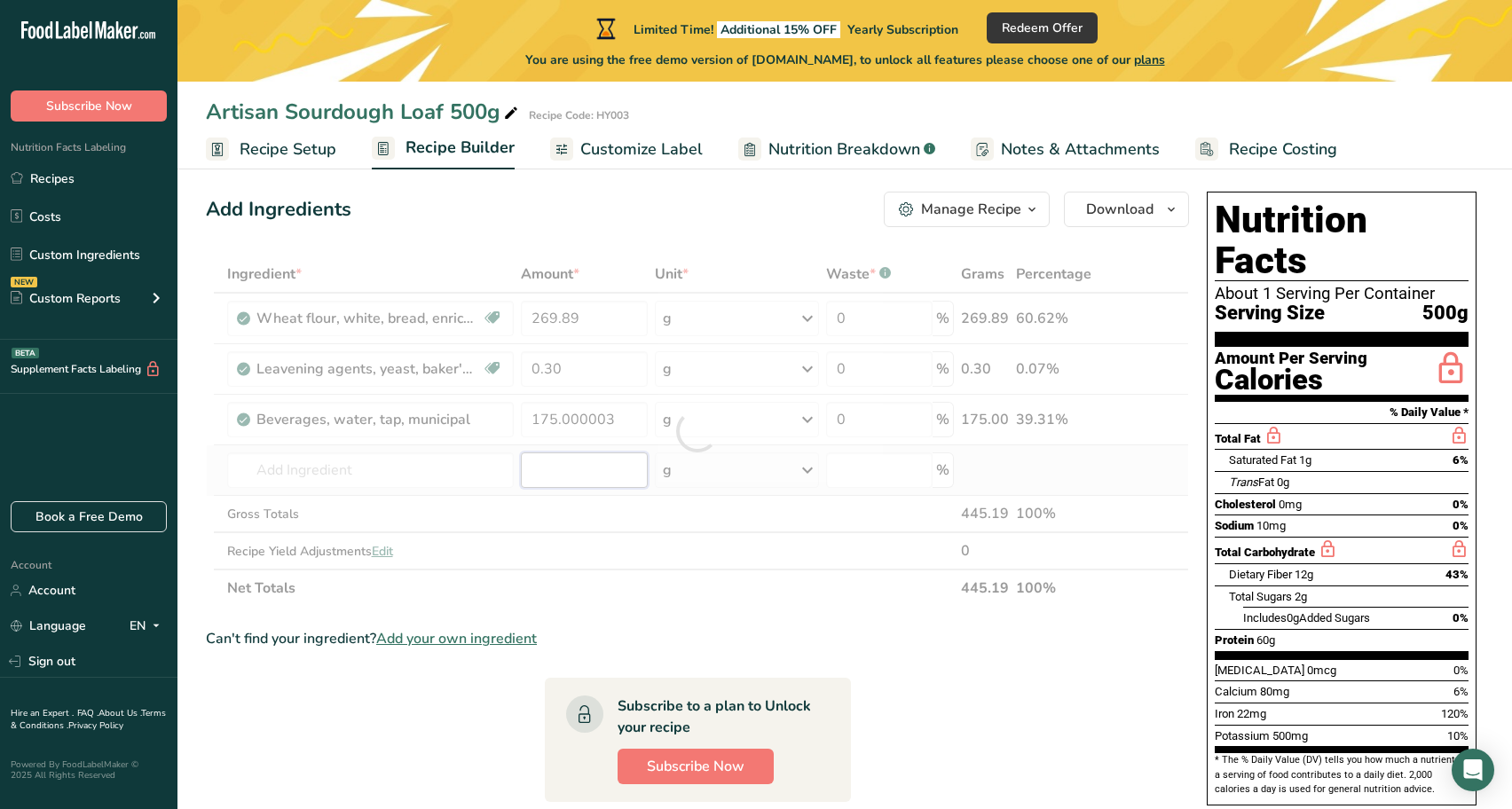
click at [584, 462] on div "Ingredient * Amount * Unit * Waste * .a-a{fill:#347362;}.b-a{fill:#fff;} Grams …" at bounding box center [697, 430] width 983 height 351
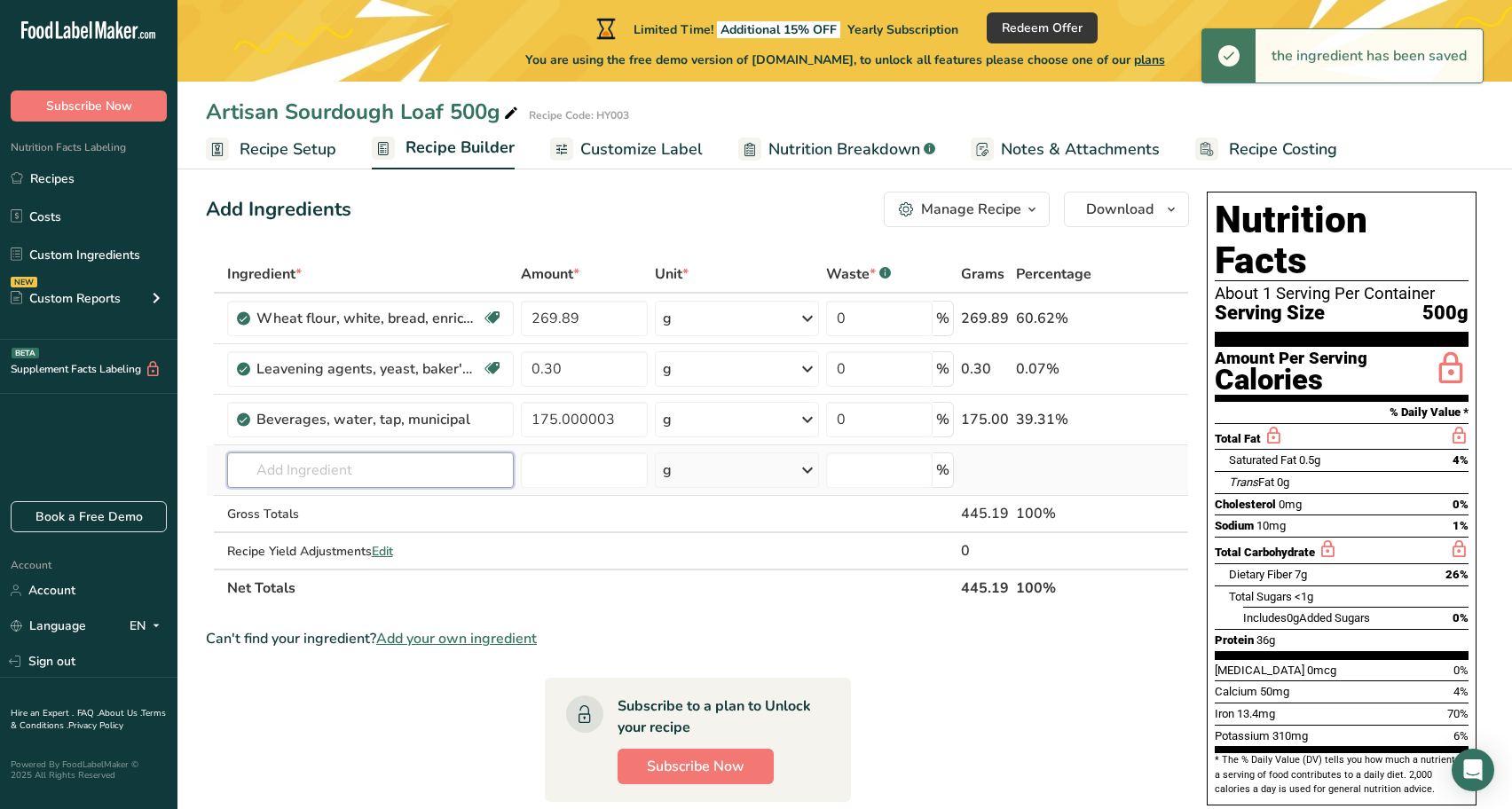
click at [377, 471] on input "text" at bounding box center [371, 470] width 287 height 35
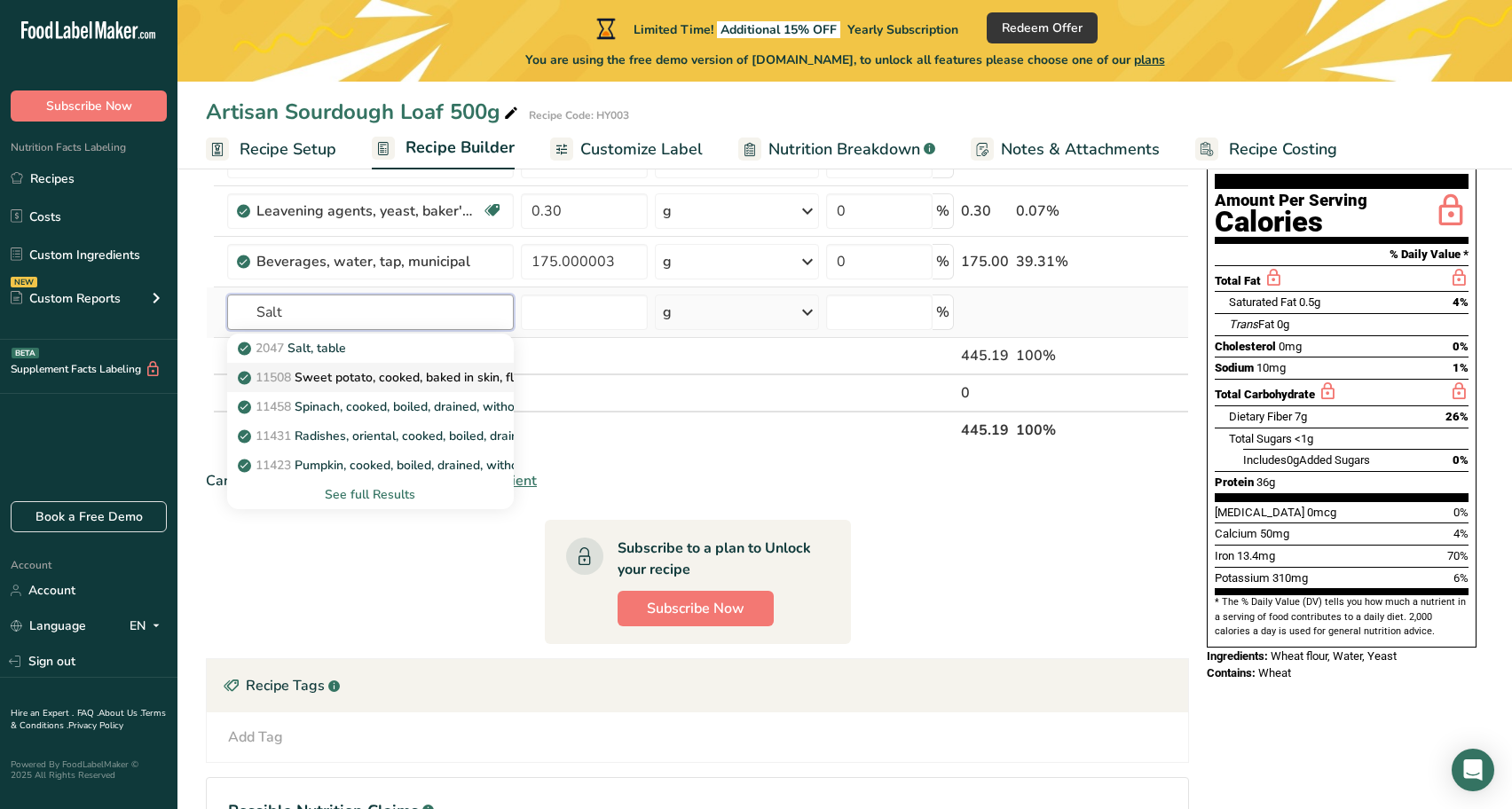
scroll to position [172, 0]
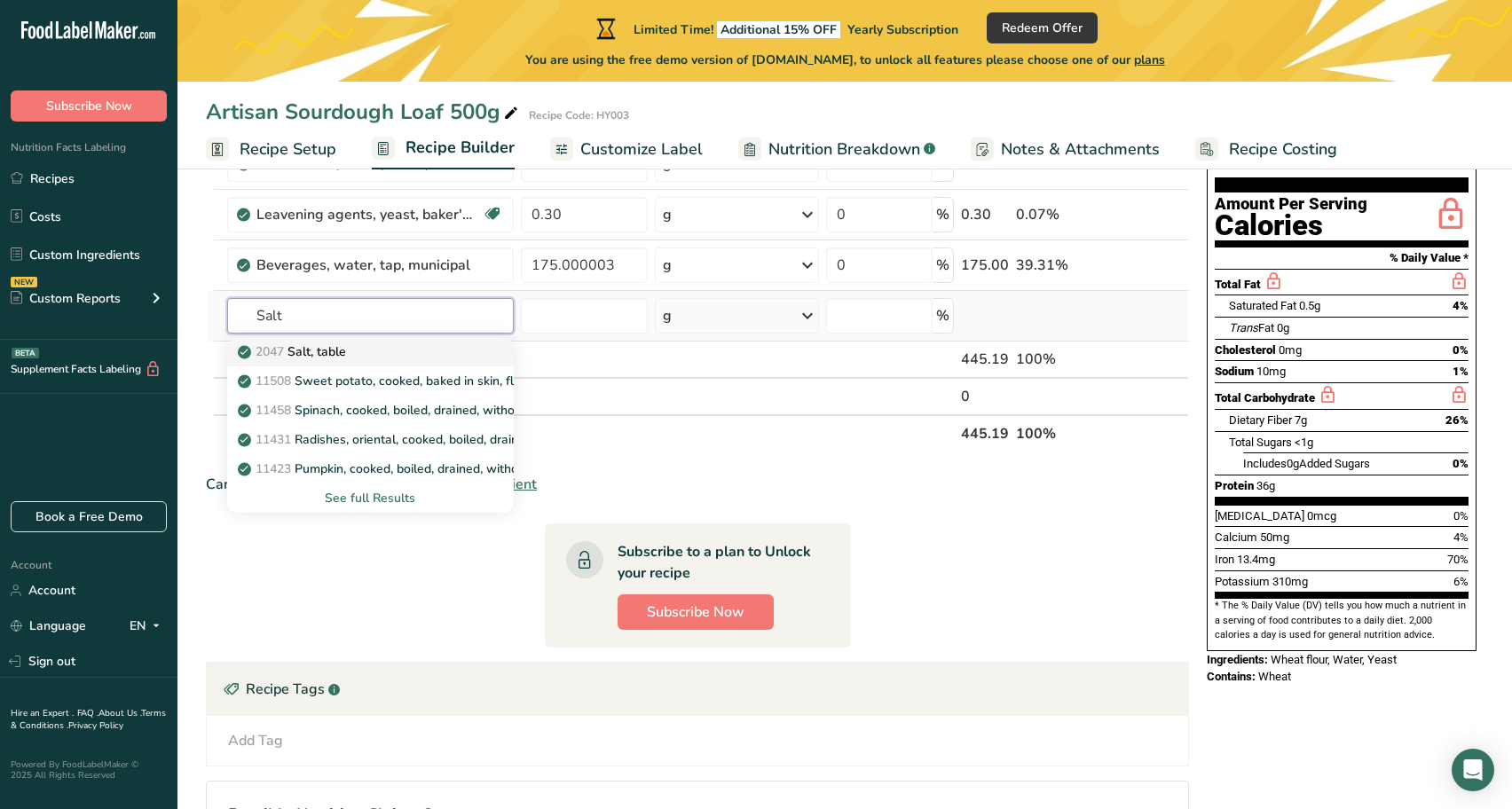
type input "Salt"
click at [324, 352] on p "2047 Salt, table" at bounding box center [293, 351] width 104 height 18
type input "Salt, table"
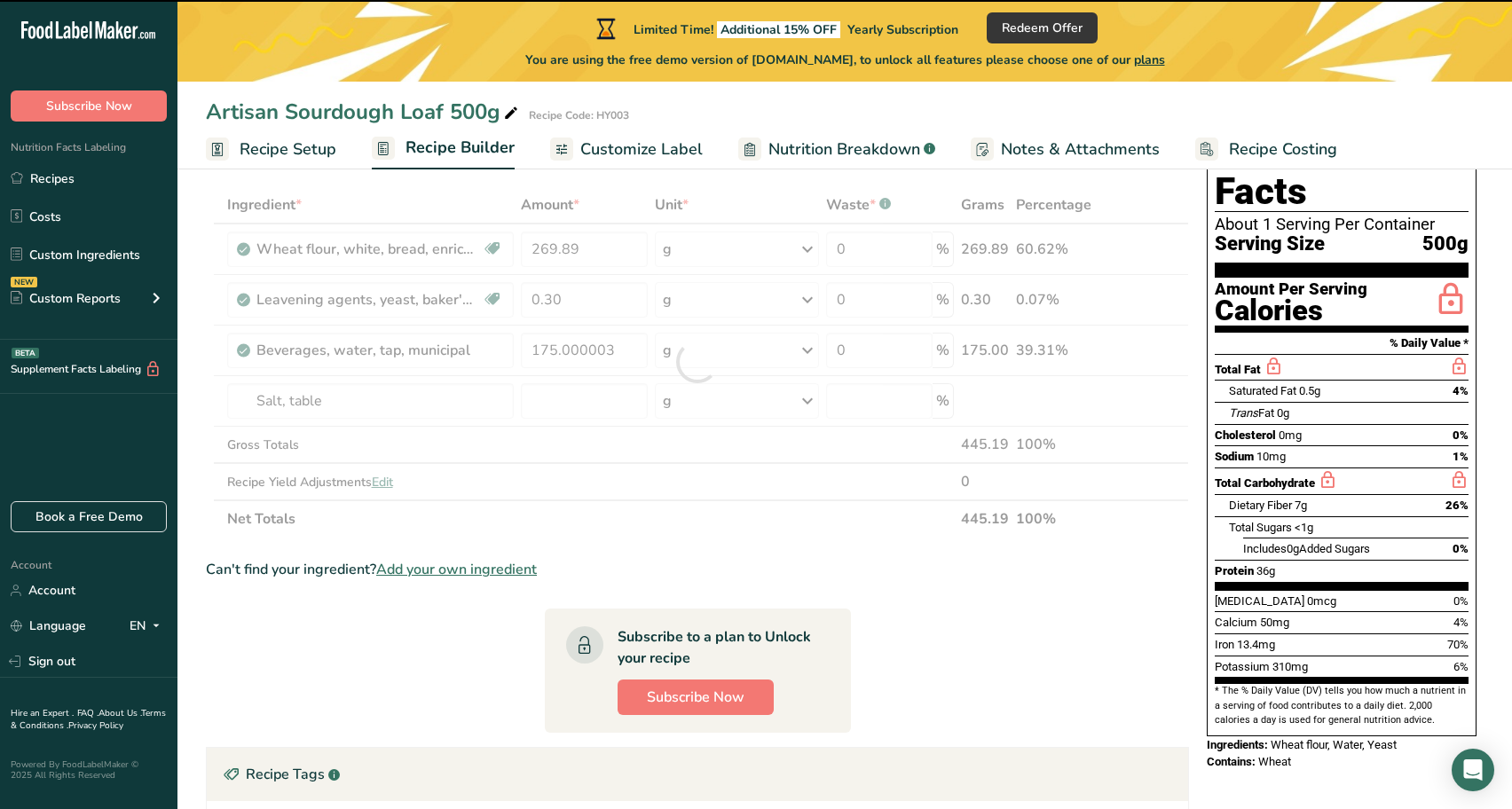
scroll to position [72, 0]
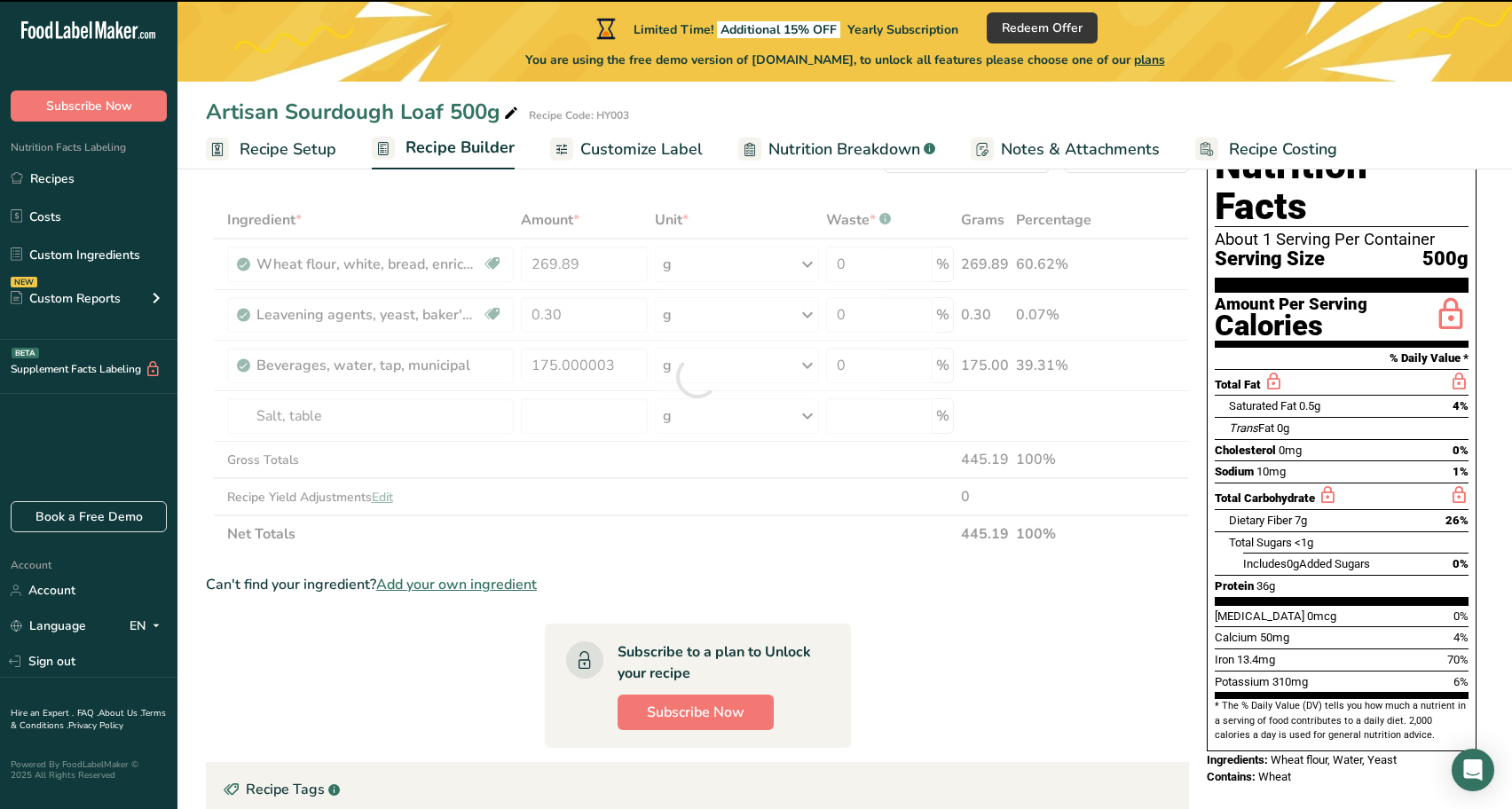
type input "0"
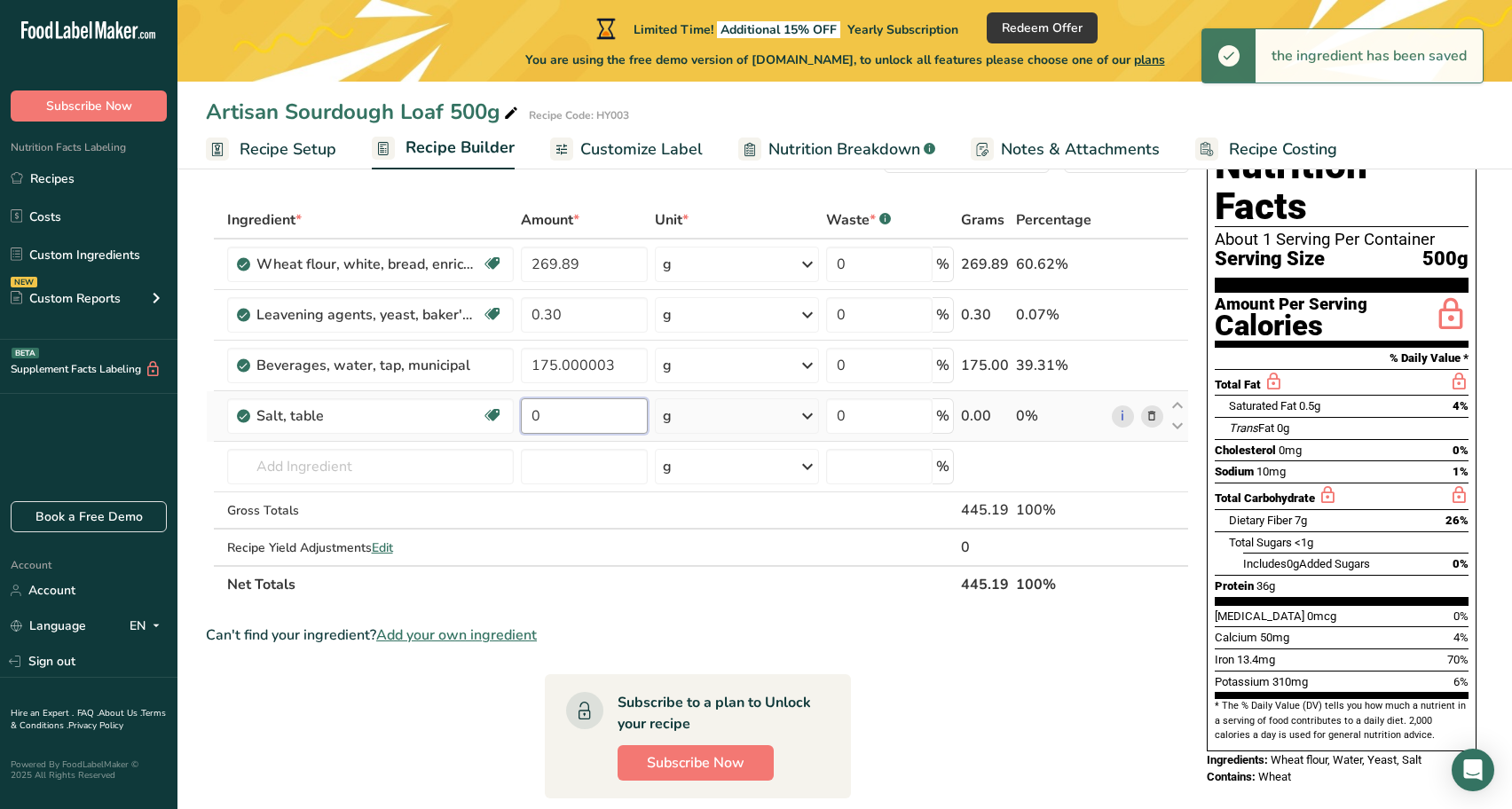
click at [565, 416] on input "0" at bounding box center [584, 416] width 127 height 35
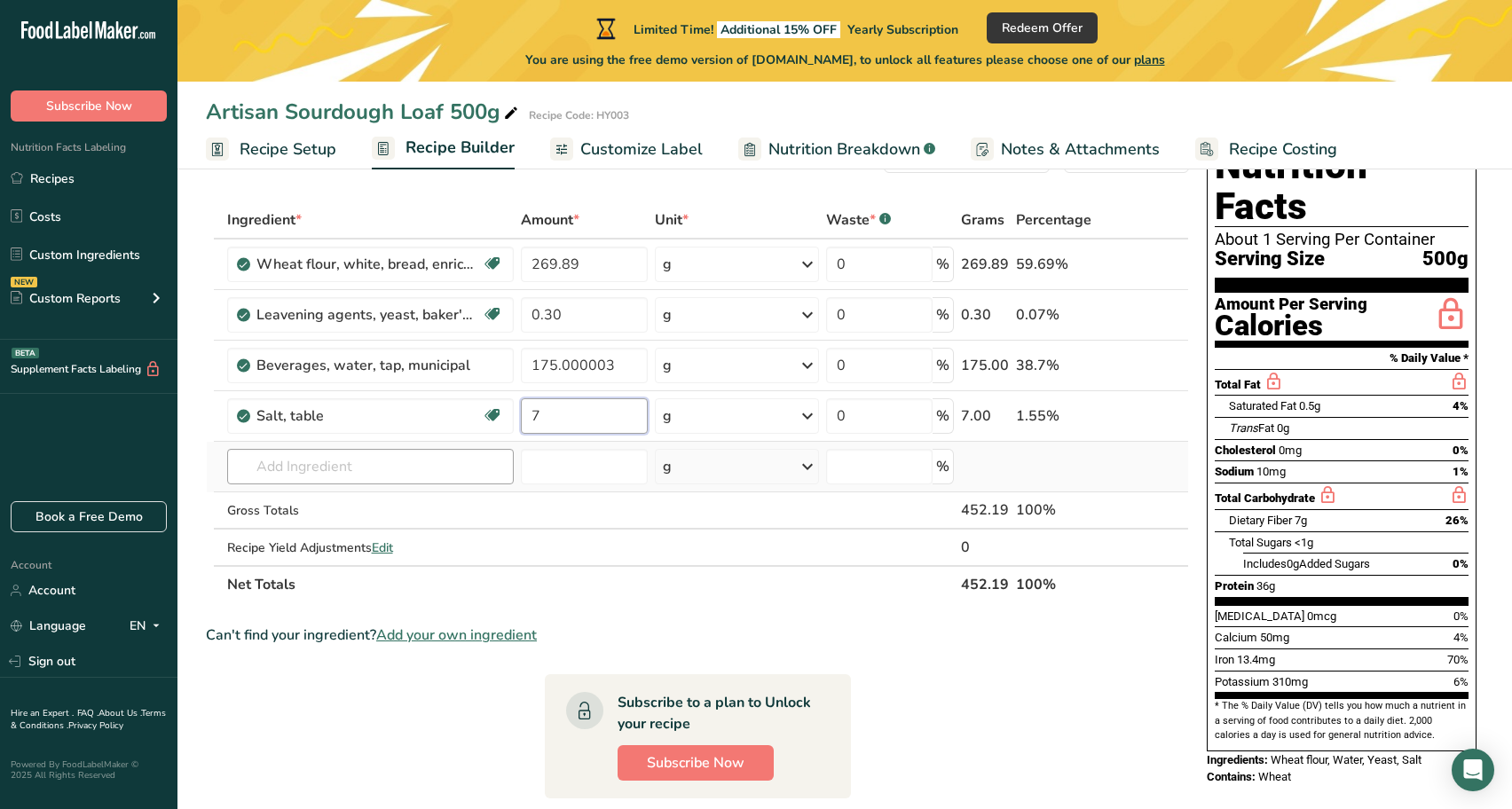
type input "7"
click at [341, 469] on div "Ingredient * Amount * Unit * Waste * .a-a{fill:#347362;}.b-a{fill:#fff;} Grams …" at bounding box center [697, 403] width 983 height 402
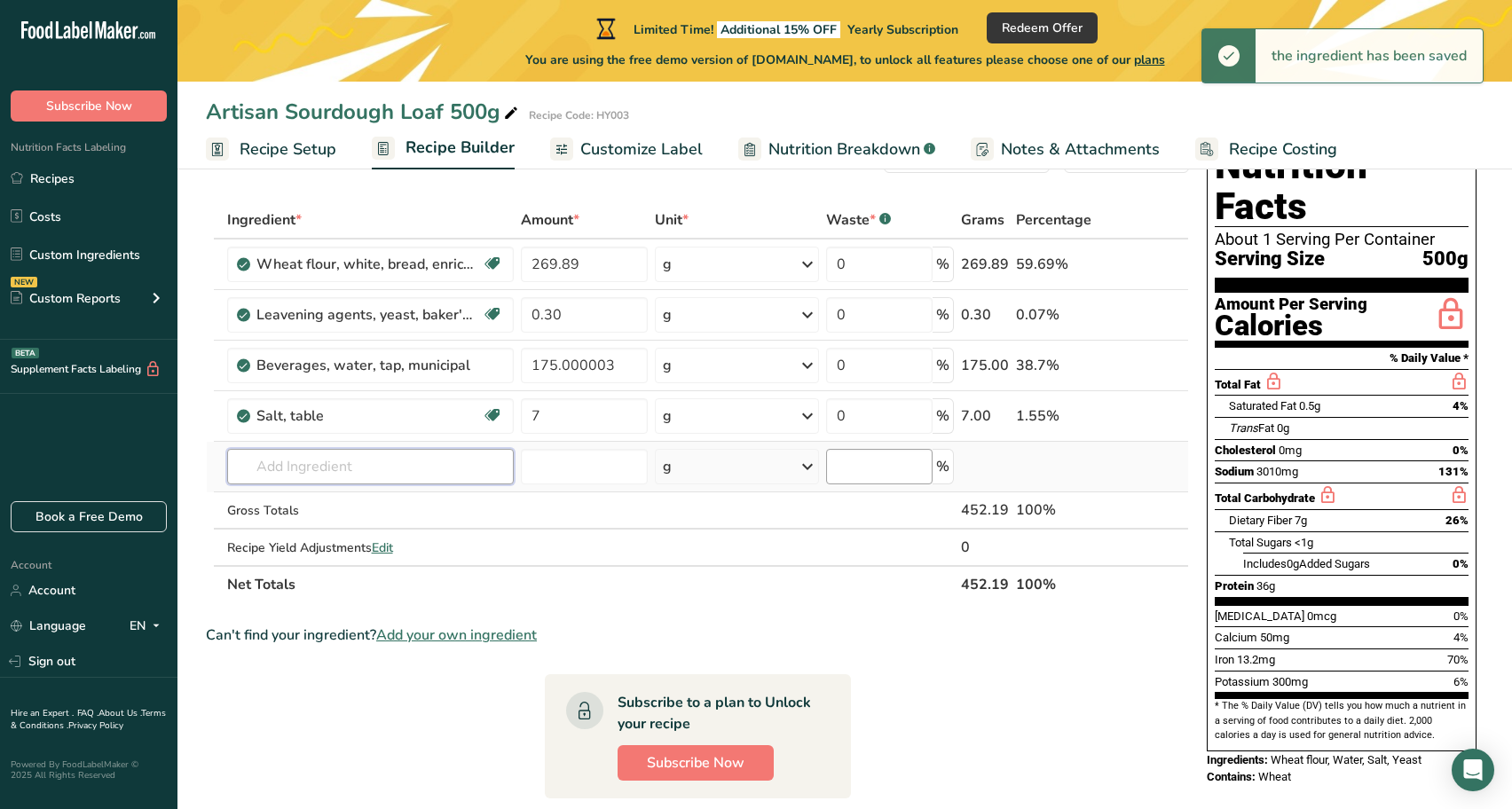
scroll to position [0, 0]
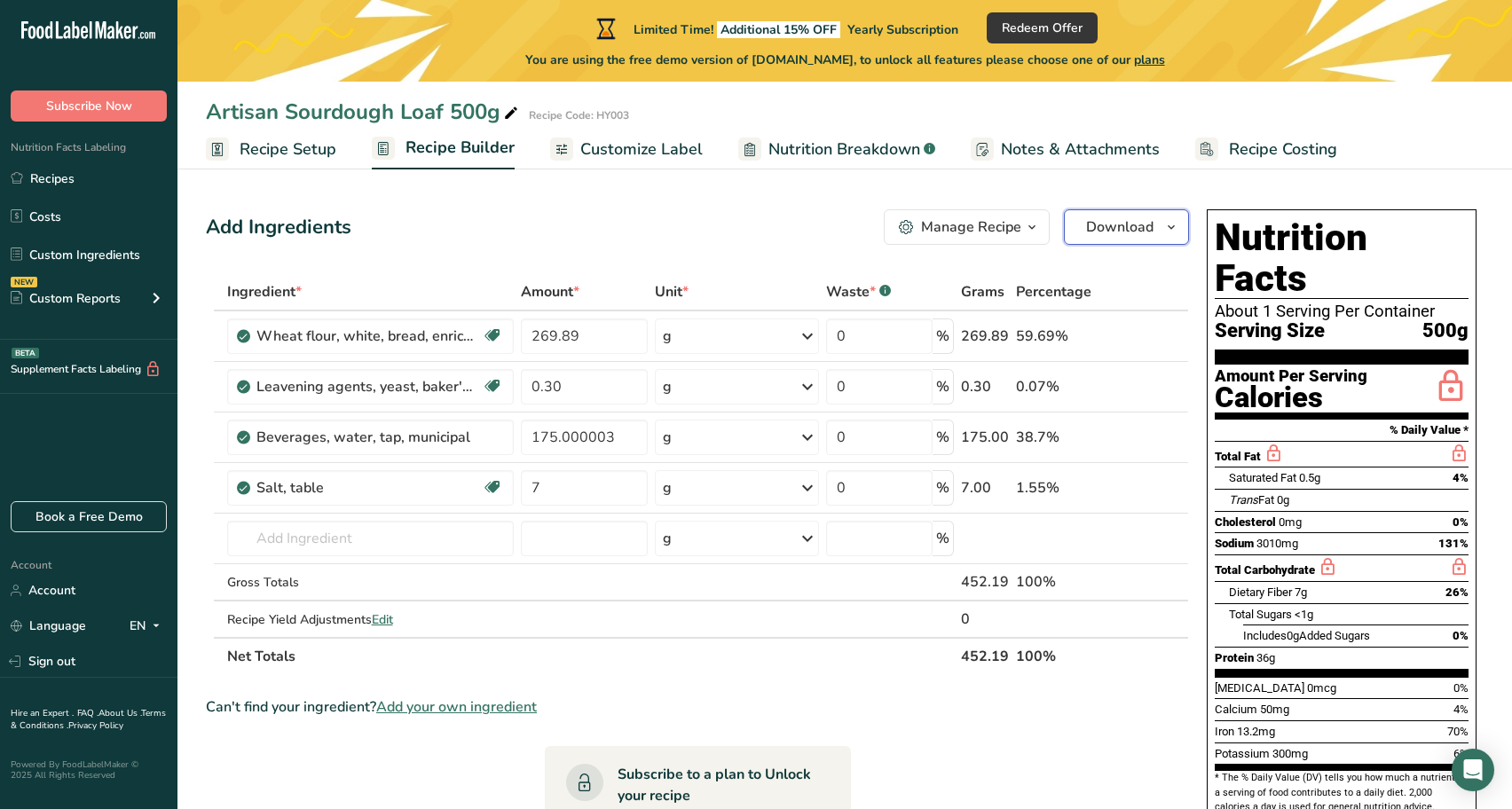
click at [1145, 228] on span "Download" at bounding box center [1120, 227] width 68 height 21
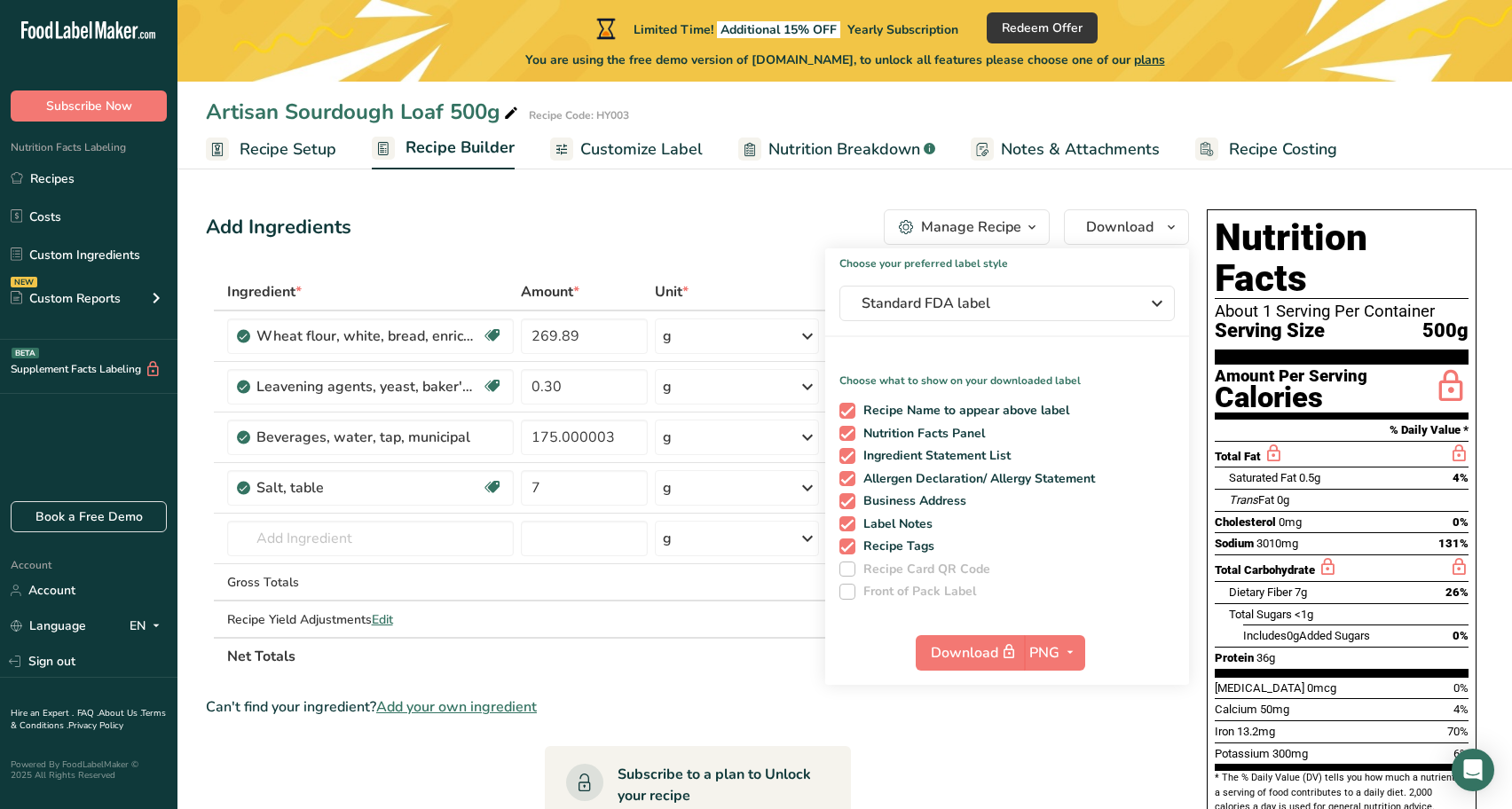
click at [1241, 178] on section "Add Ingredients Manage Recipe Delete Recipe Duplicate Recipe Scale Recipe Save …" at bounding box center [844, 708] width 1334 height 1068
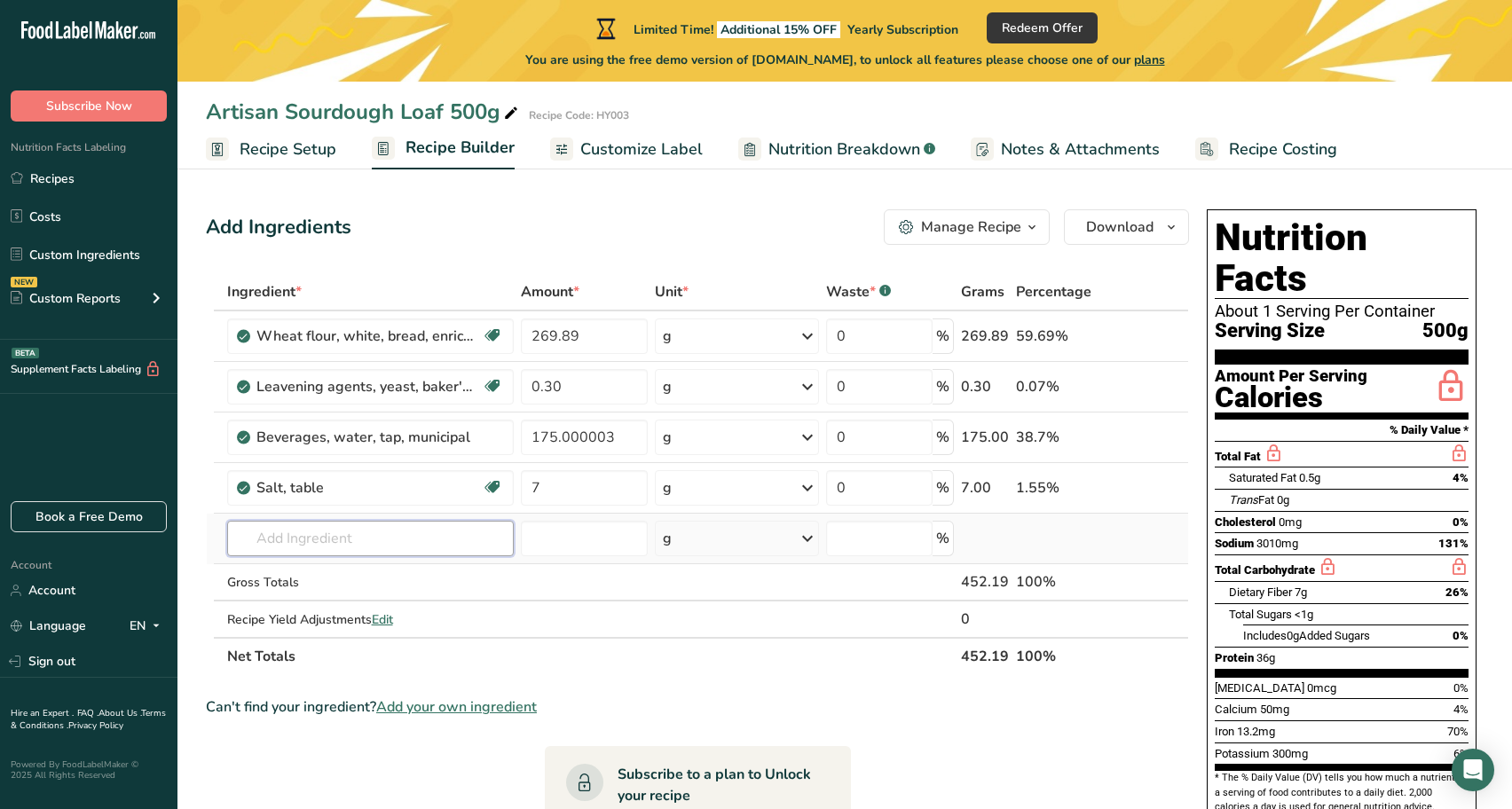
click at [323, 541] on input "text" at bounding box center [371, 538] width 287 height 35
click at [645, 155] on span "Customize Label" at bounding box center [642, 149] width 122 height 24
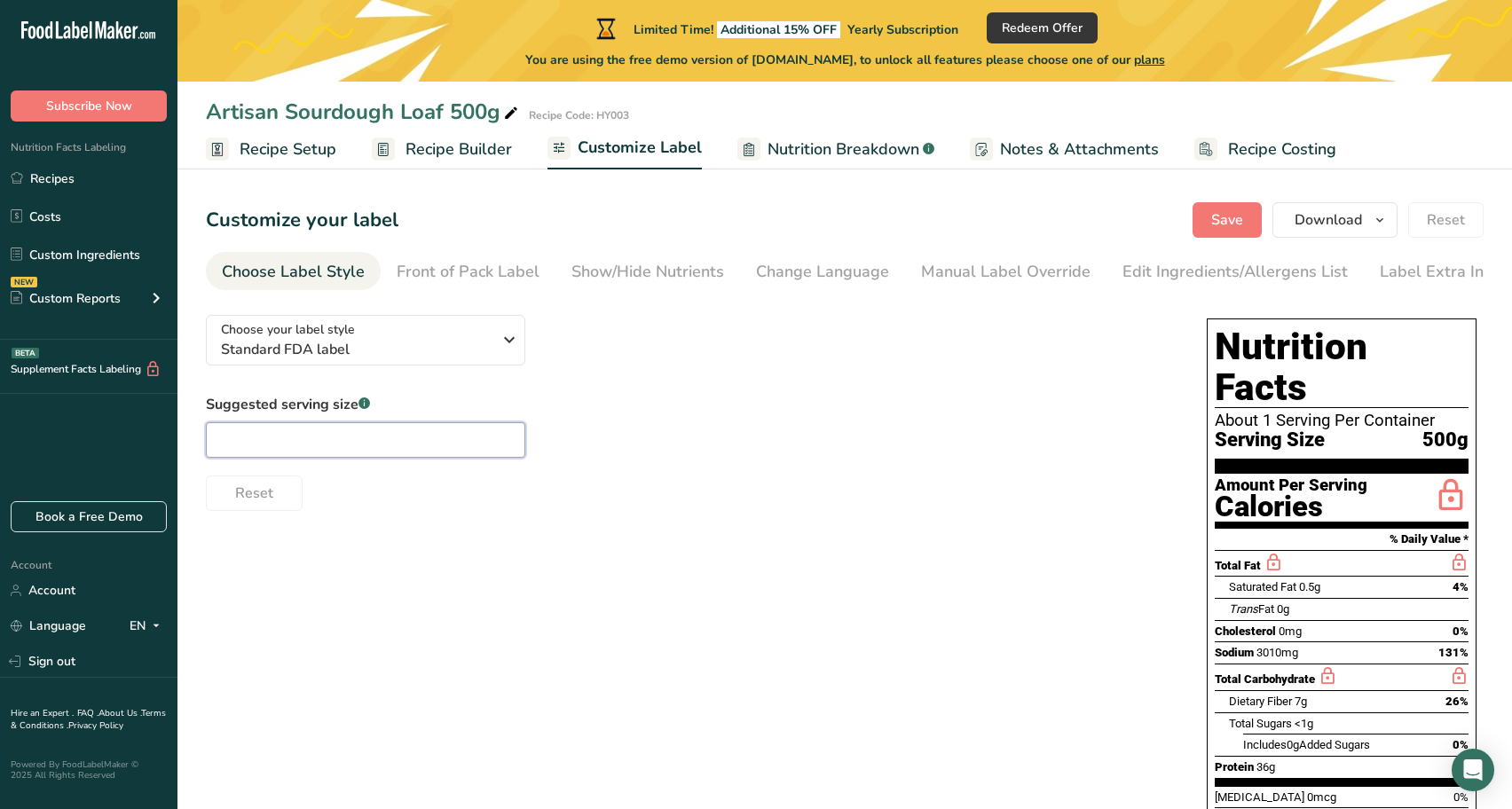
click at [421, 448] on input "text" at bounding box center [365, 440] width 319 height 35
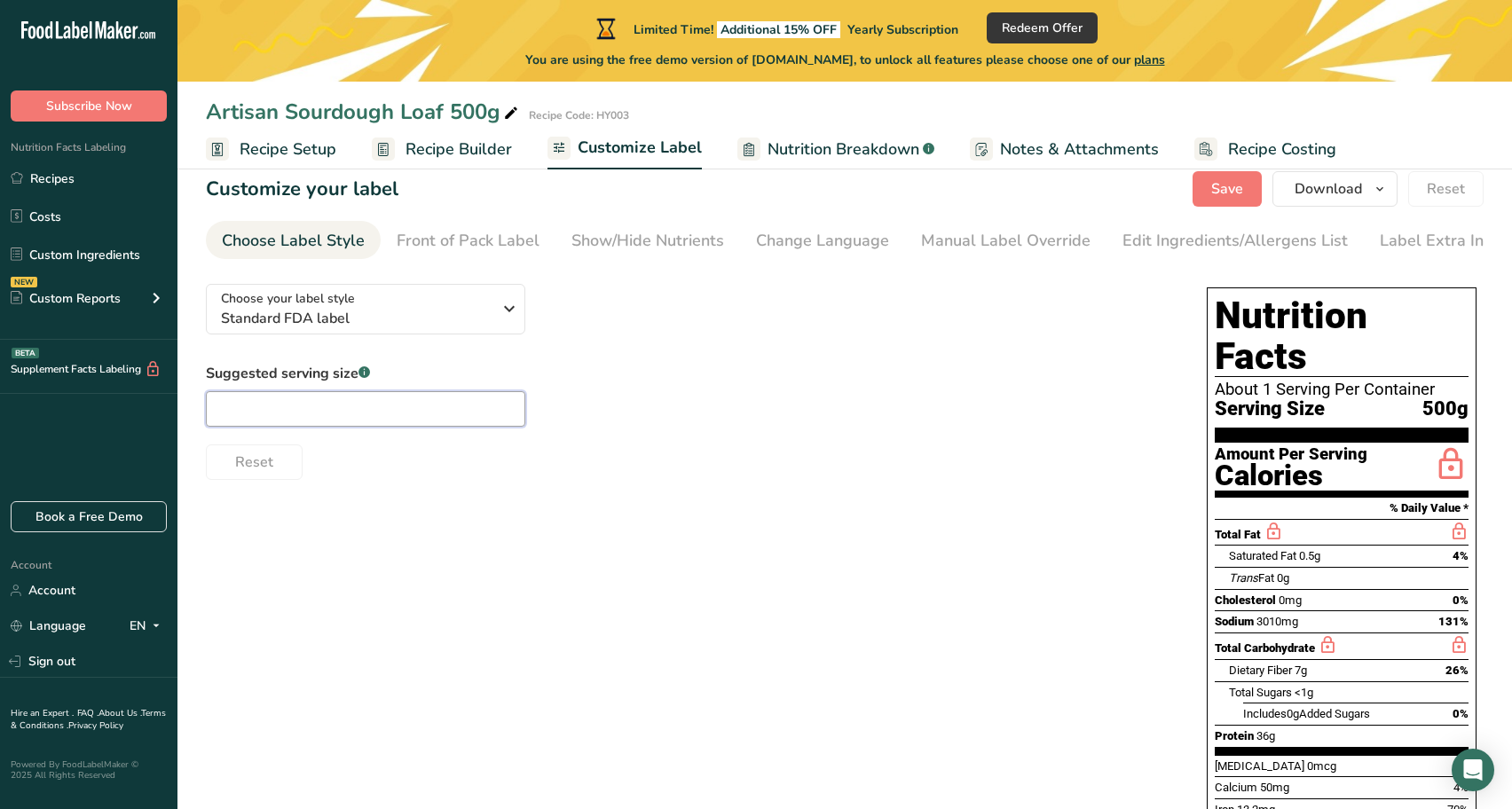
scroll to position [43, 0]
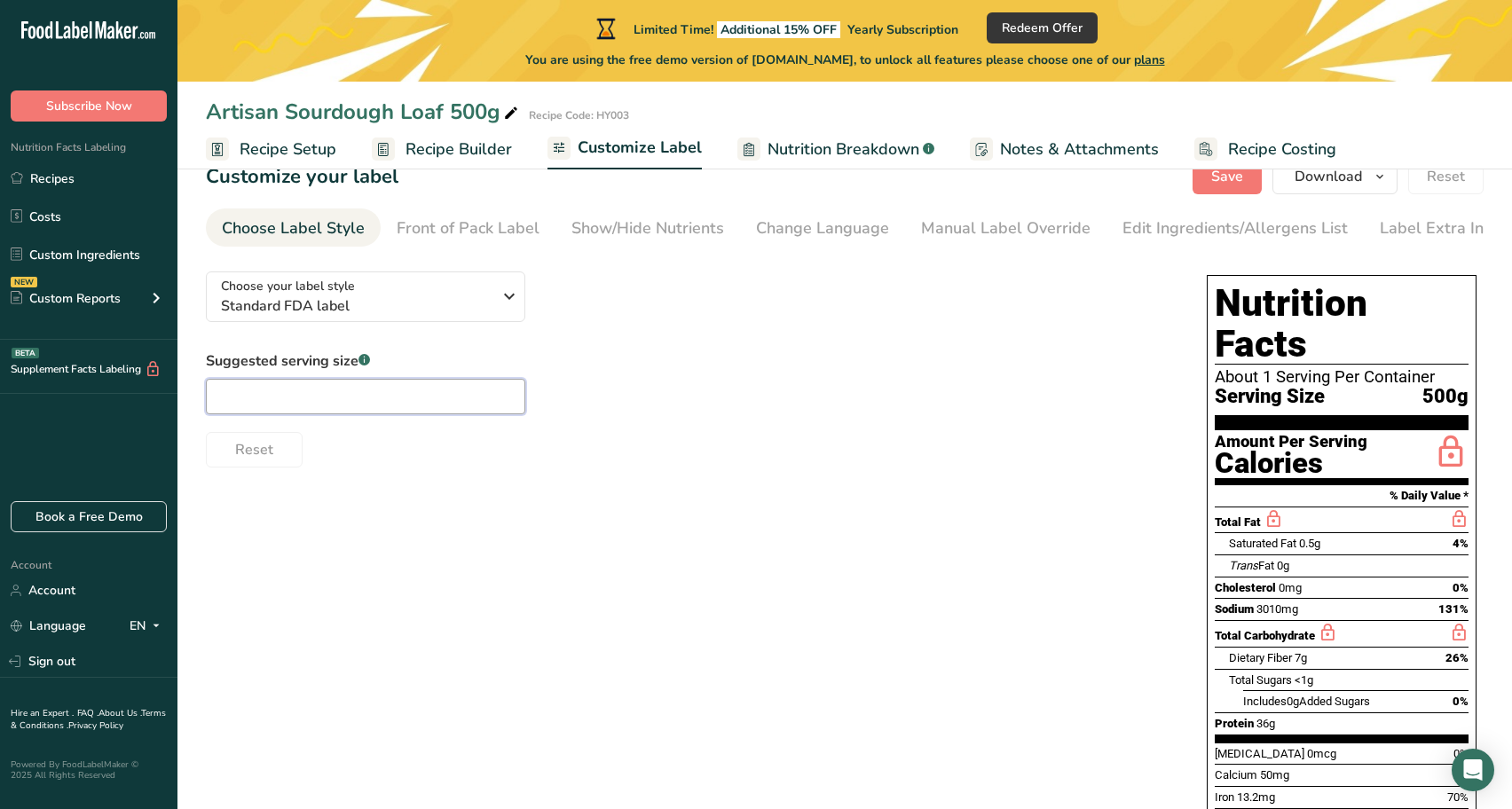
click at [387, 399] on input "text" at bounding box center [365, 396] width 319 height 35
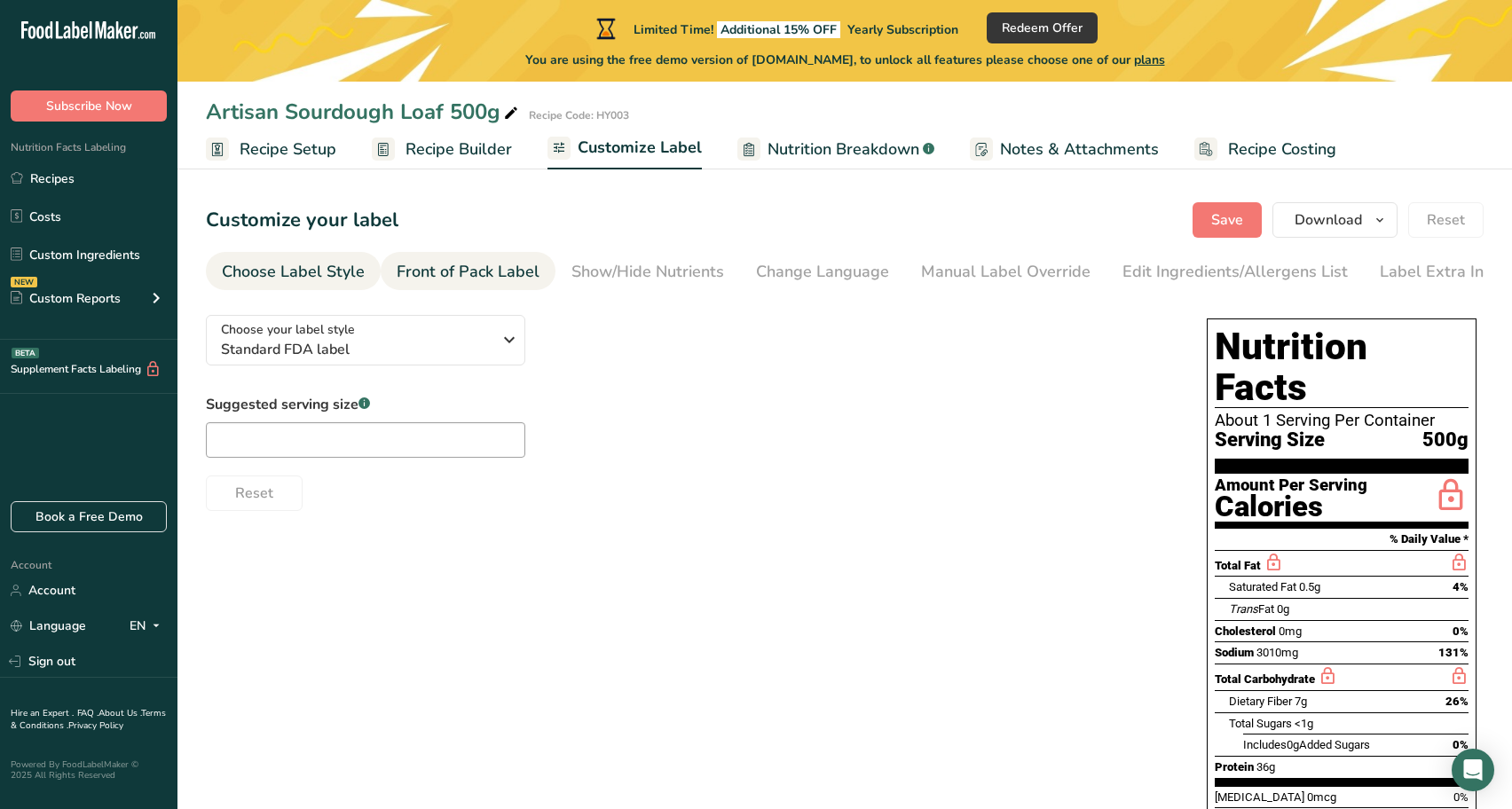
click at [446, 282] on div "Front of Pack Label" at bounding box center [468, 272] width 142 height 24
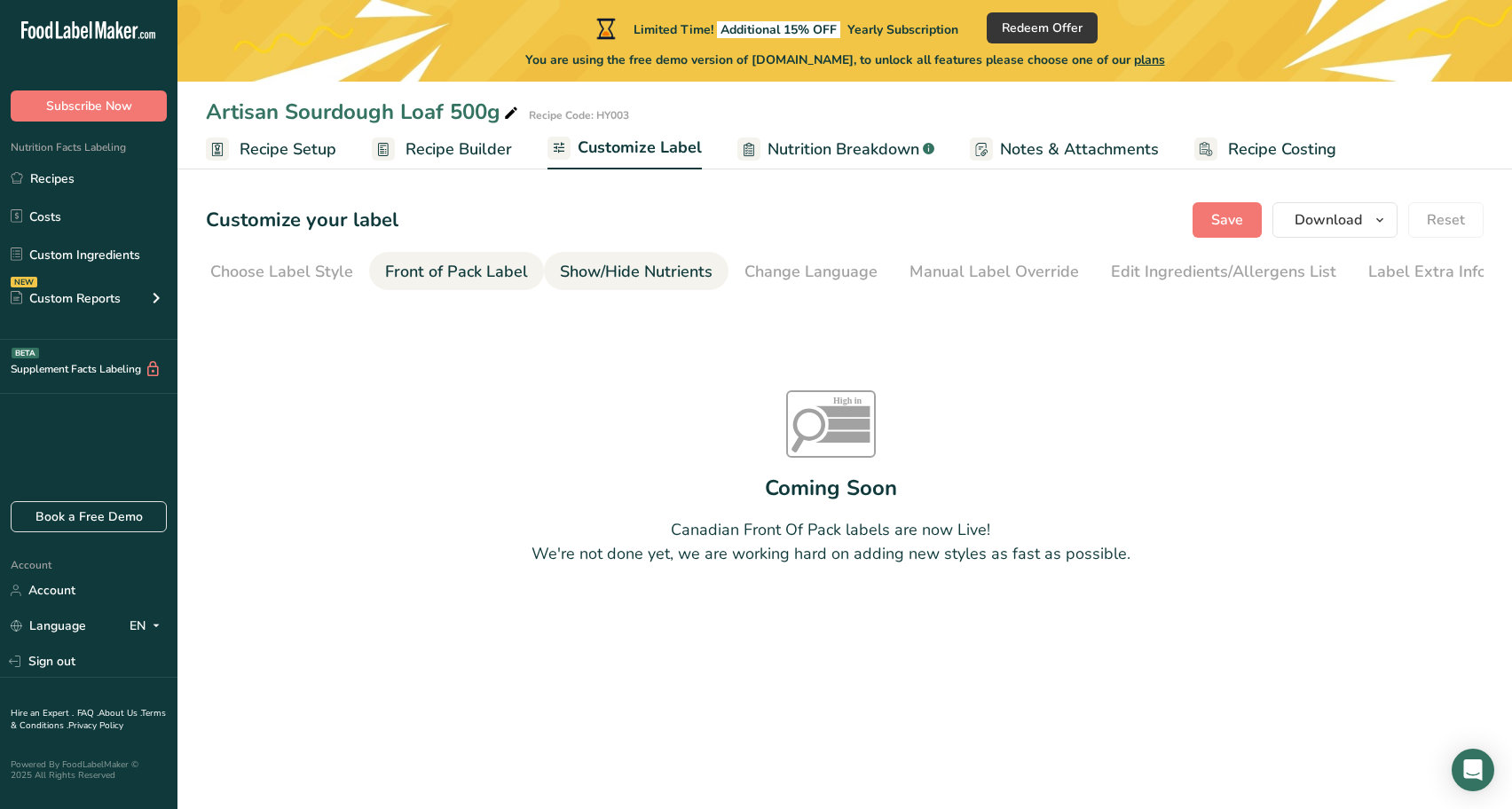
click at [689, 282] on div "Show/Hide Nutrients" at bounding box center [636, 272] width 153 height 24
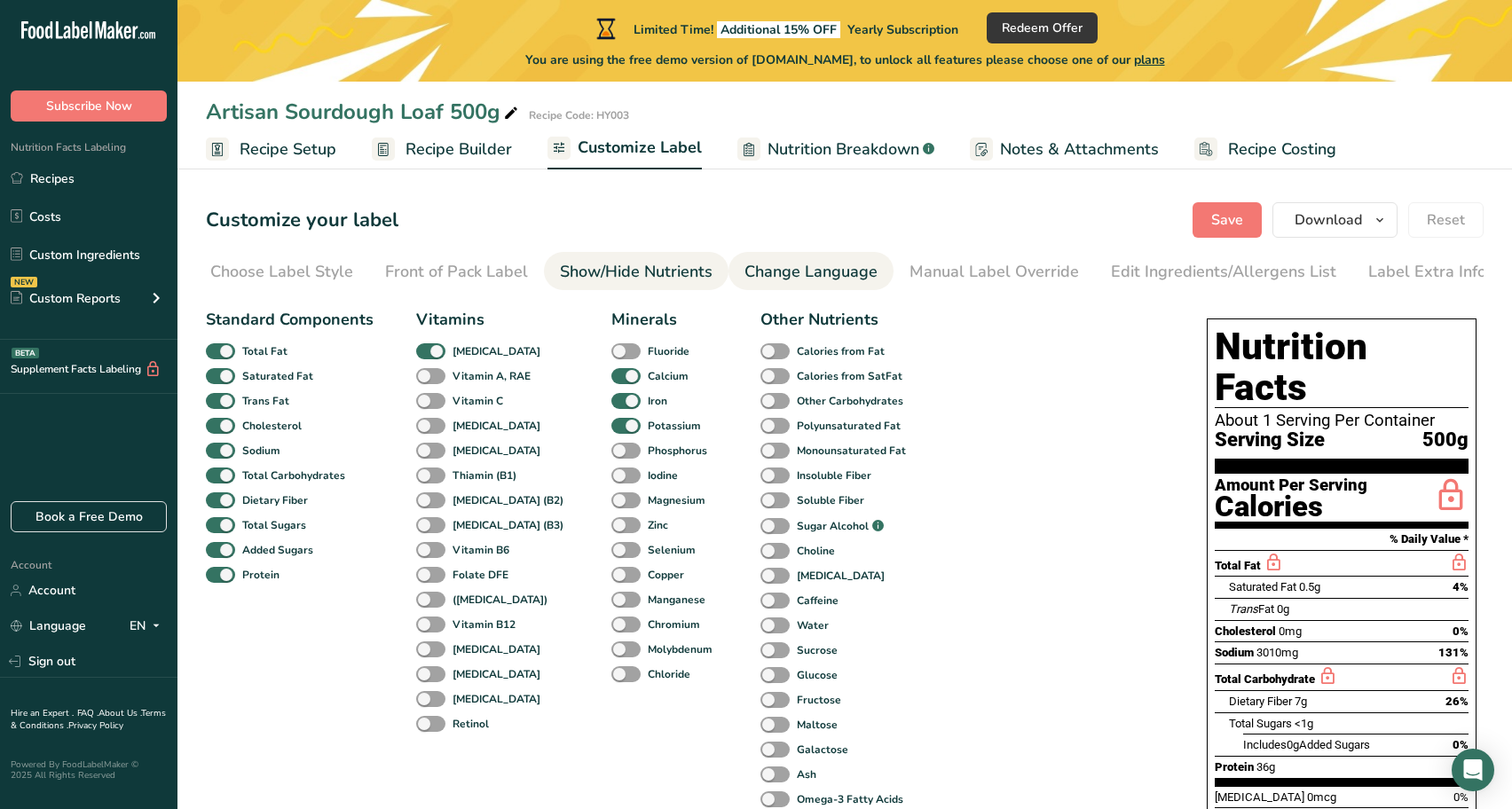
click at [815, 276] on div "Change Language" at bounding box center [810, 272] width 133 height 24
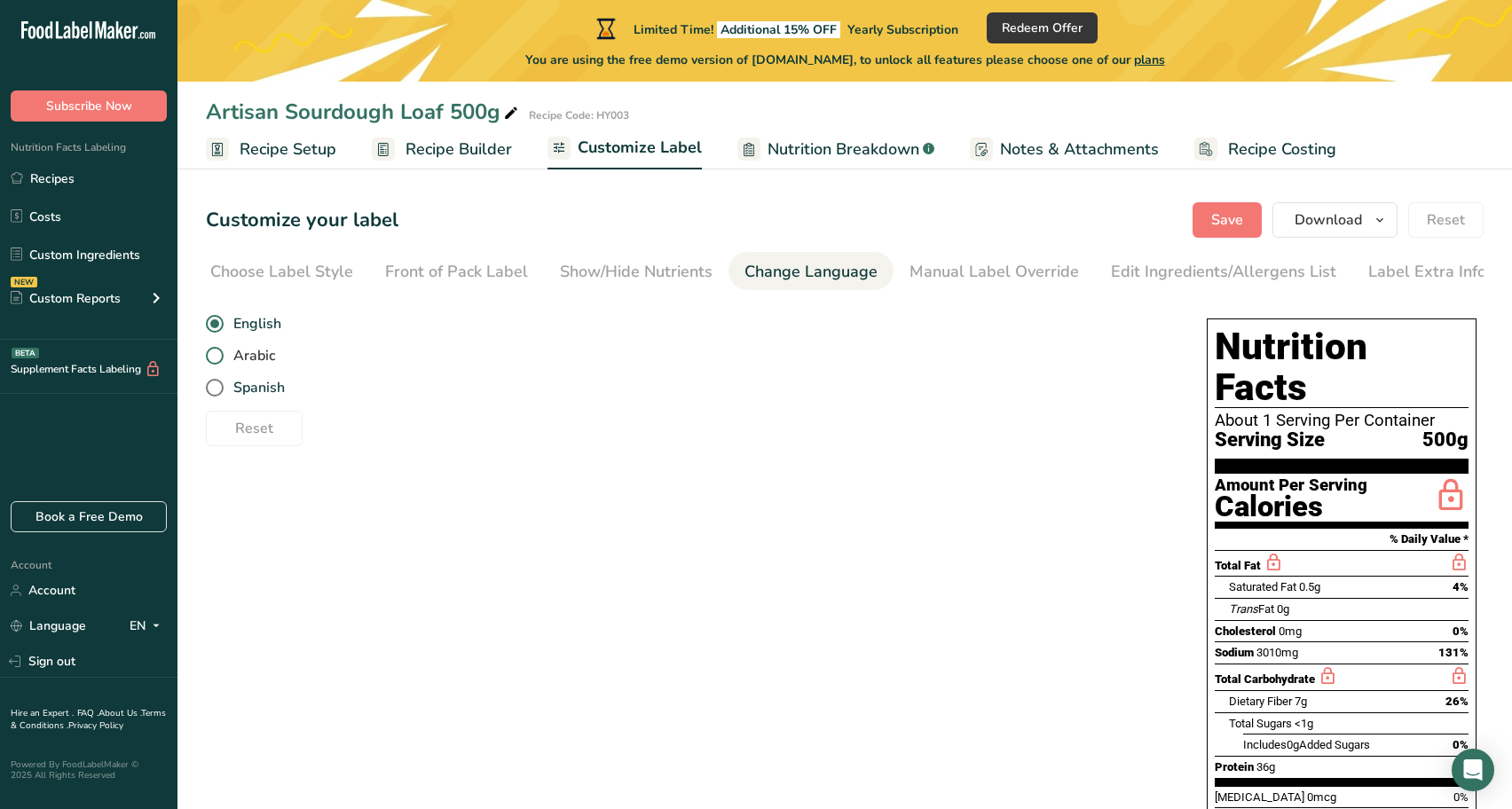
click at [219, 360] on span at bounding box center [214, 356] width 18 height 18
click at [217, 360] on input "Arabic" at bounding box center [211, 356] width 11 height 11
radio input "true"
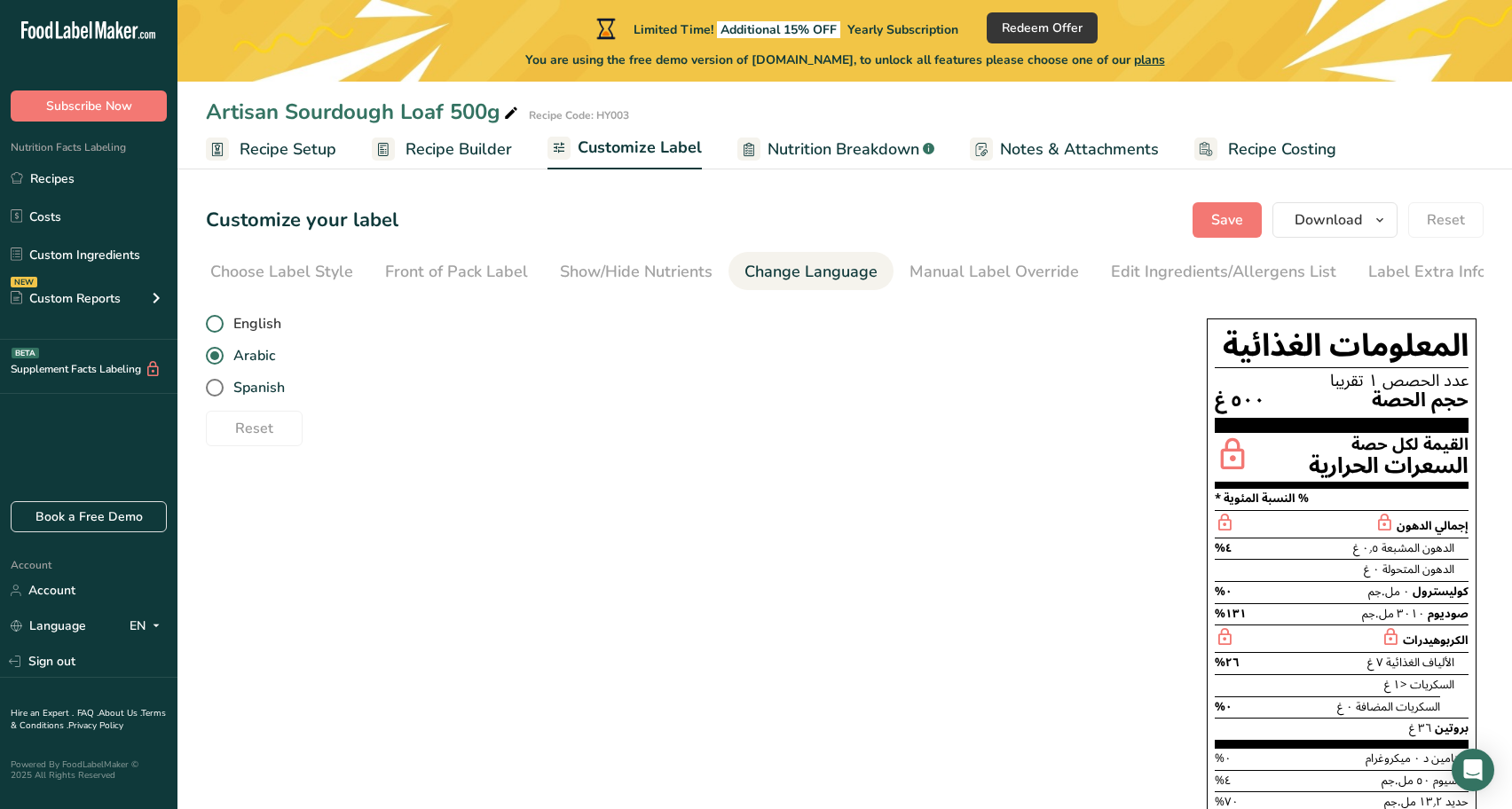
click at [217, 329] on span at bounding box center [214, 323] width 18 height 18
click at [217, 329] on input "English" at bounding box center [211, 324] width 11 height 11
radio input "true"
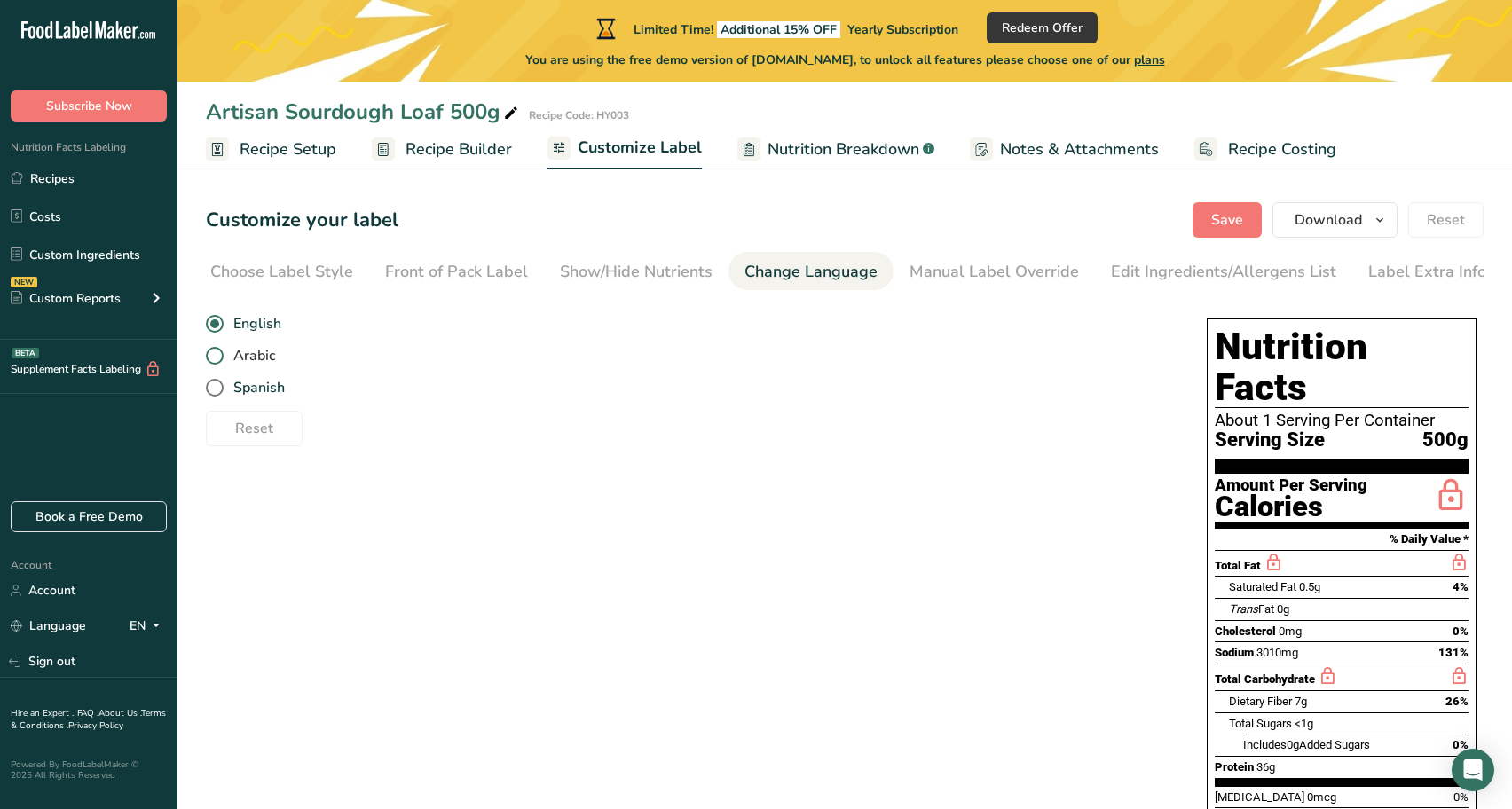
click at [223, 357] on span at bounding box center [214, 356] width 18 height 18
click at [217, 357] on input "Arabic" at bounding box center [211, 356] width 11 height 11
radio input "true"
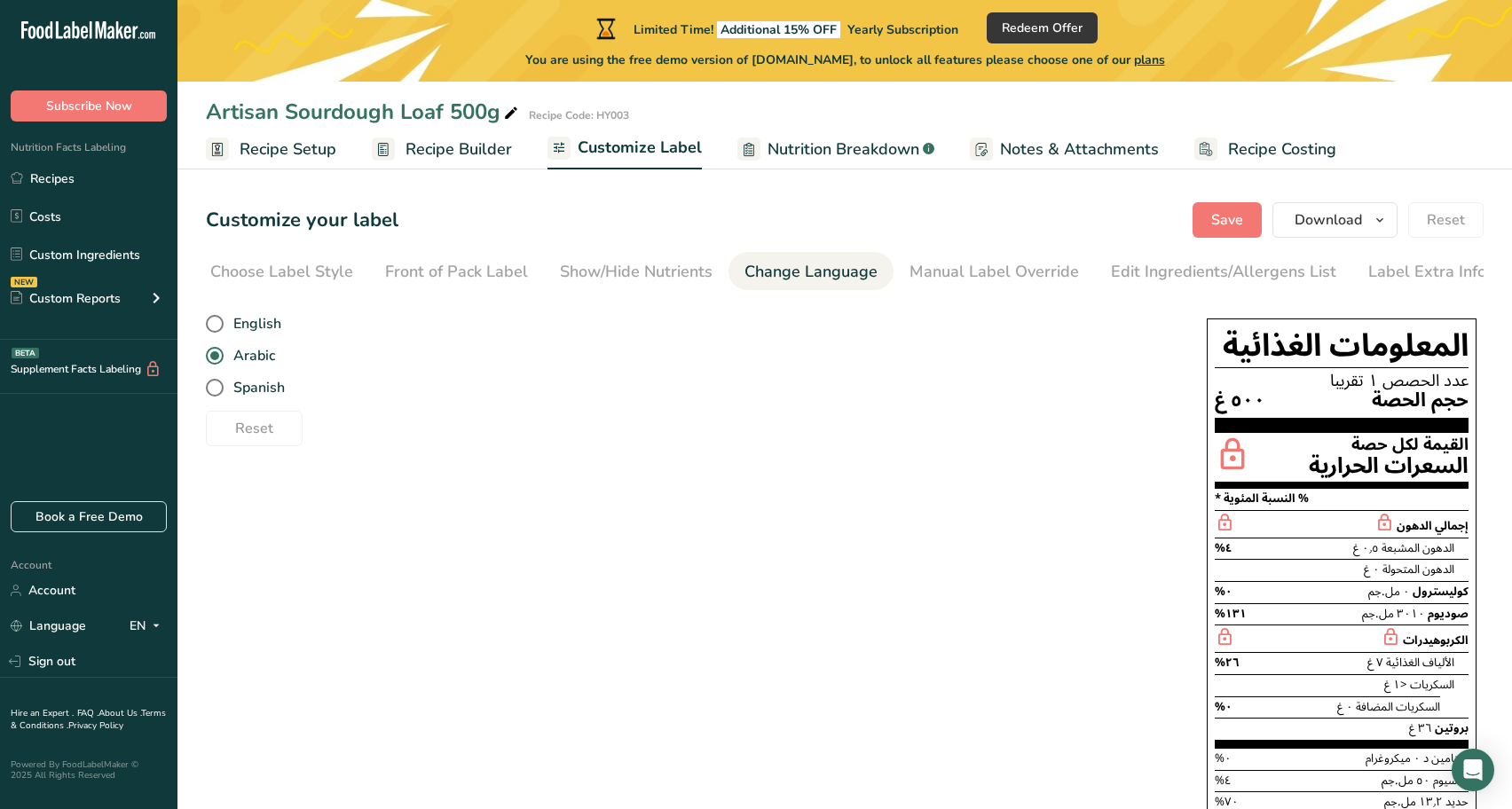
click at [208, 345] on div "English Arabic Spanish" at bounding box center [688, 356] width 965 height 96
click at [212, 327] on span at bounding box center [214, 323] width 18 height 18
click at [212, 327] on input "English" at bounding box center [211, 324] width 11 height 11
radio input "true"
radio input "false"
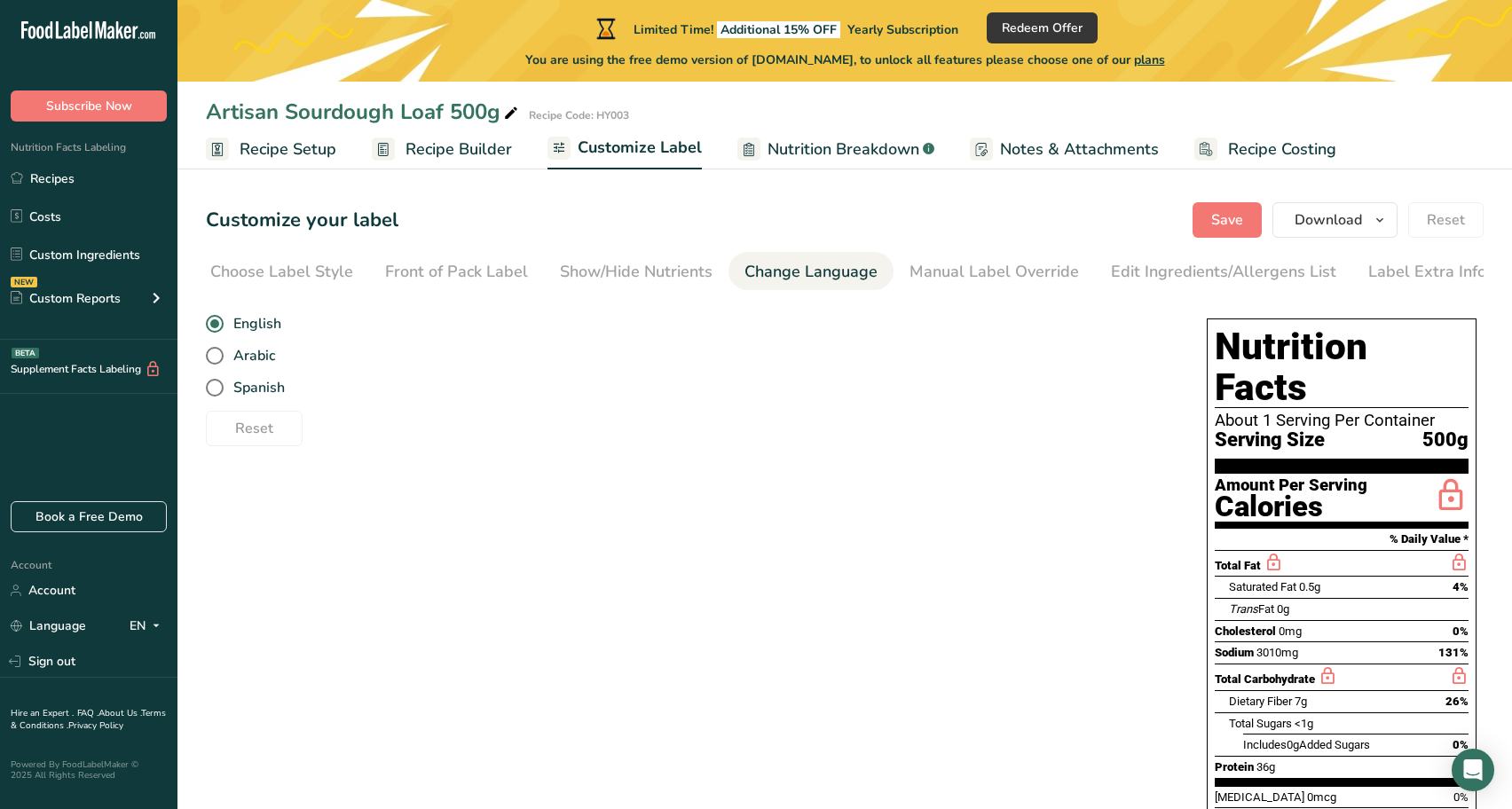
click at [432, 154] on span "Recipe Builder" at bounding box center [458, 149] width 106 height 24
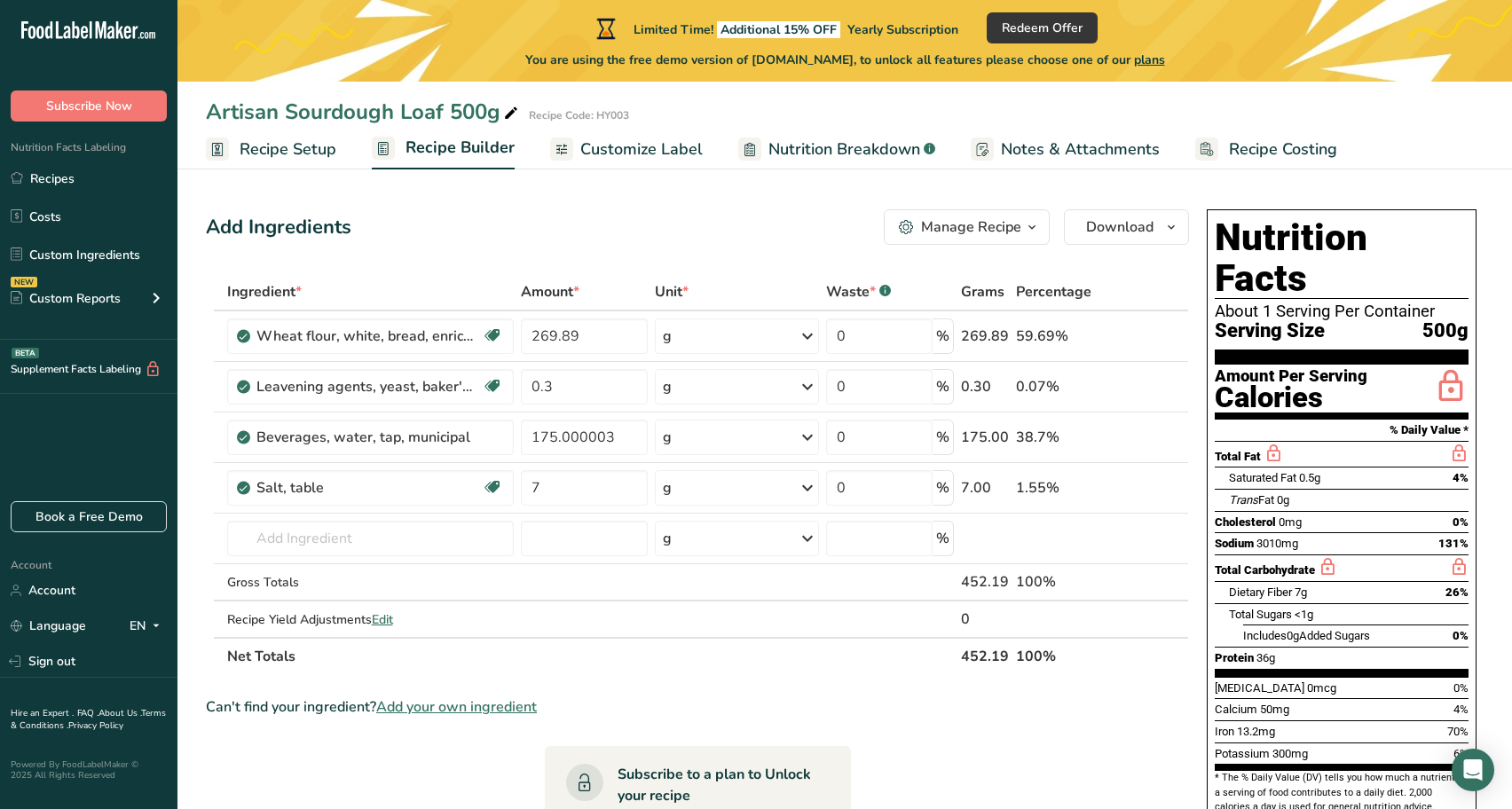
click at [264, 154] on span "Recipe Setup" at bounding box center [288, 149] width 97 height 24
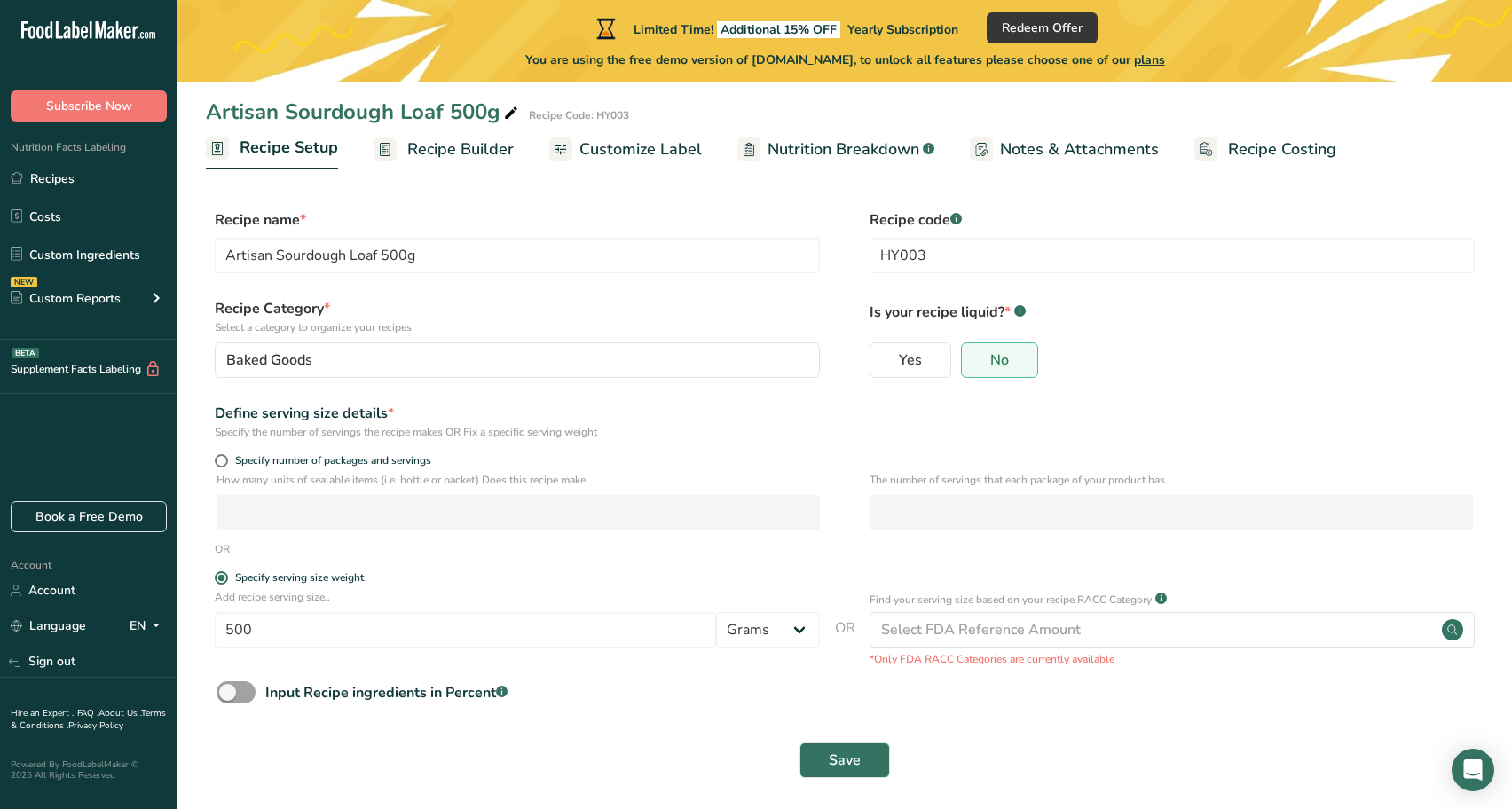
click at [464, 151] on span "Recipe Builder" at bounding box center [460, 149] width 106 height 24
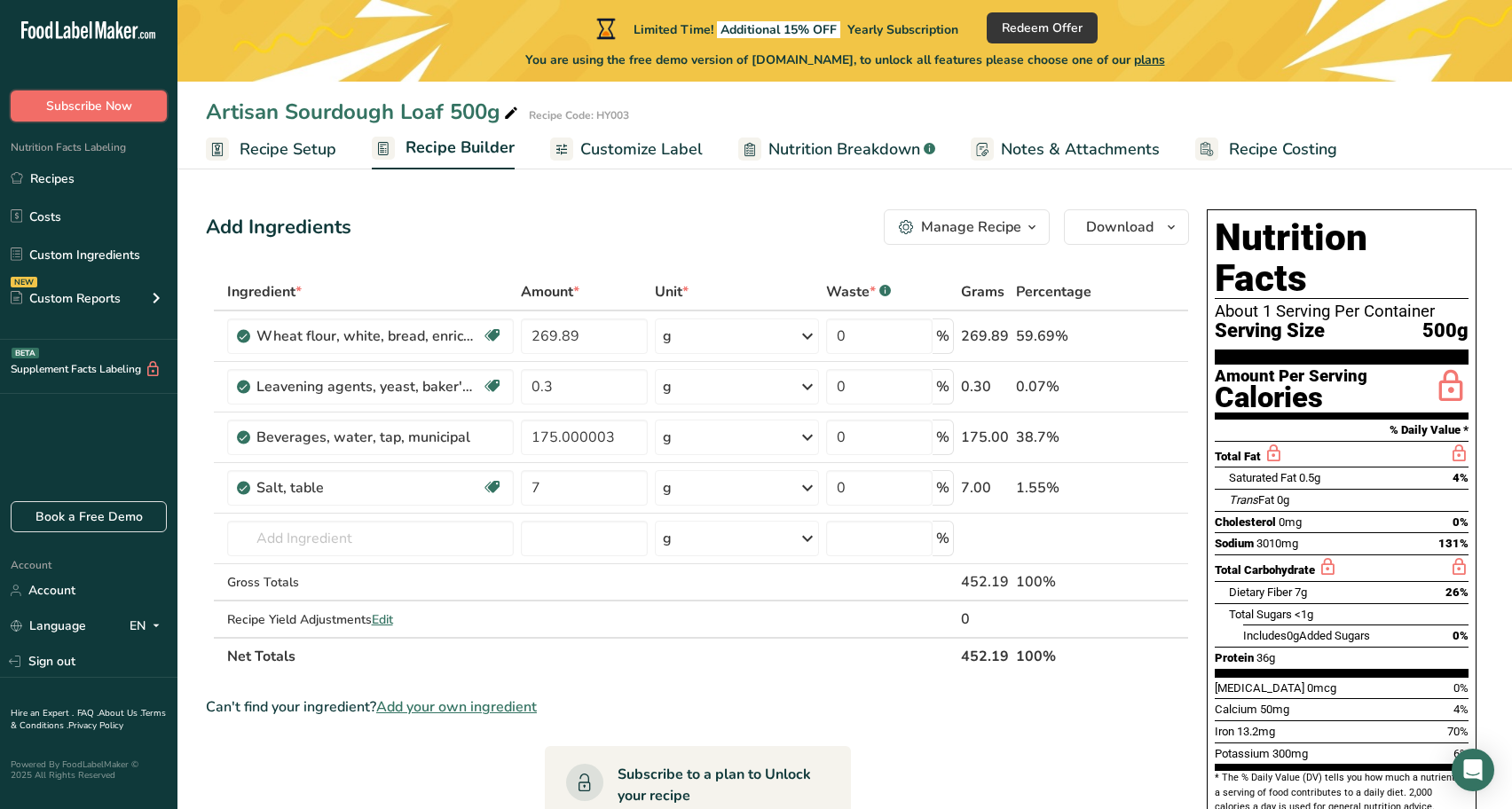
click at [99, 109] on span "Subscribe Now" at bounding box center [89, 105] width 86 height 18
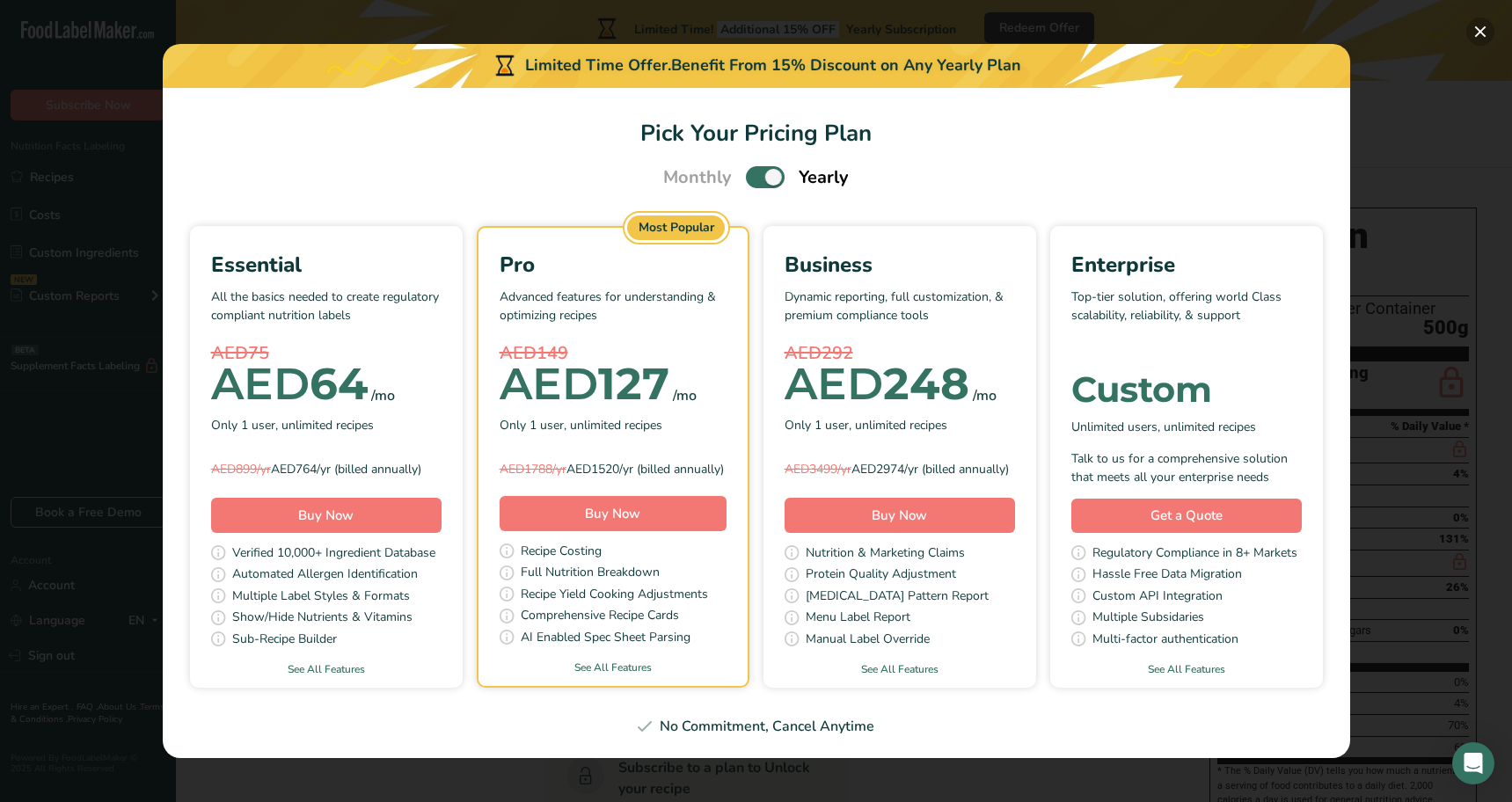
click at [1475, 27] on button "Pick Your Pricing Plan Modal" at bounding box center [1481, 32] width 28 height 28
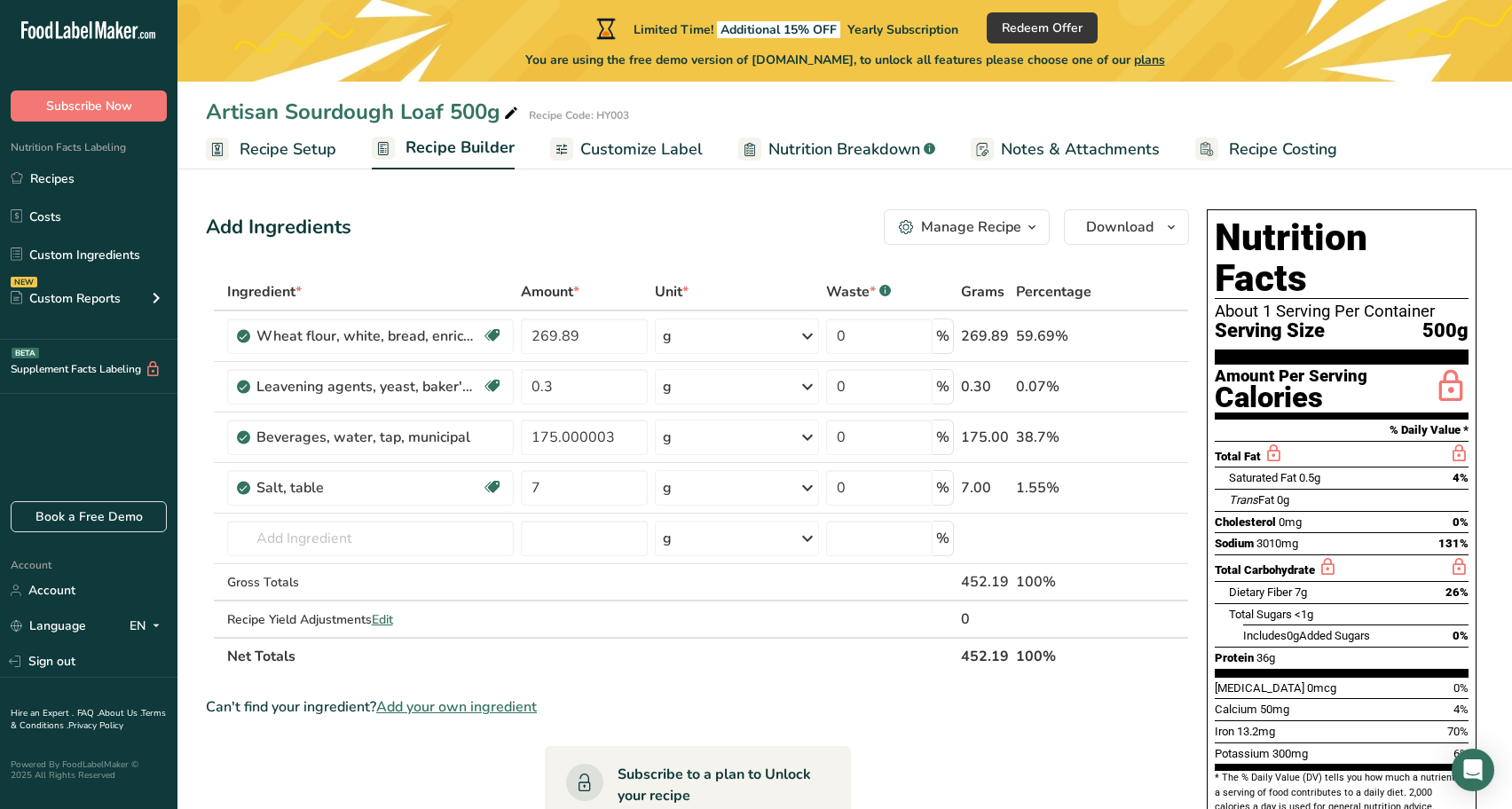
click at [924, 146] on rect at bounding box center [930, 148] width 11 height 11
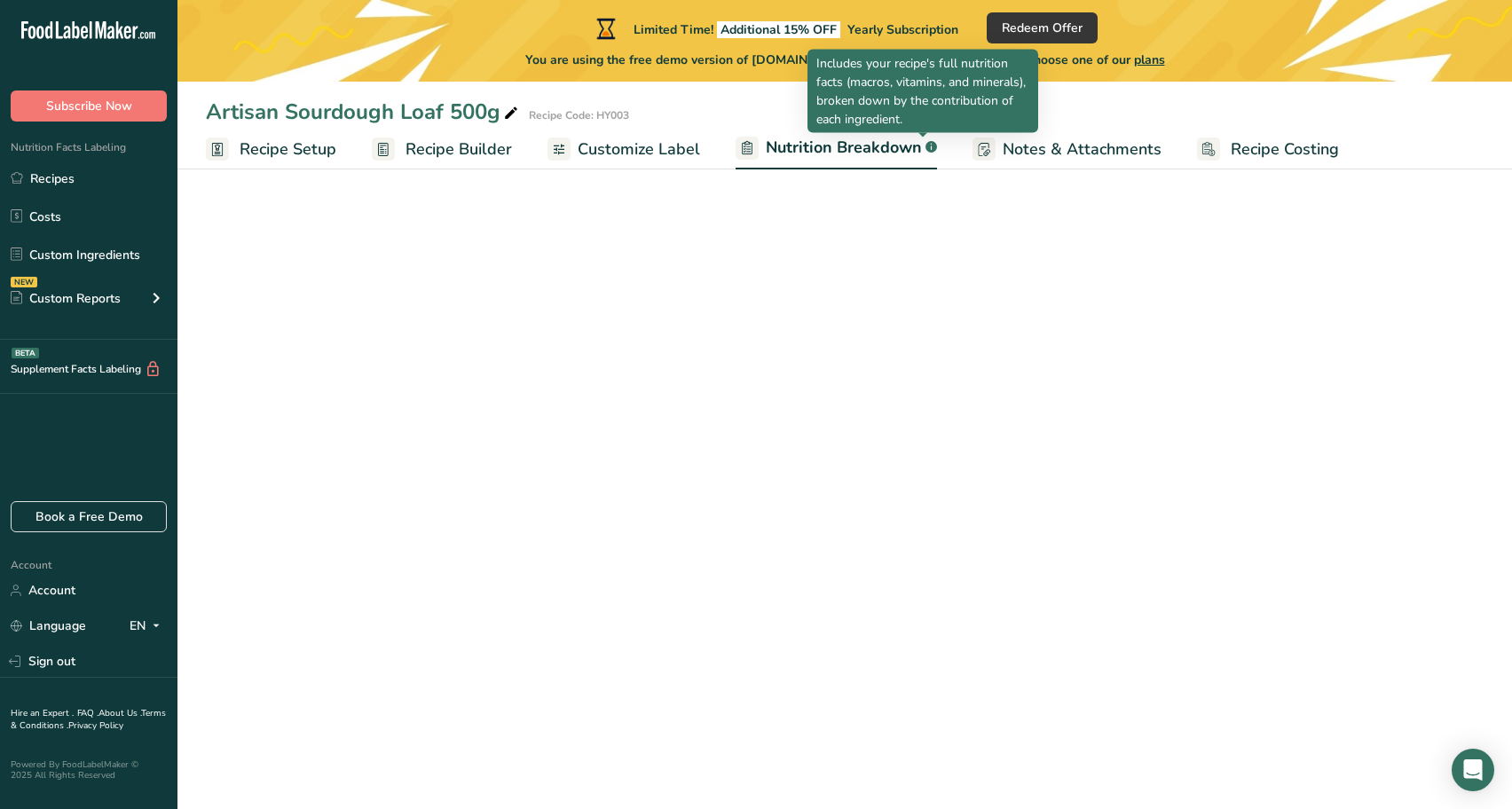
select select "Calories"
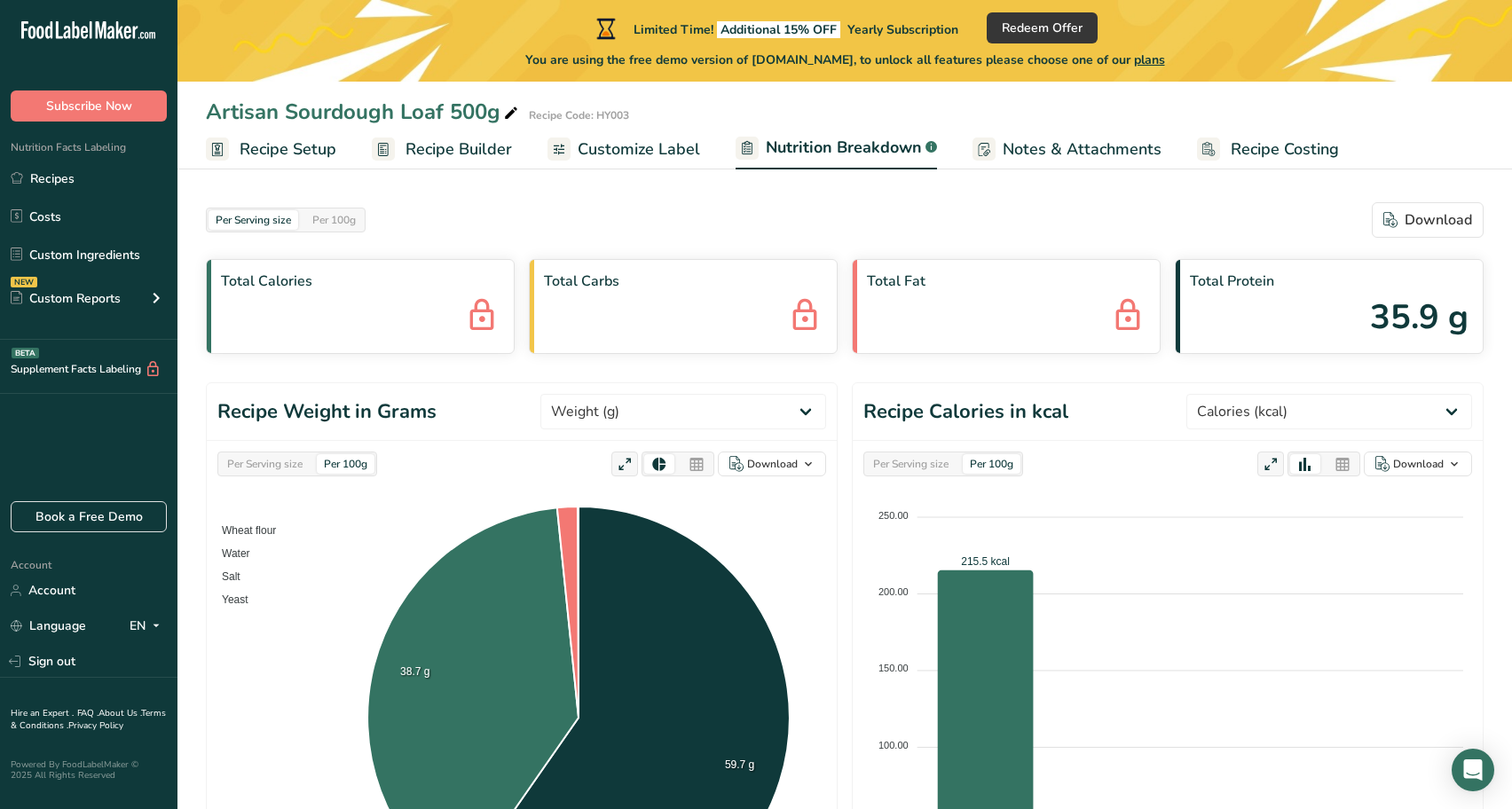
click at [1082, 135] on link "Notes & Attachments" at bounding box center [1067, 149] width 189 height 40
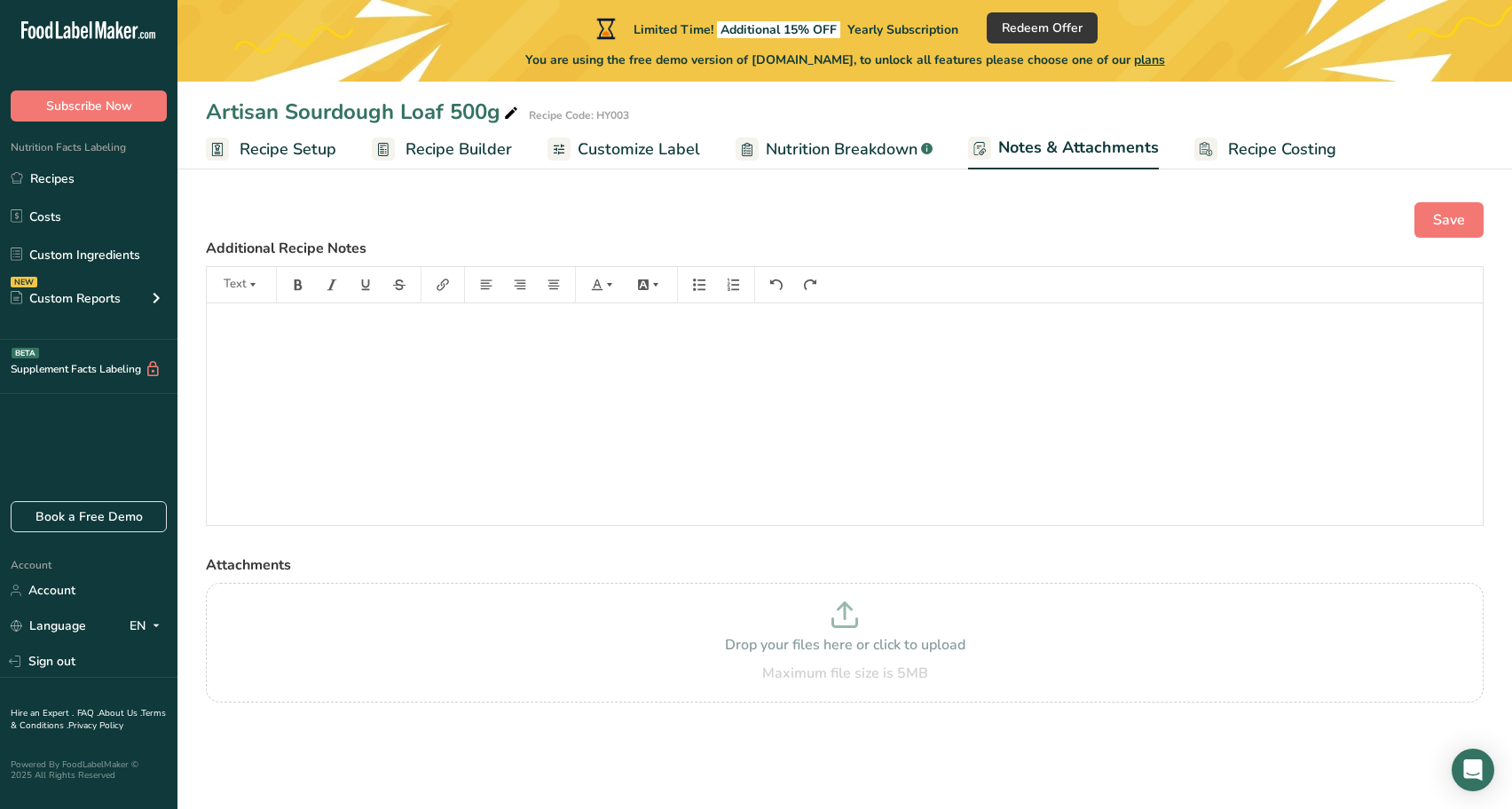
click at [1234, 154] on span "Recipe Costing" at bounding box center [1282, 149] width 108 height 24
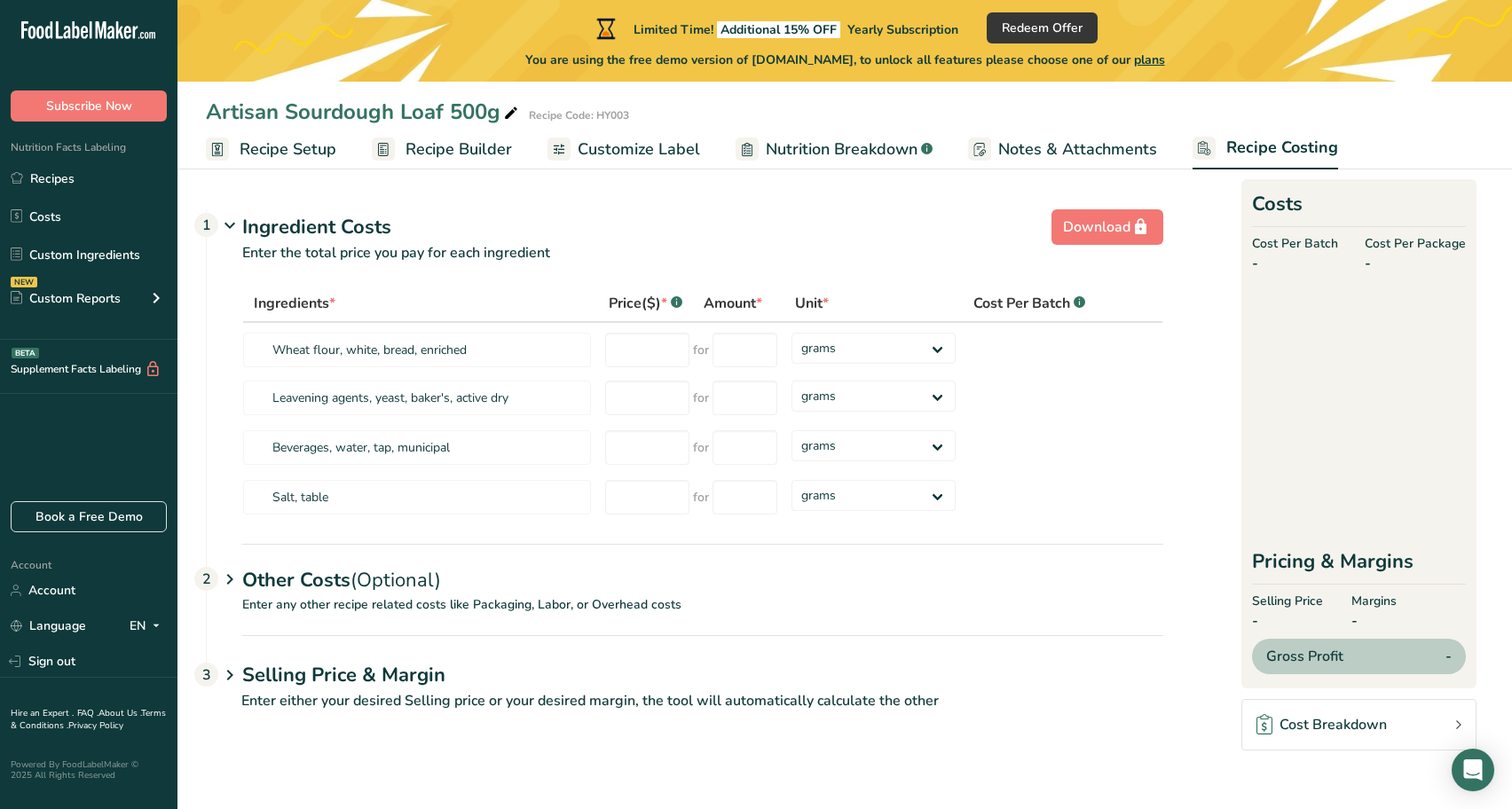
click at [657, 153] on span "Customize Label" at bounding box center [639, 149] width 122 height 24
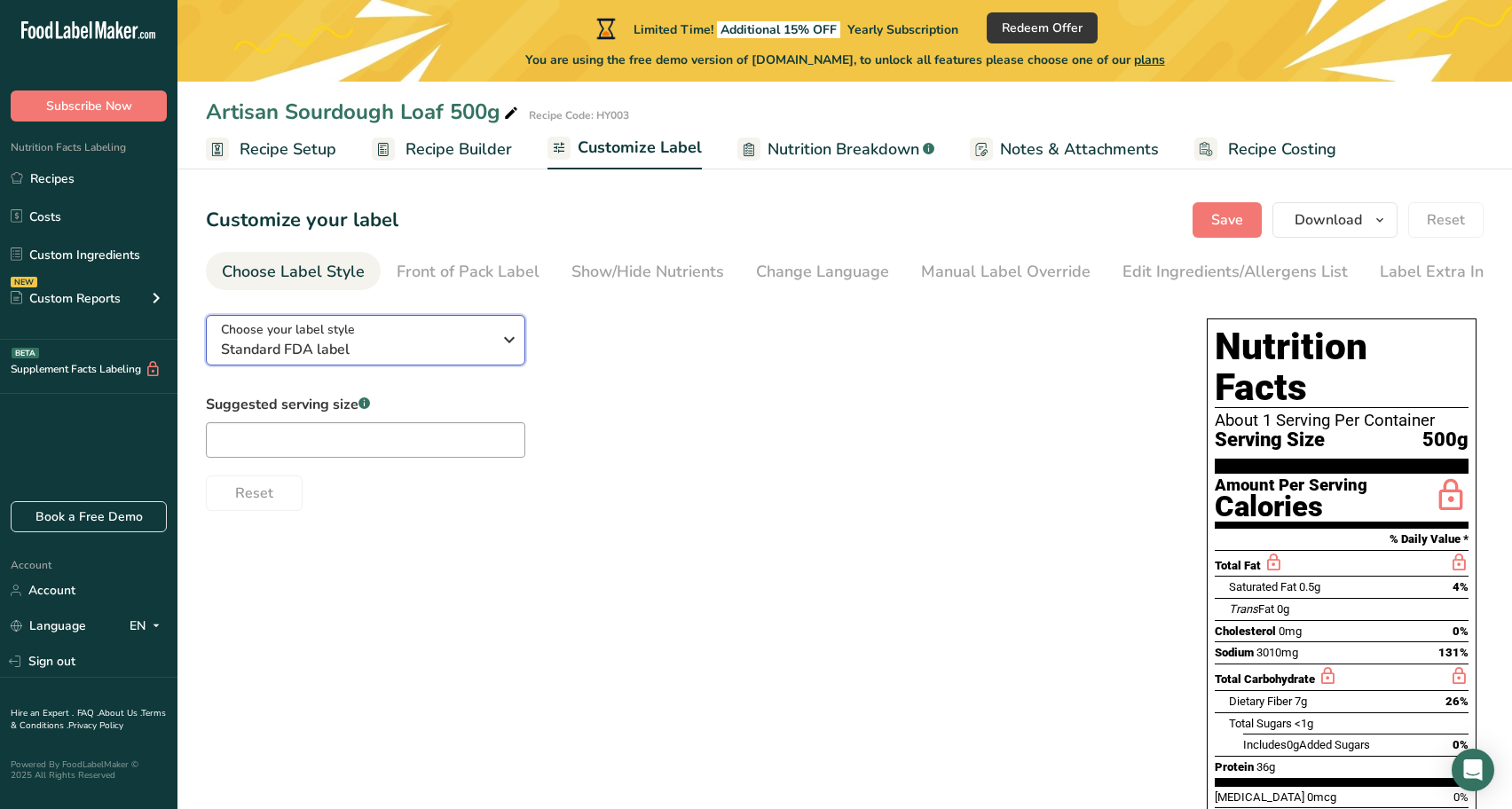
click at [471, 360] on span "Standard FDA label" at bounding box center [356, 349] width 271 height 21
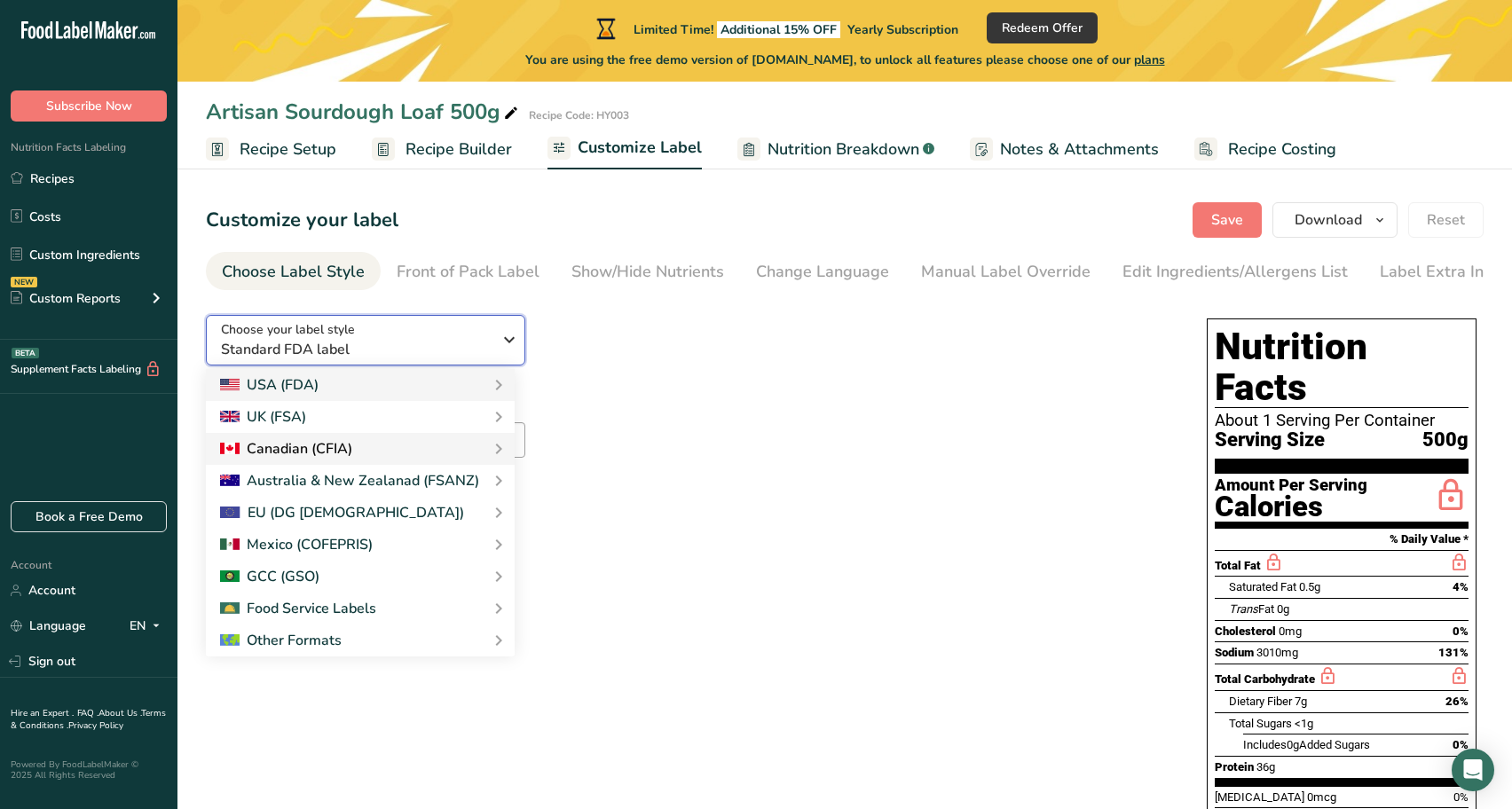
scroll to position [1, 0]
click at [701, 339] on div "Choose your label style Standard FDA label USA (FDA) Standard FDA label Tabular…" at bounding box center [688, 405] width 965 height 210
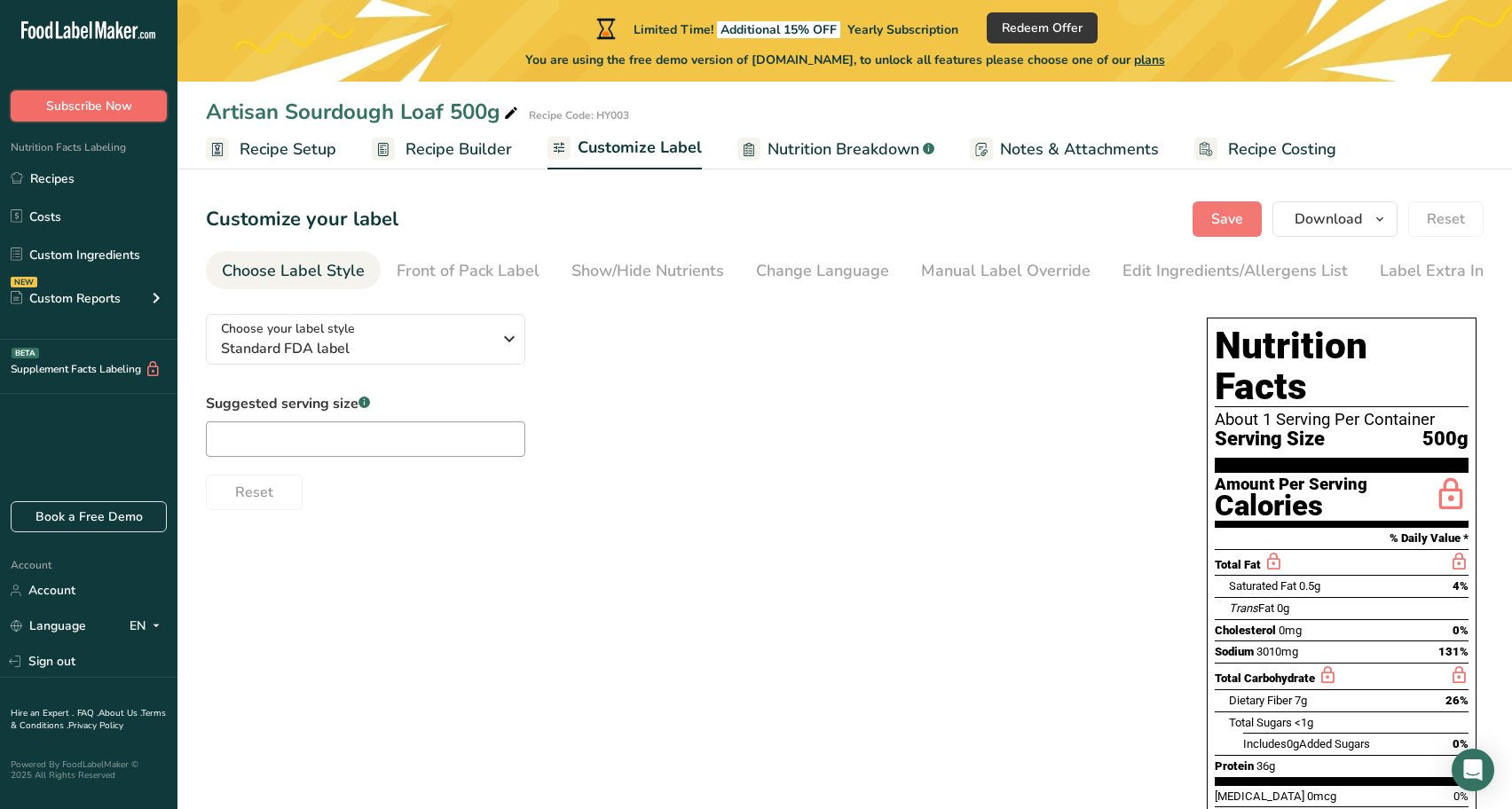
click at [103, 99] on span "Subscribe Now" at bounding box center [89, 105] width 86 height 18
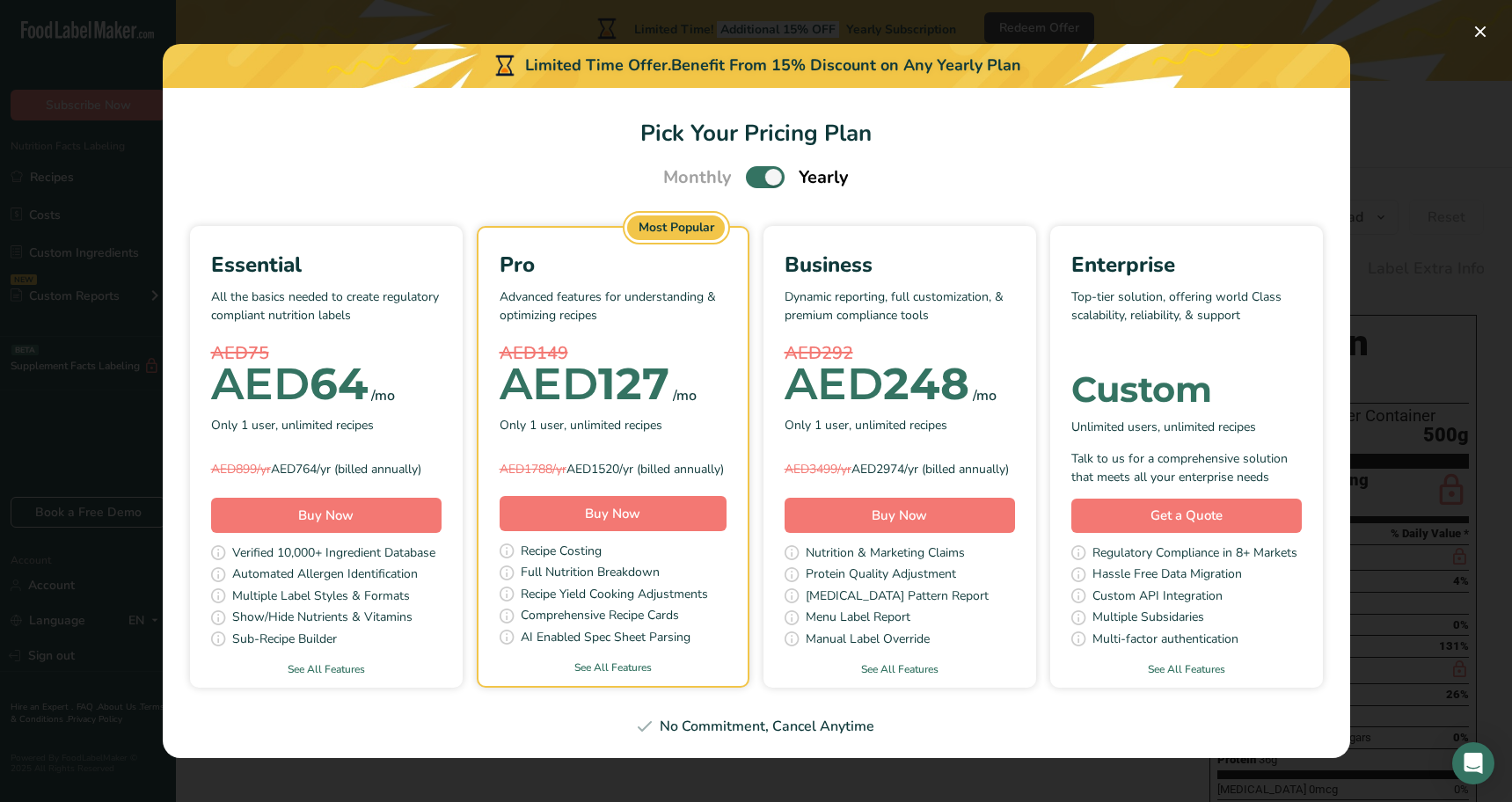
drag, startPoint x: 596, startPoint y: 458, endPoint x: 656, endPoint y: 484, distance: 65.4
click at [656, 479] on div "AED1788/yr AED1520/yr (billed annually)" at bounding box center [612, 468] width 227 height 18
click at [583, 460] on div "AED1788/yr AED1520/yr (billed annually)" at bounding box center [612, 468] width 227 height 18
drag, startPoint x: 598, startPoint y: 457, endPoint x: 647, endPoint y: 471, distance: 51.0
click at [647, 471] on div "AED1788/yr AED1520/yr (billed annually)" at bounding box center [612, 468] width 227 height 18
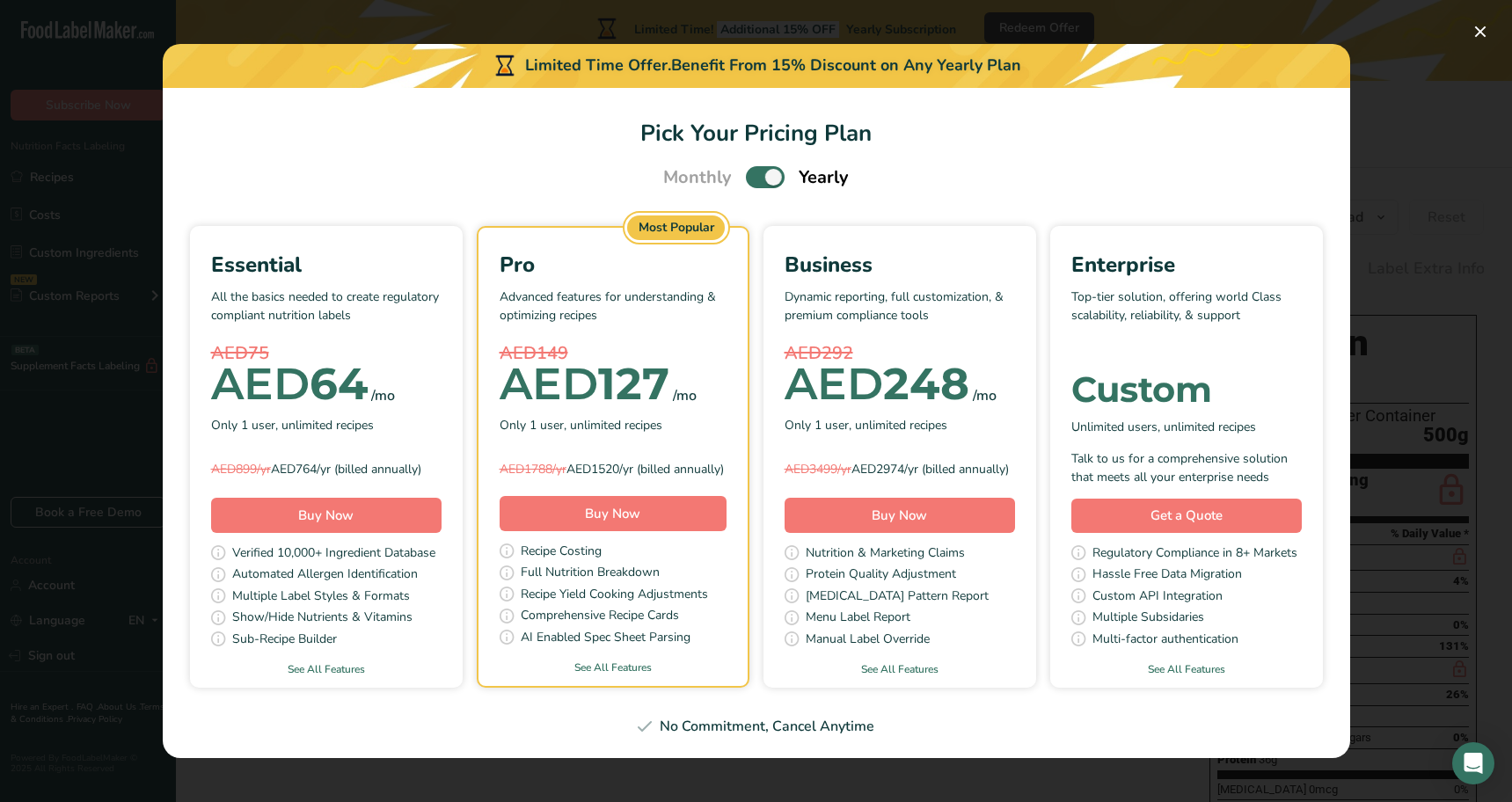
click at [638, 460] on div "AED1788/yr AED1520/yr (billed annually)" at bounding box center [612, 468] width 227 height 18
drag, startPoint x: 597, startPoint y: 458, endPoint x: 651, endPoint y: 476, distance: 56.9
click at [651, 476] on div "AED1788/yr AED1520/yr (billed annually)" at bounding box center [612, 468] width 227 height 18
click at [771, 166] on span "Pick Your Pricing Plan Modal" at bounding box center [765, 176] width 39 height 22
click at [757, 172] on input "Pick Your Pricing Plan Modal" at bounding box center [752, 177] width 11 height 11
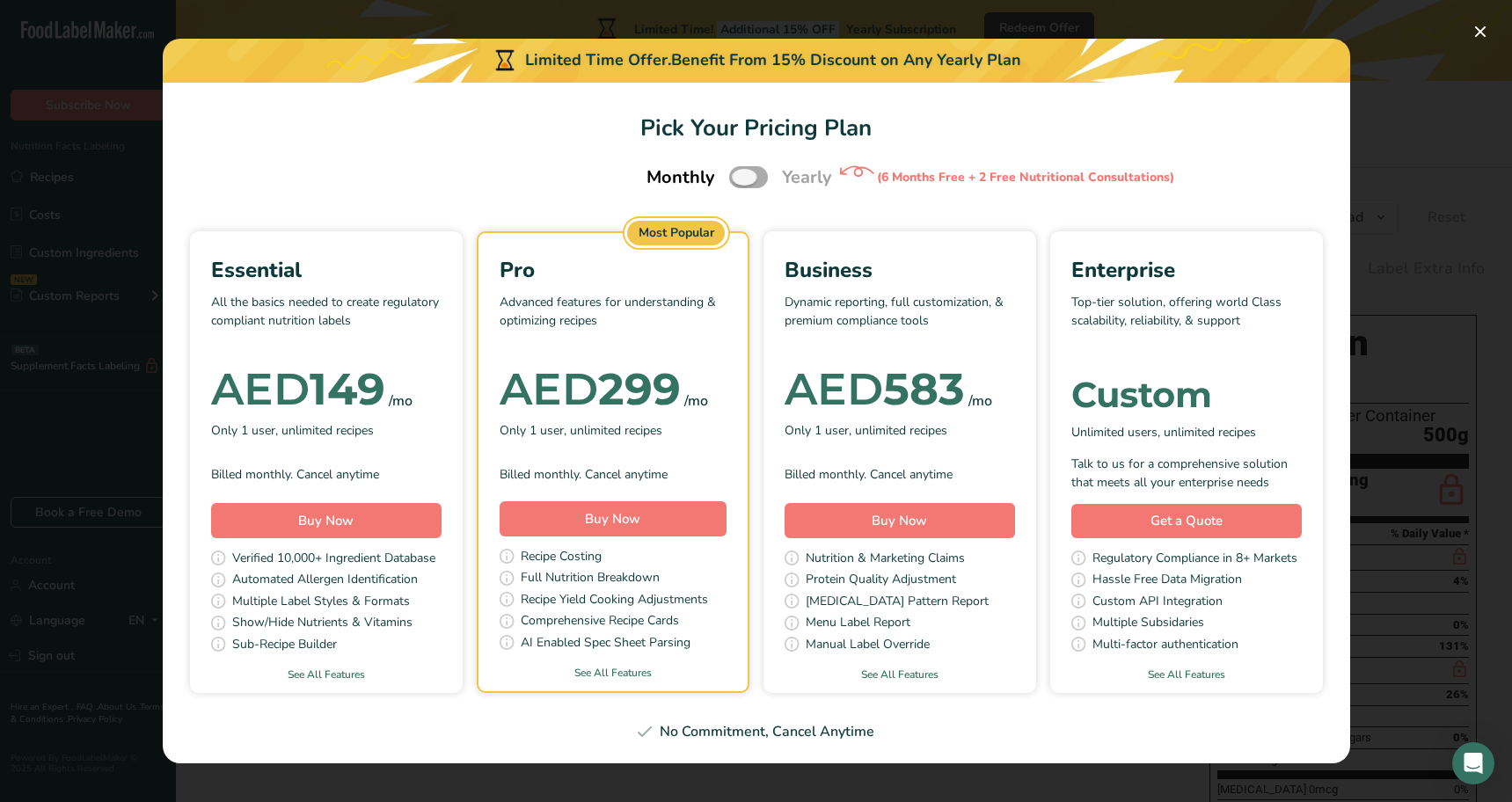
click at [752, 179] on span "Pick Your Pricing Plan Modal" at bounding box center [748, 176] width 39 height 22
click at [740, 179] on input "Pick Your Pricing Plan Modal" at bounding box center [735, 177] width 11 height 11
checkbox input "true"
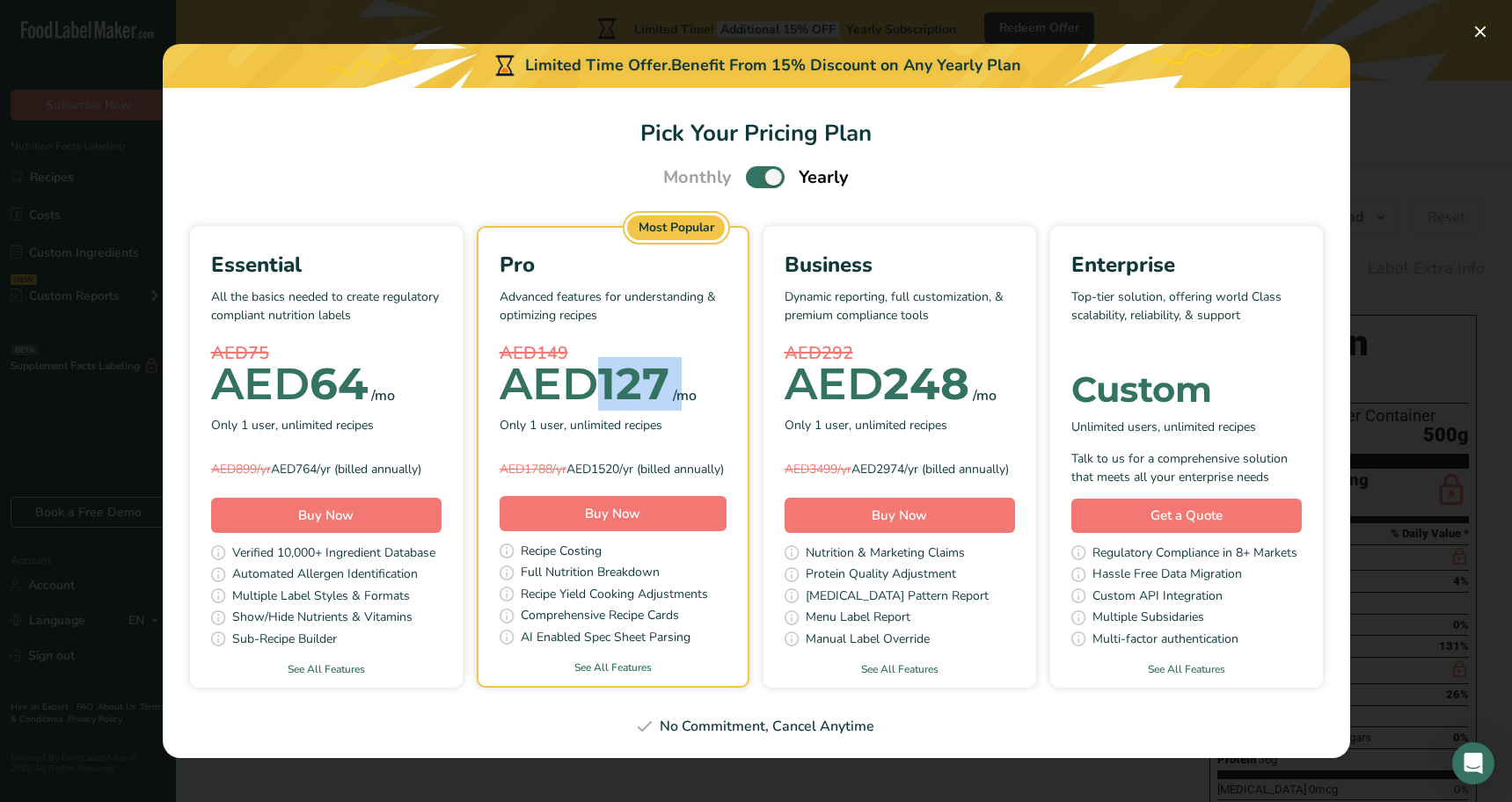
drag, startPoint x: 604, startPoint y: 372, endPoint x: 752, endPoint y: 373, distance: 148.0
click at [752, 373] on div "Essential All the basics needed to create regulatory compliant nutrition labels…" at bounding box center [756, 457] width 1145 height 463
drag, startPoint x: 599, startPoint y: 459, endPoint x: 647, endPoint y: 484, distance: 54.1
click at [647, 479] on div "AED1788/yr AED1520/yr (billed annually)" at bounding box center [612, 468] width 227 height 18
click at [772, 736] on div "No Commitment, Cancel Anytime" at bounding box center [756, 726] width 1145 height 21
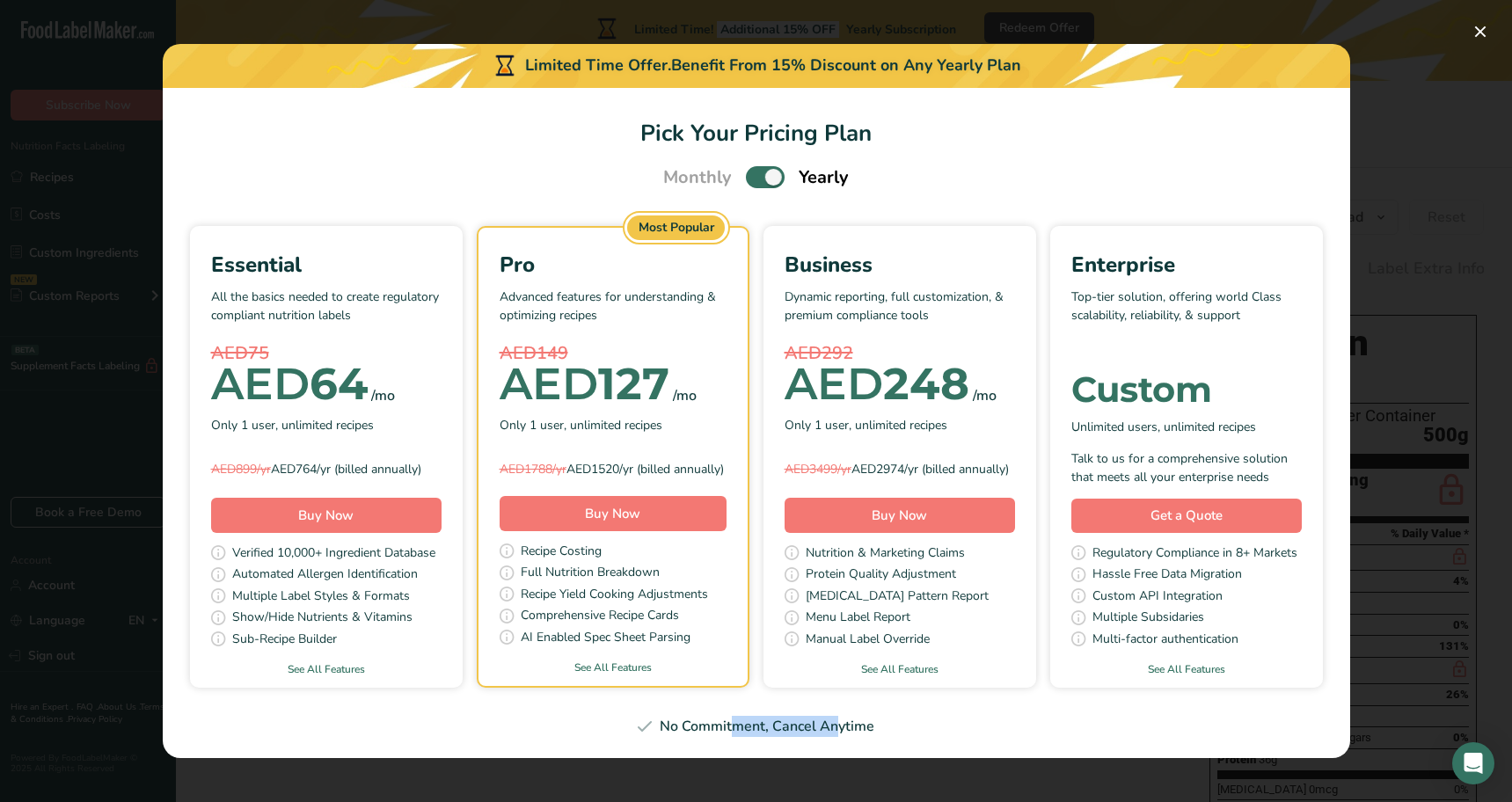
drag, startPoint x: 774, startPoint y: 741, endPoint x: 966, endPoint y: 739, distance: 192.0
click at [966, 737] on div "No Commitment, Cancel Anytime" at bounding box center [756, 726] width 1145 height 21
click at [623, 542] on div "Pro Advanced features for understanding & optimizing recipes AED149 AED 127 /mo…" at bounding box center [613, 438] width 269 height 422
click at [628, 531] on button "Buy Now" at bounding box center [612, 513] width 227 height 35
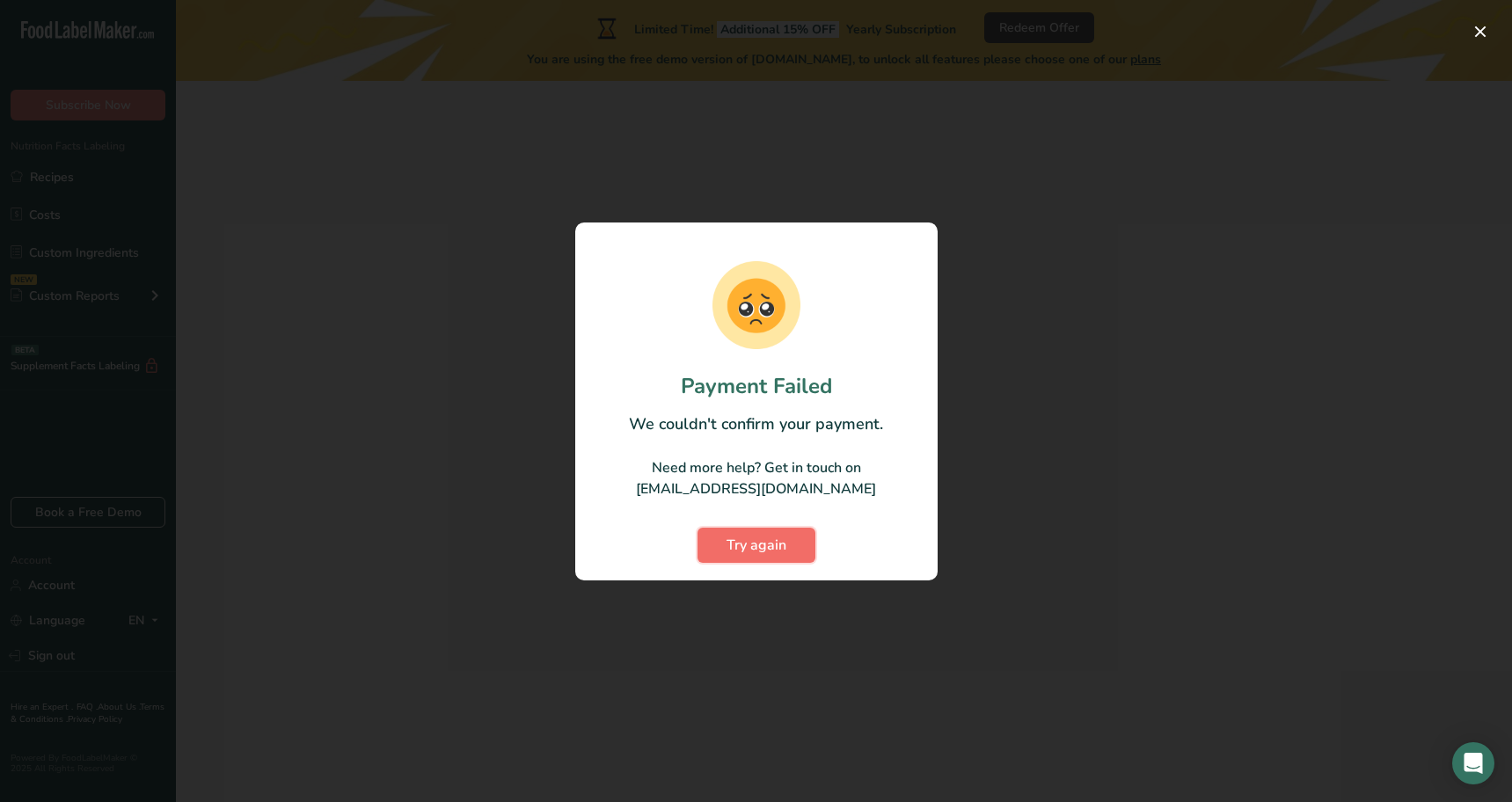
click at [760, 548] on span "Try again" at bounding box center [756, 545] width 60 height 21
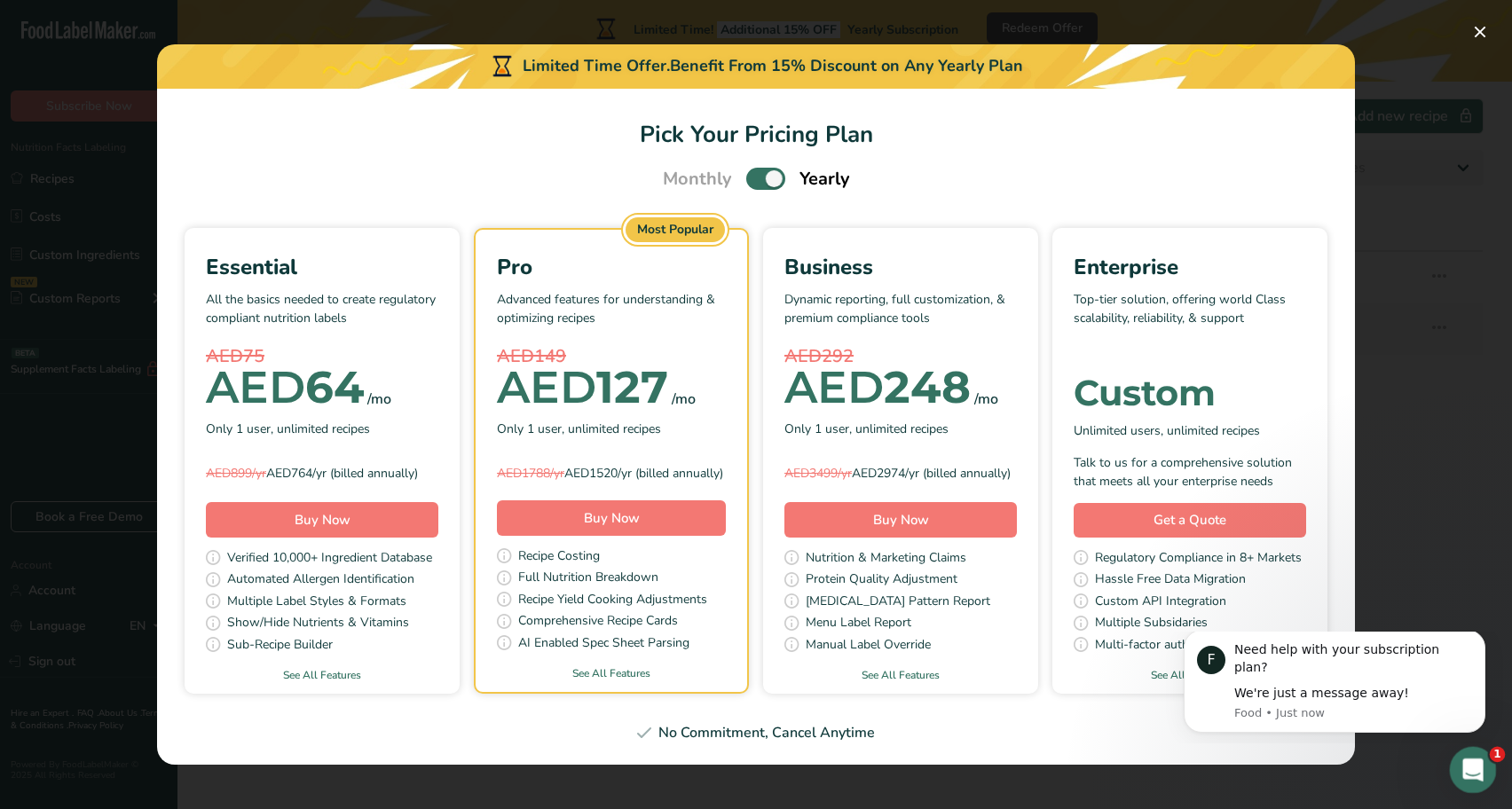
click at [1475, 768] on icon "Open Intercom Messenger" at bounding box center [1470, 768] width 30 height 30
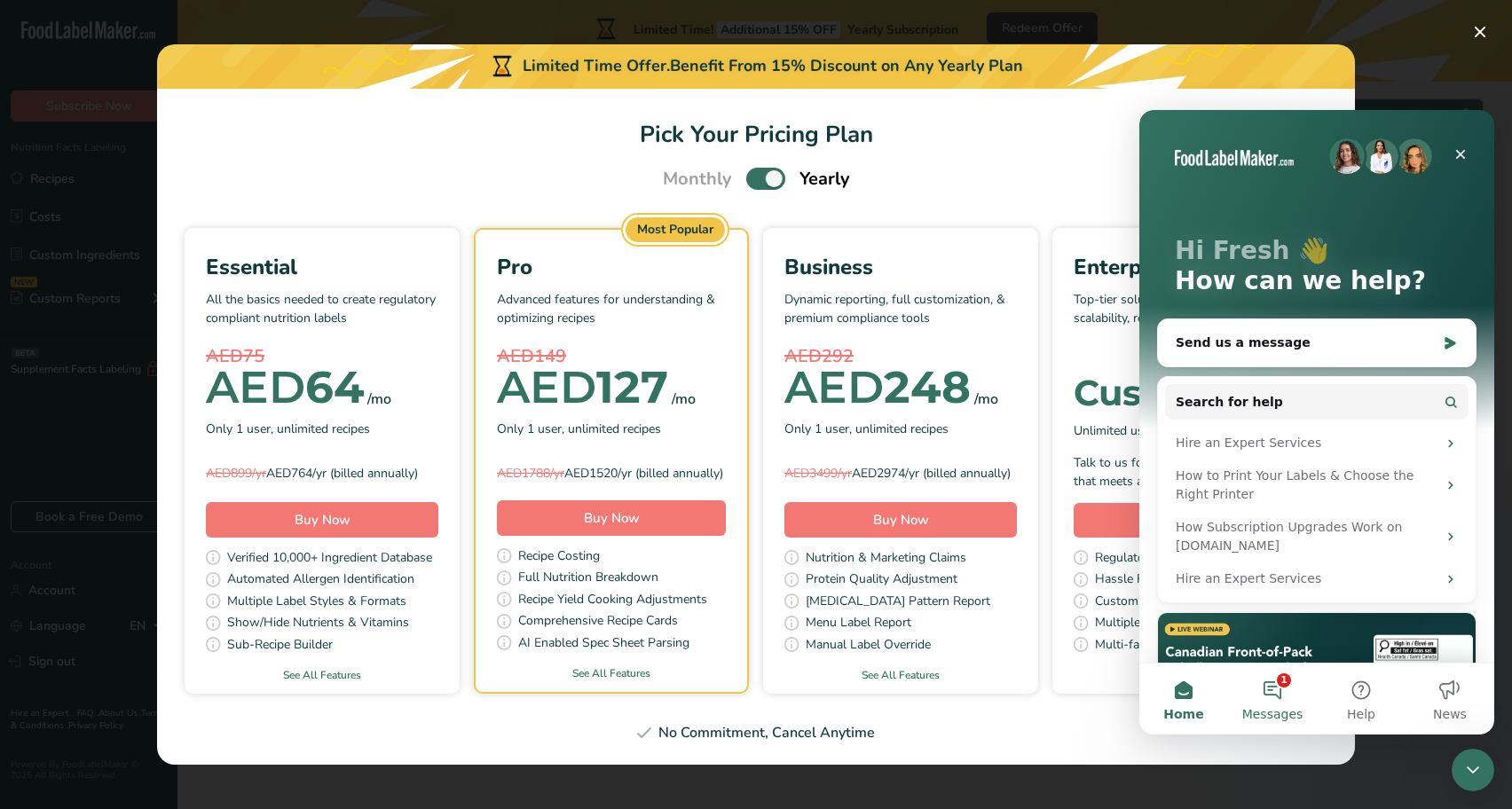
click at [1260, 682] on button "1 Messages" at bounding box center [1272, 699] width 89 height 71
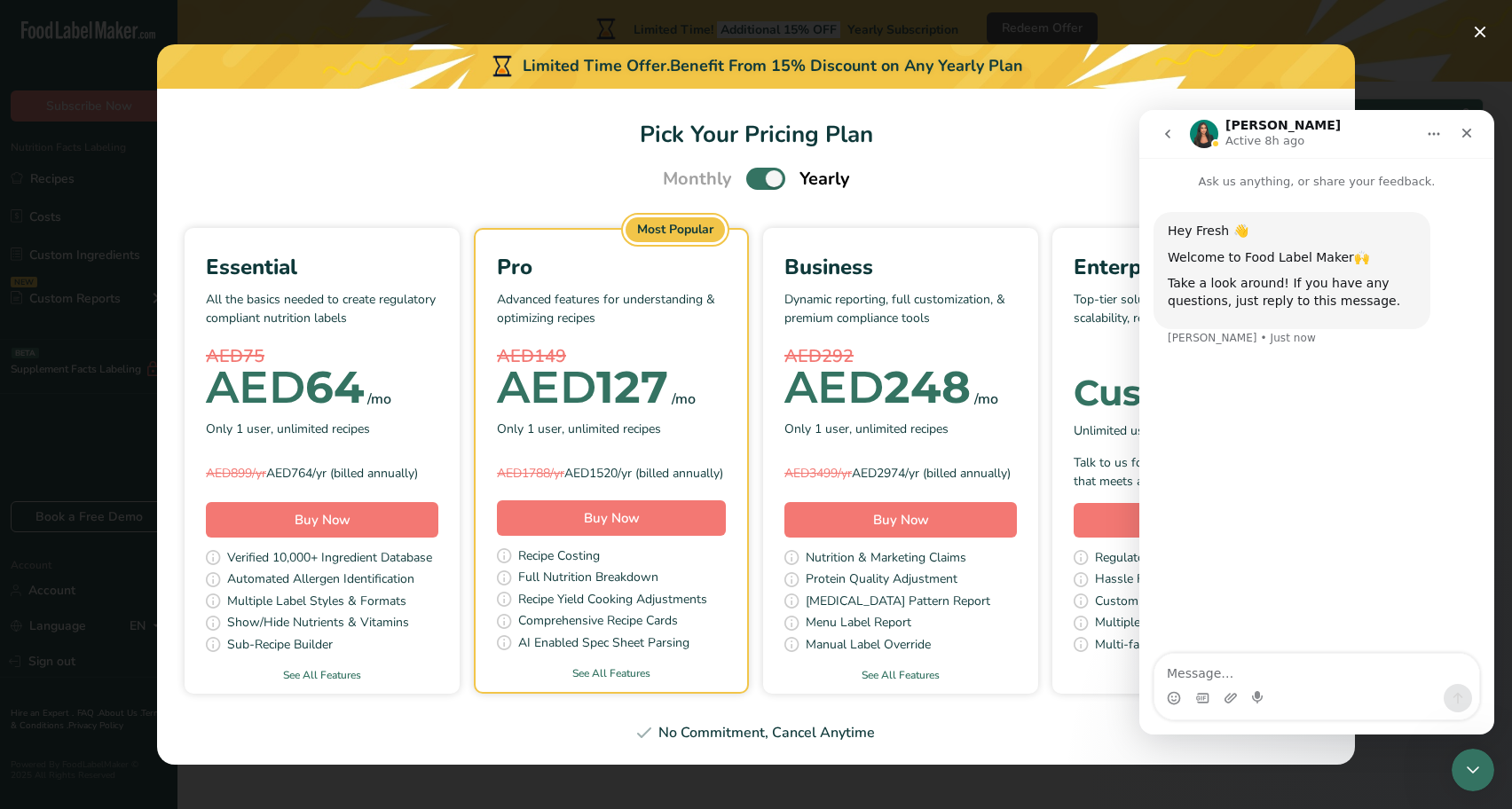
click at [1296, 675] on textarea "Message…" at bounding box center [1317, 669] width 325 height 31
type textarea "Hi Aya"
click at [1284, 660] on textarea "Message…" at bounding box center [1317, 669] width 325 height 31
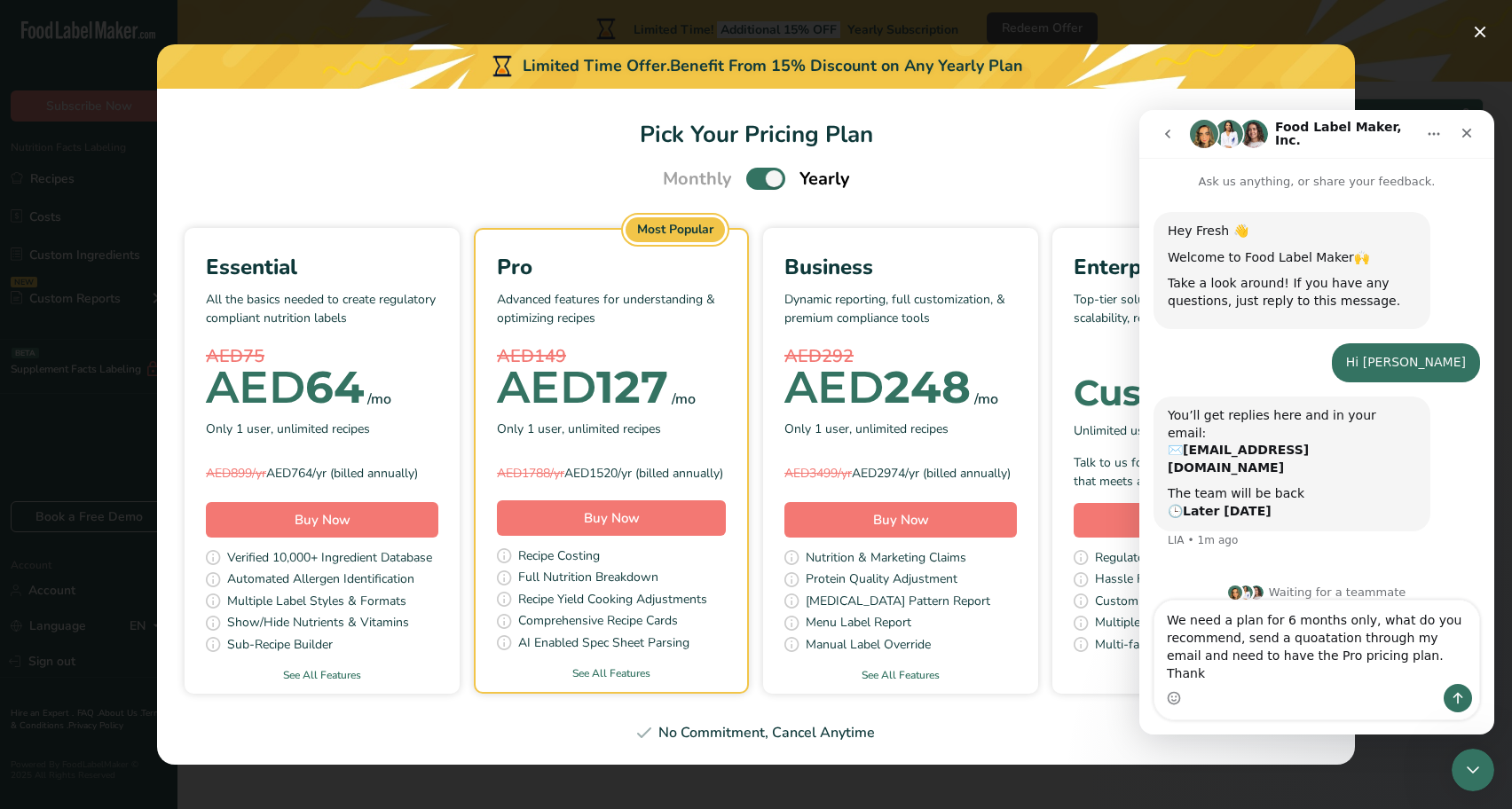
type textarea "We need a plan for 6 months only, what do you recommend, send a quoatation thro…"
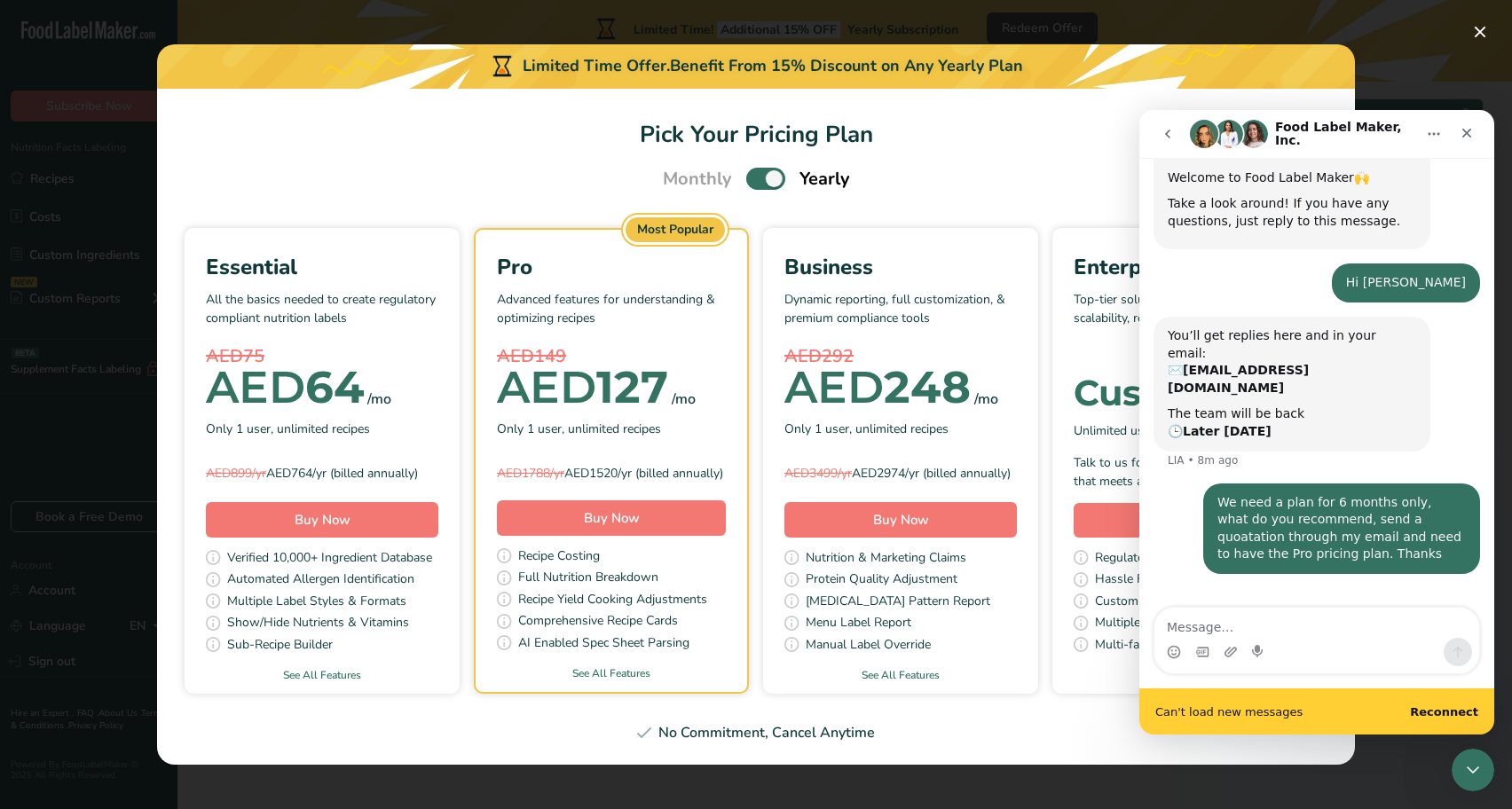
scroll to position [80, 0]
